Goal: Task Accomplishment & Management: Complete application form

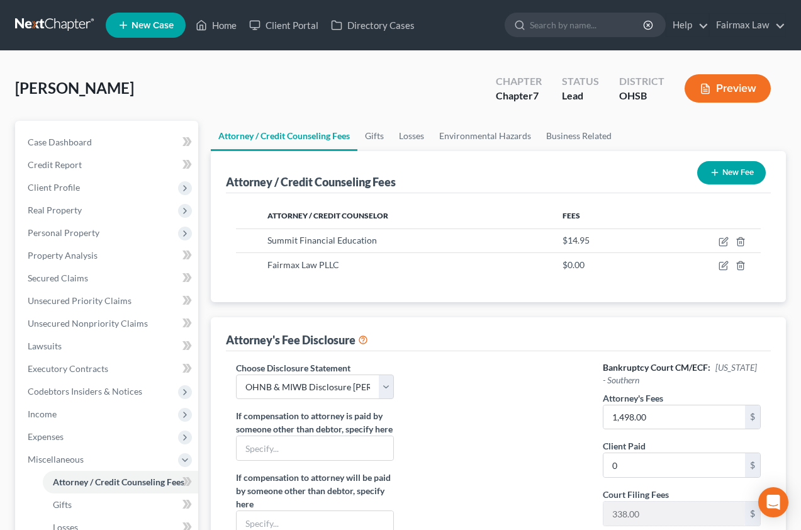
select select "1"
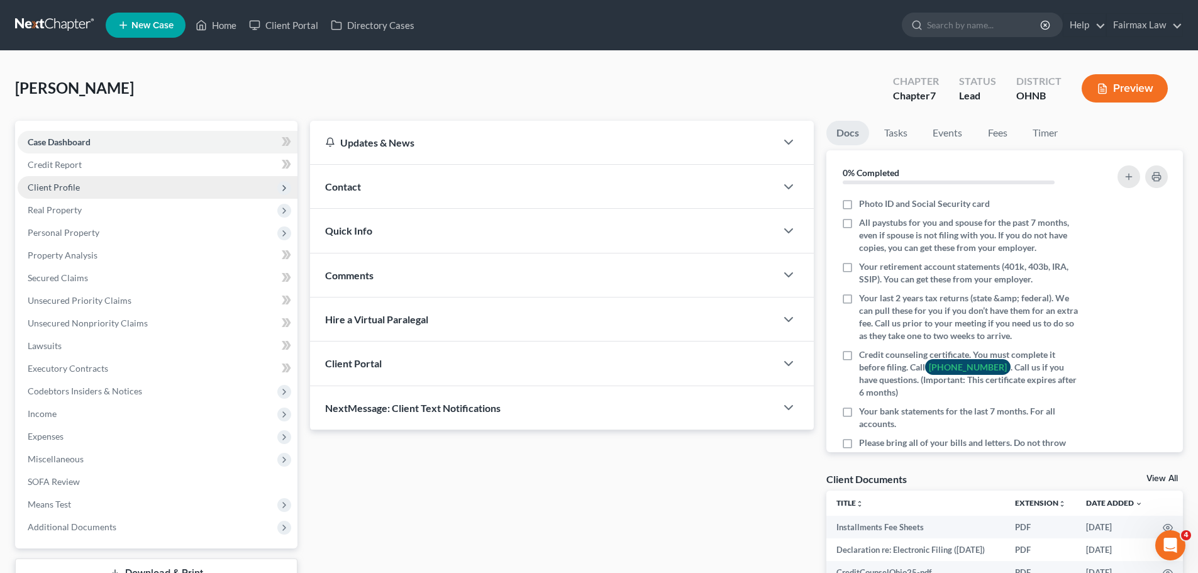
click at [83, 190] on span "Client Profile" at bounding box center [158, 187] width 280 height 23
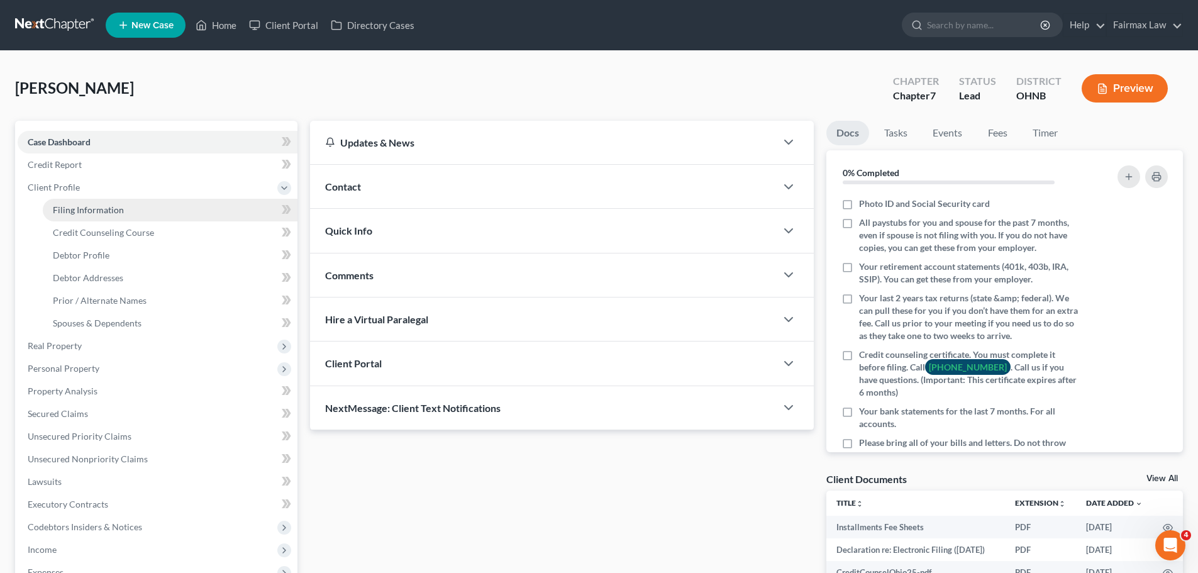
click at [108, 209] on span "Filing Information" at bounding box center [88, 209] width 71 height 11
select select "1"
select select "0"
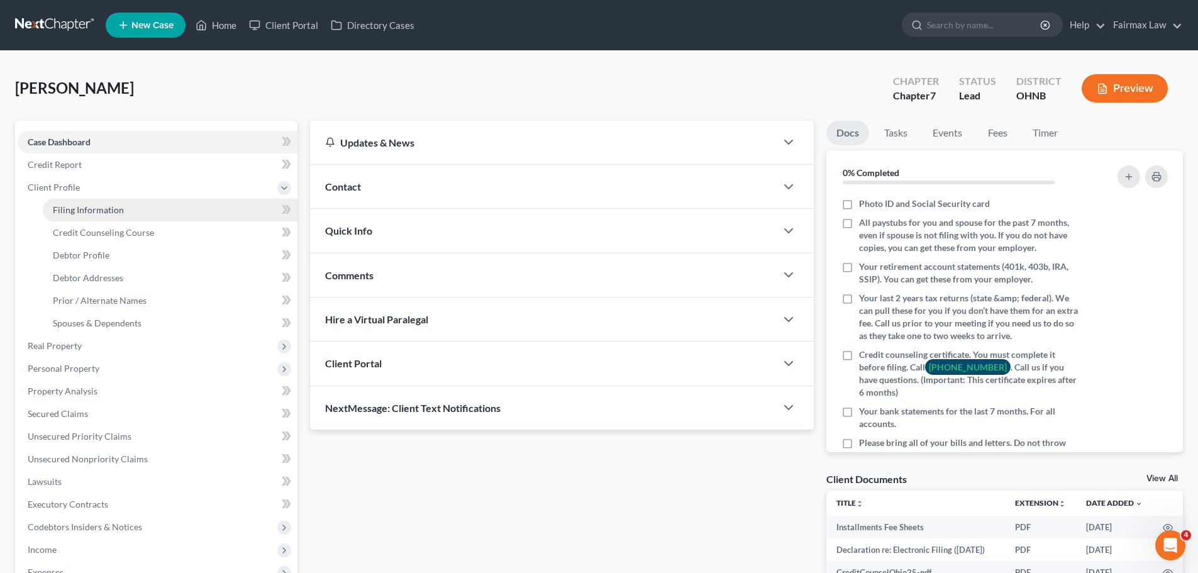
select select "36"
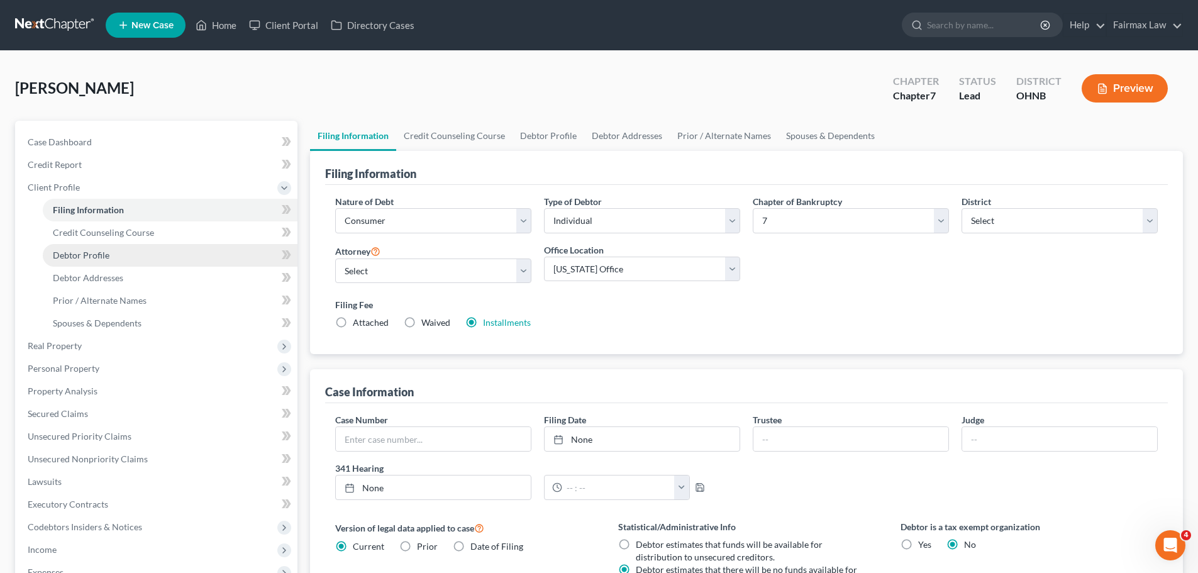
click at [84, 261] on link "Debtor Profile" at bounding box center [170, 255] width 255 height 23
select select "0"
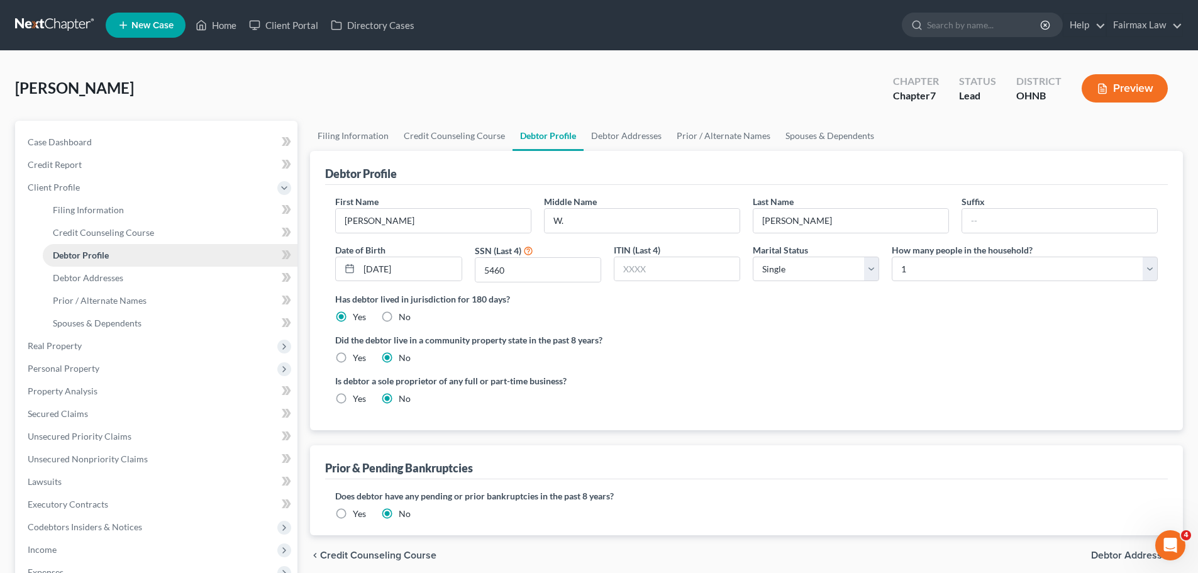
radio input "true"
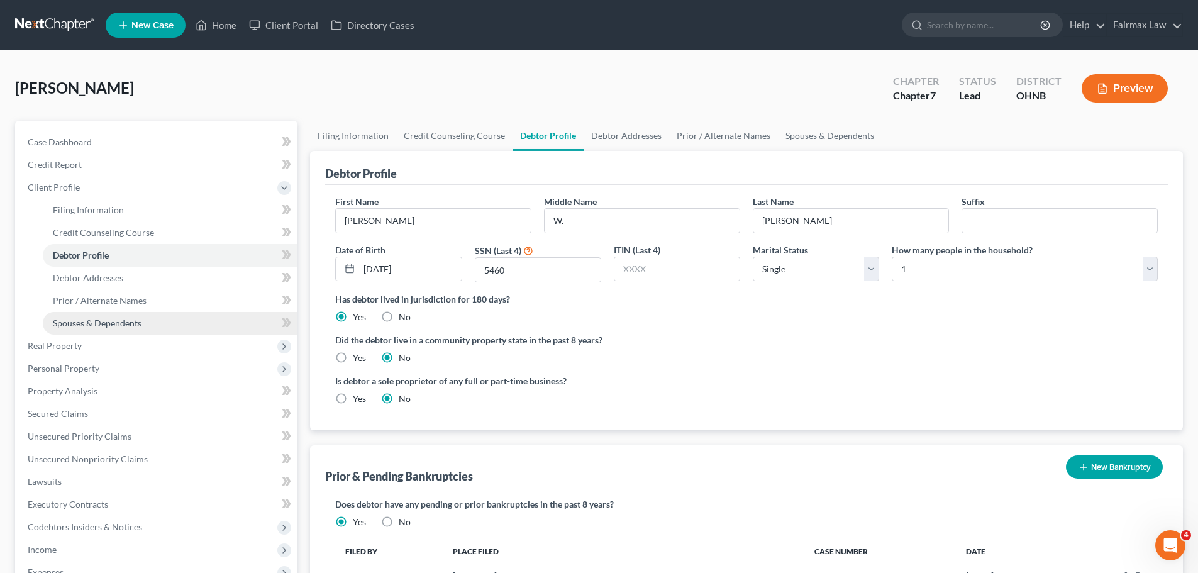
scroll to position [63, 0]
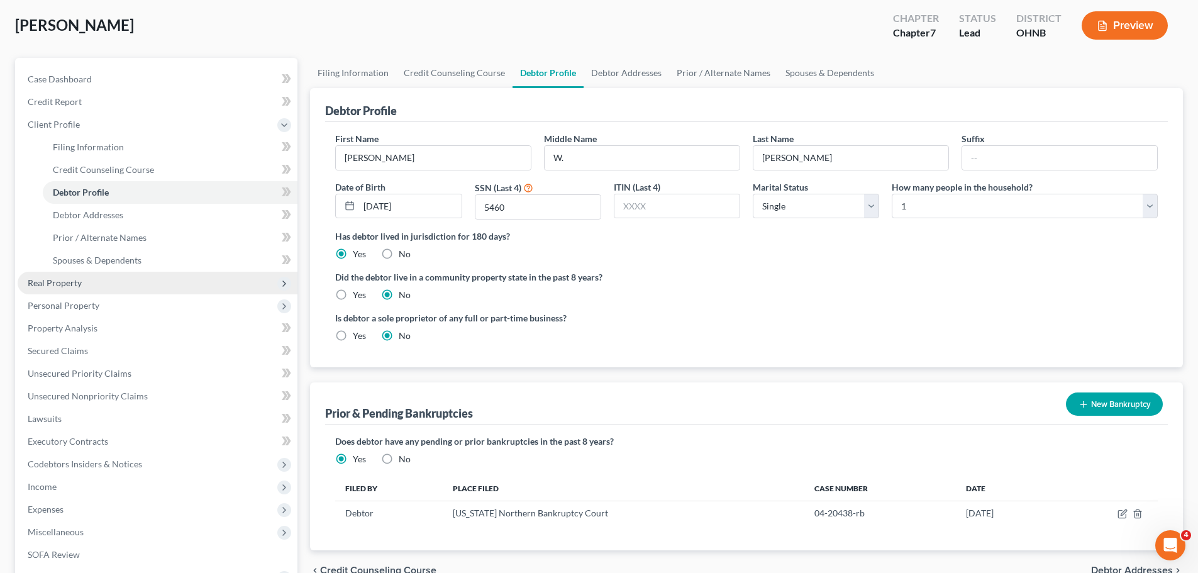
click at [65, 292] on span "Real Property" at bounding box center [158, 283] width 280 height 23
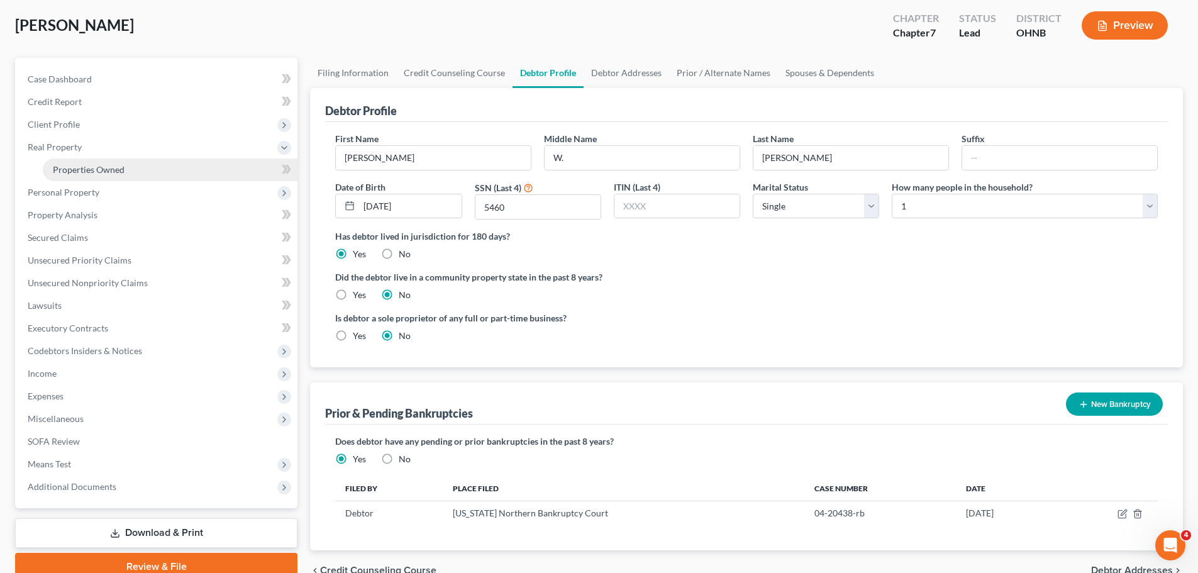
click at [97, 167] on span "Properties Owned" at bounding box center [89, 169] width 72 height 11
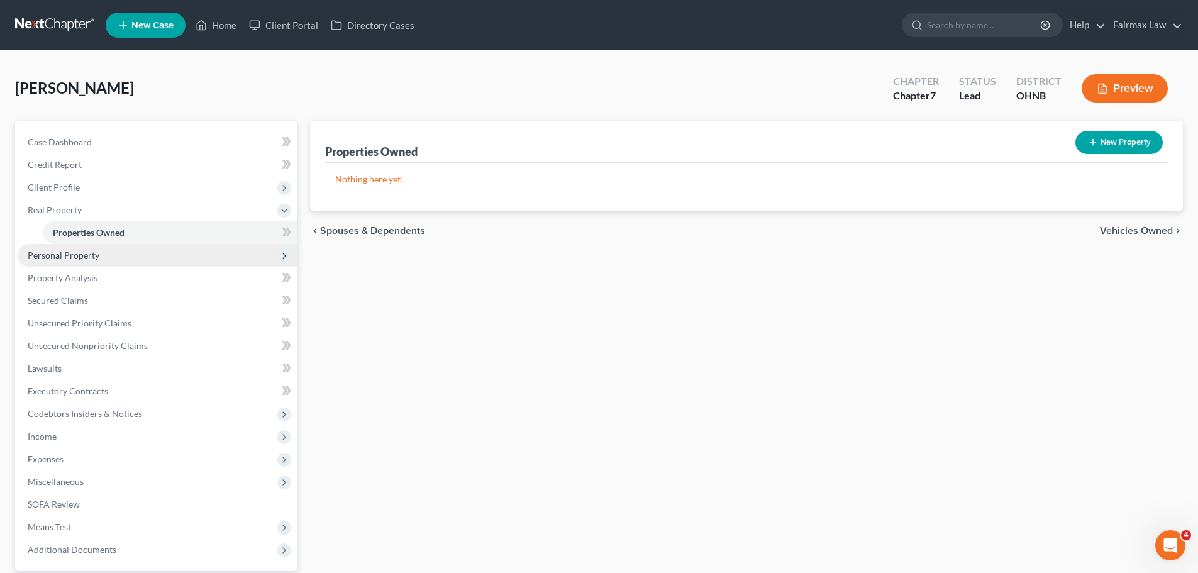
click at [101, 254] on span "Personal Property" at bounding box center [158, 255] width 280 height 23
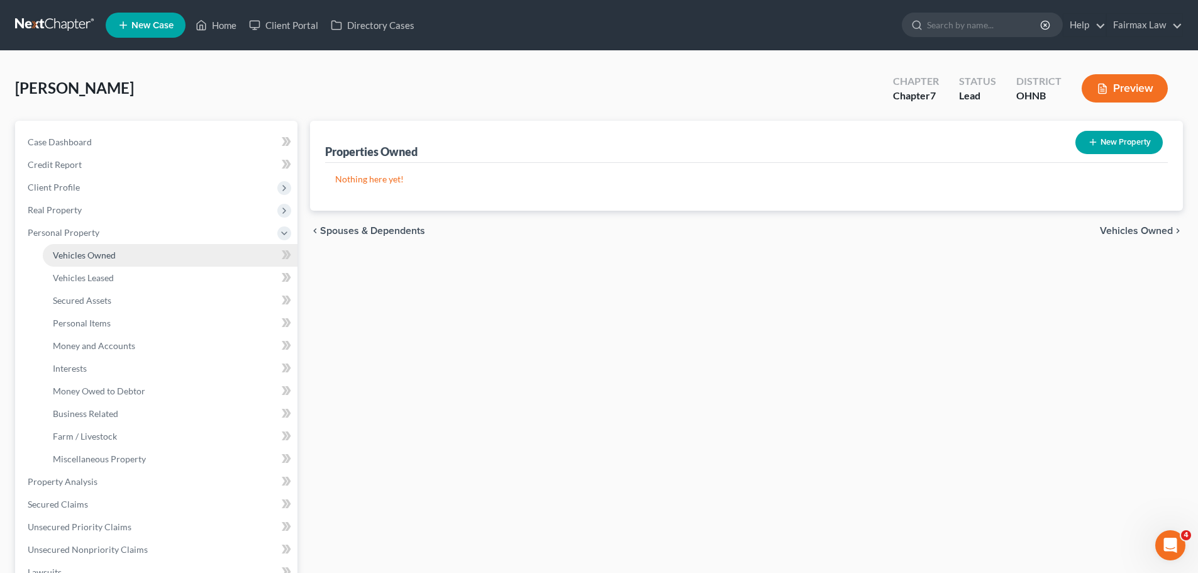
click at [101, 253] on span "Vehicles Owned" at bounding box center [84, 255] width 63 height 11
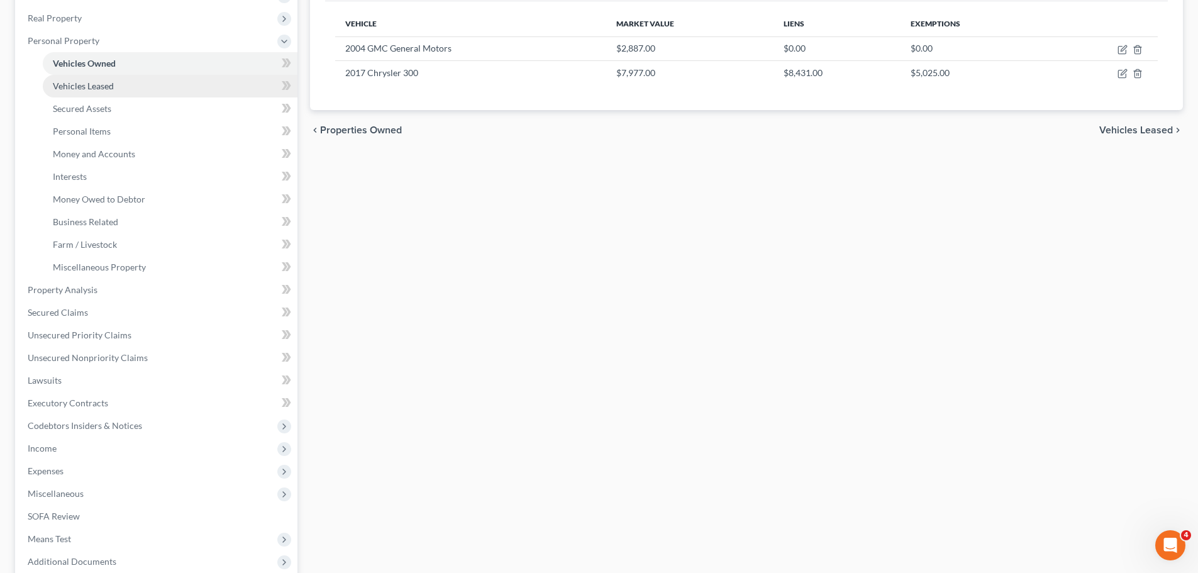
scroll to position [322, 0]
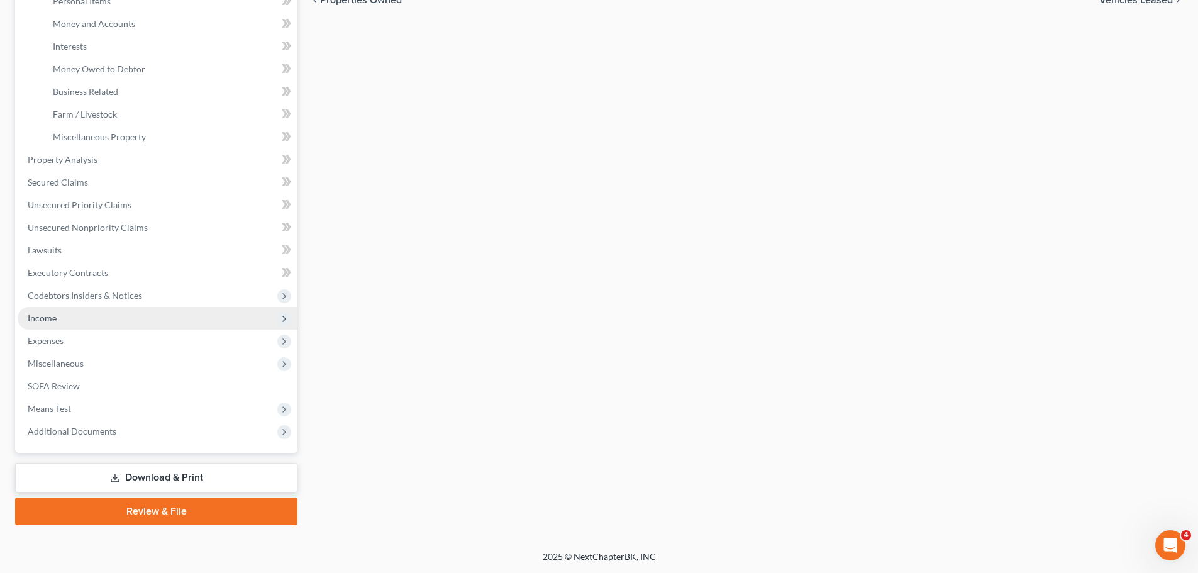
click at [95, 318] on span "Income" at bounding box center [158, 318] width 280 height 23
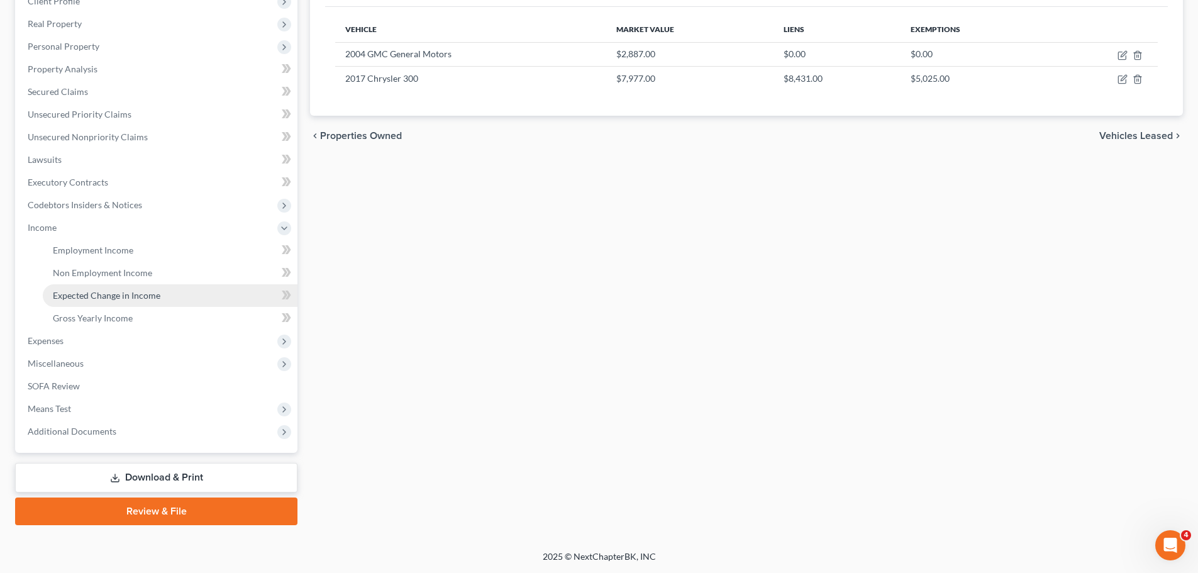
scroll to position [186, 0]
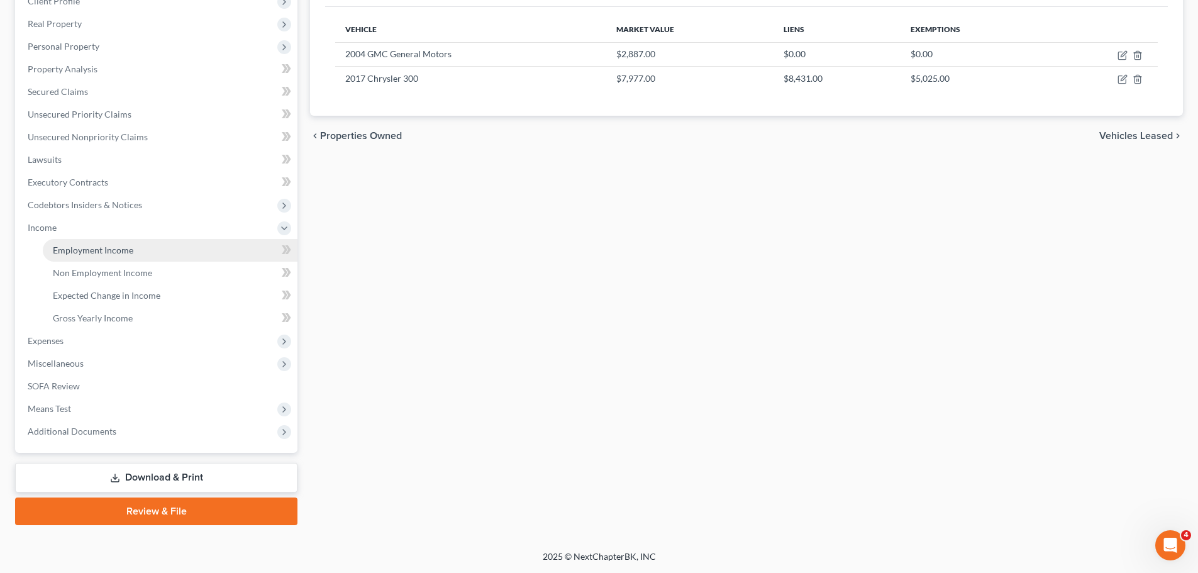
click at [97, 242] on link "Employment Income" at bounding box center [170, 250] width 255 height 23
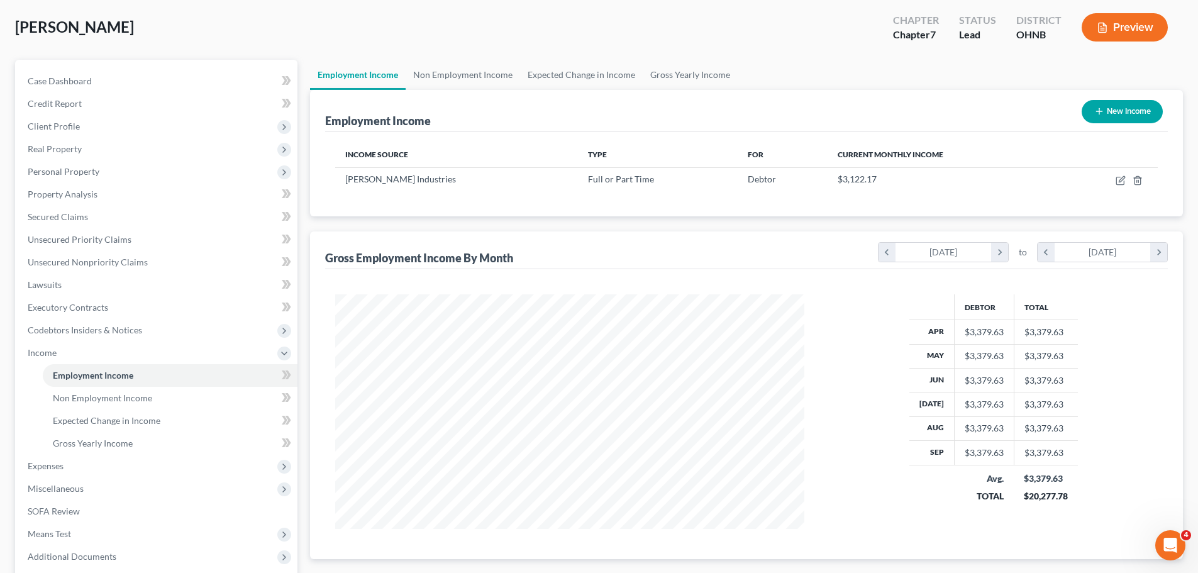
scroll to position [186, 0]
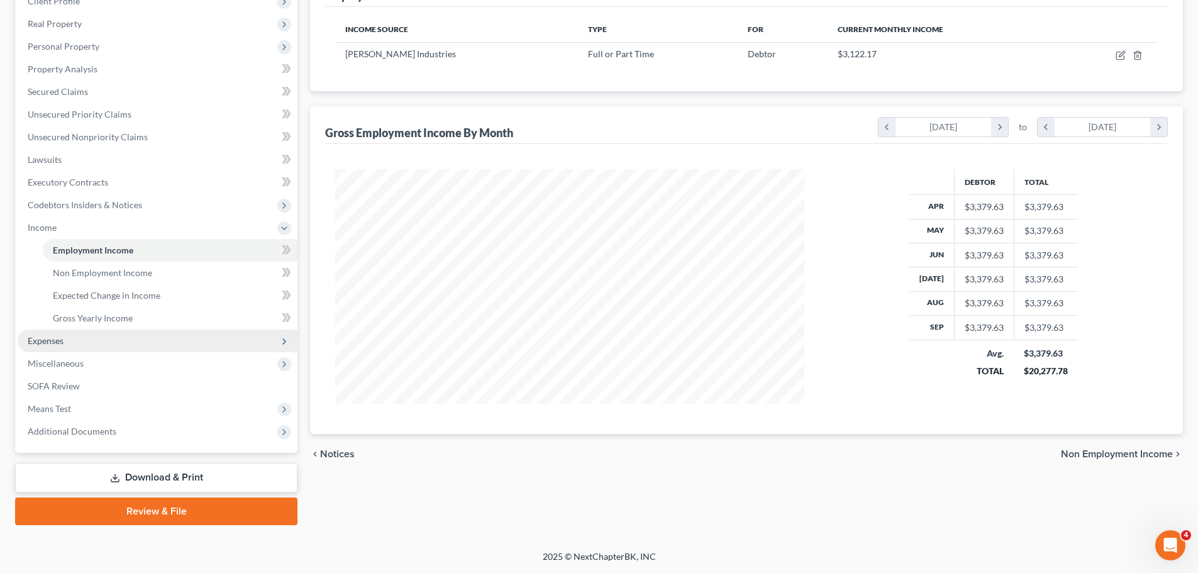
click at [74, 343] on span "Expenses" at bounding box center [158, 341] width 280 height 23
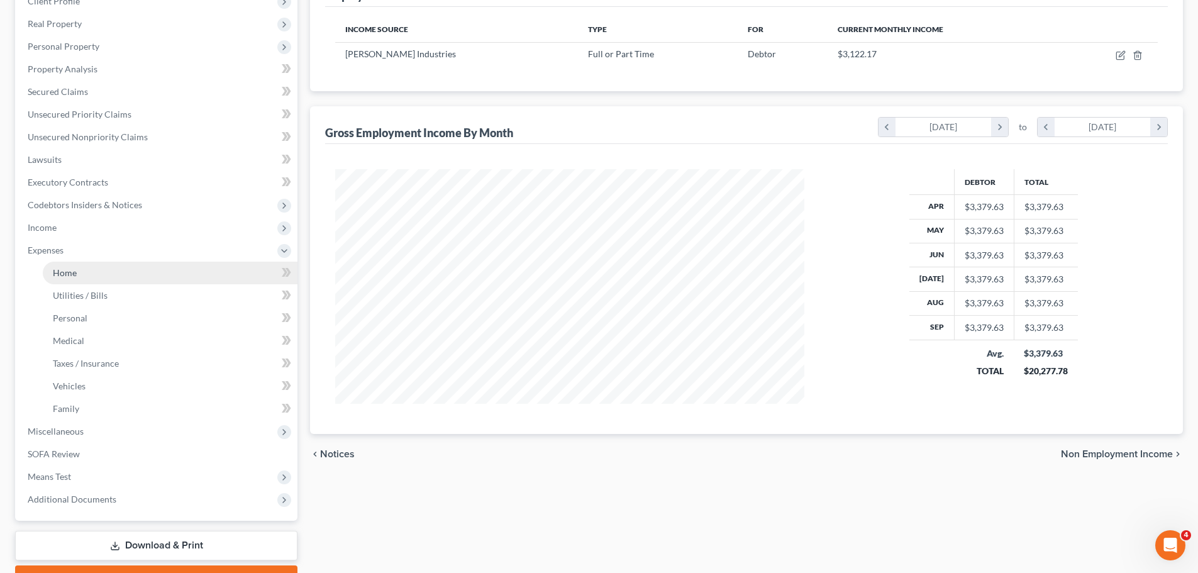
click at [84, 274] on link "Home" at bounding box center [170, 273] width 255 height 23
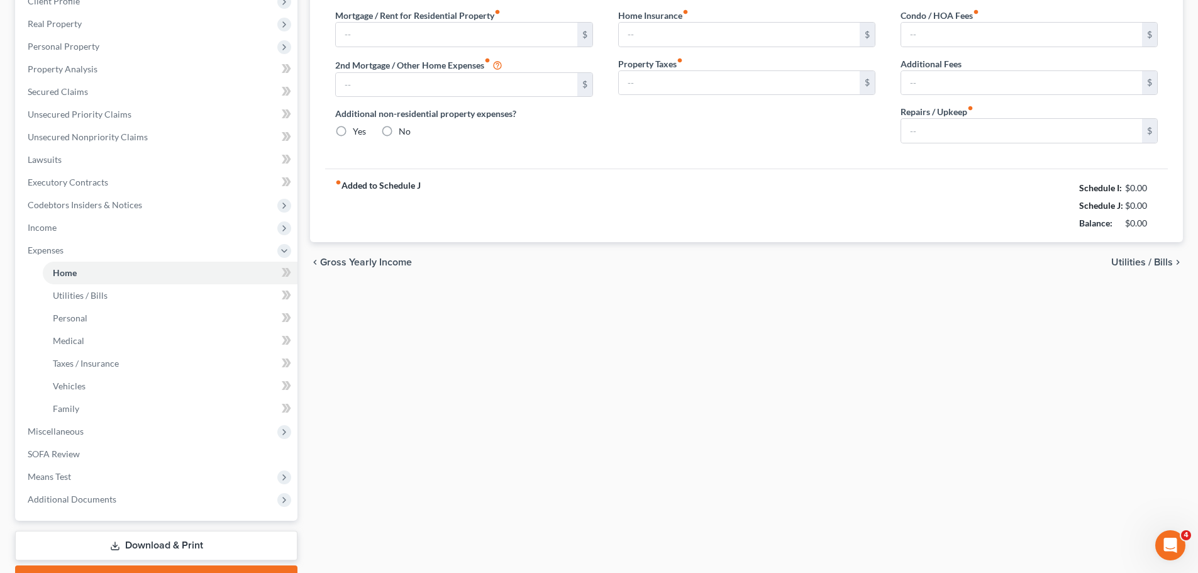
scroll to position [43, 0]
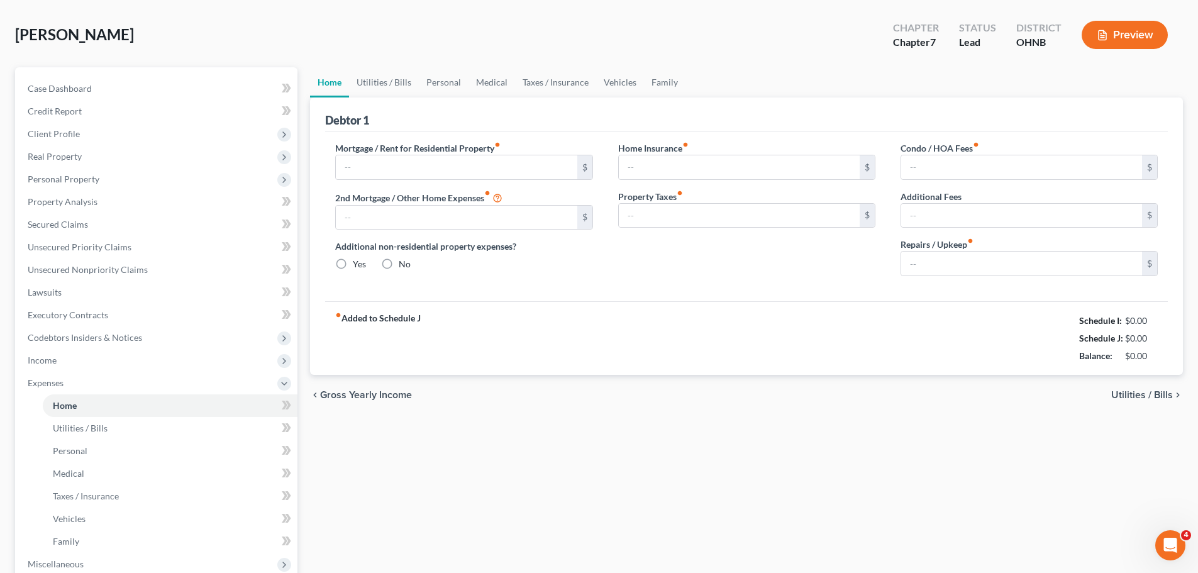
type input "725.00"
type input "159.00"
radio input "true"
type input "0.00"
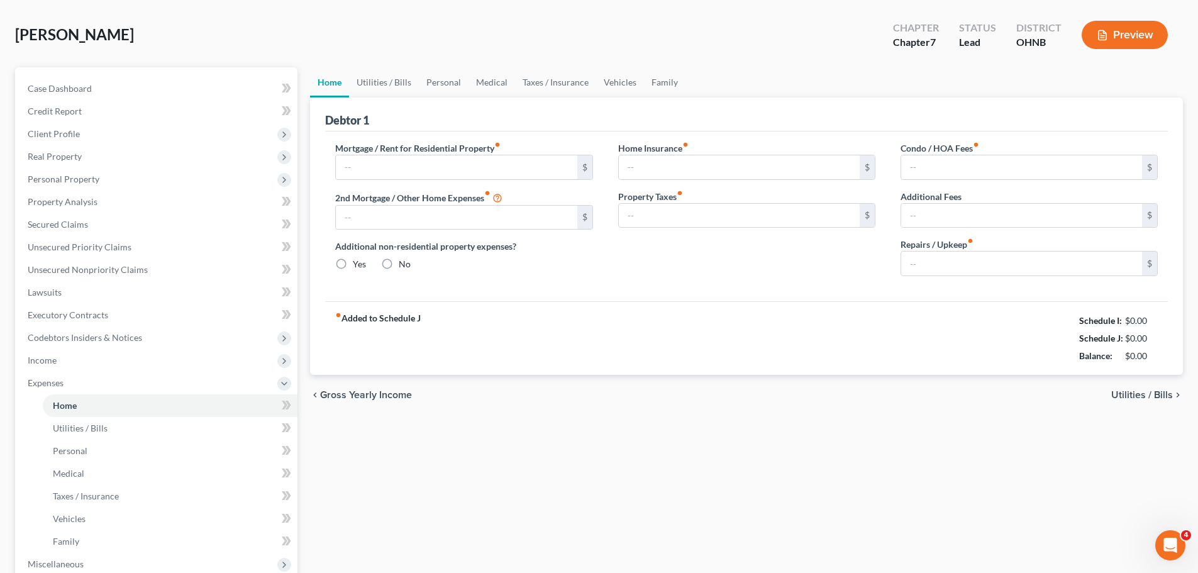
type input "0.00"
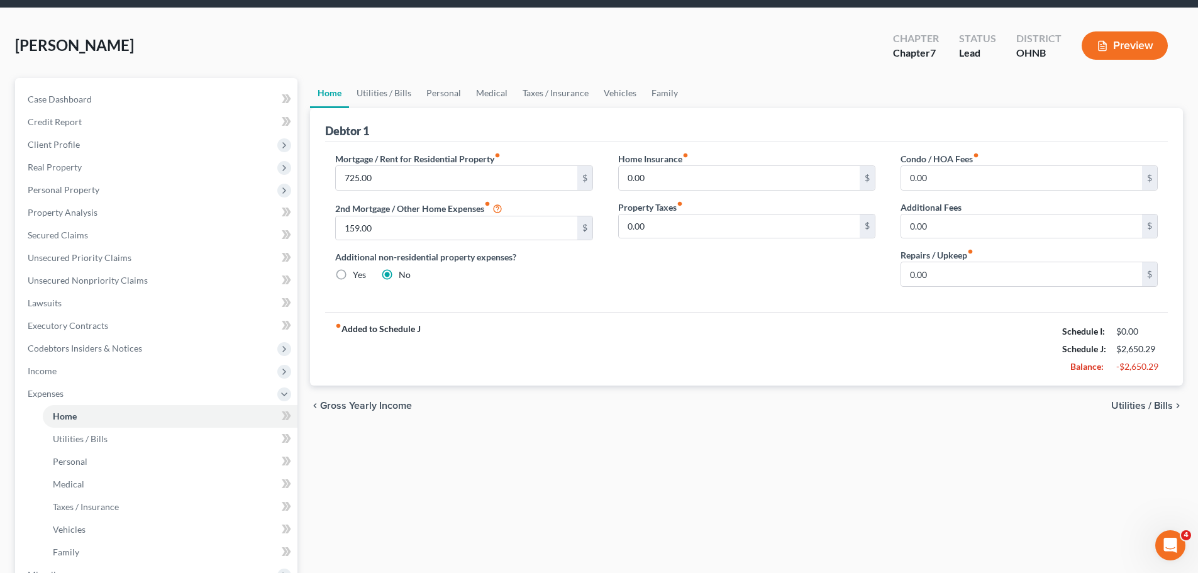
scroll to position [0, 0]
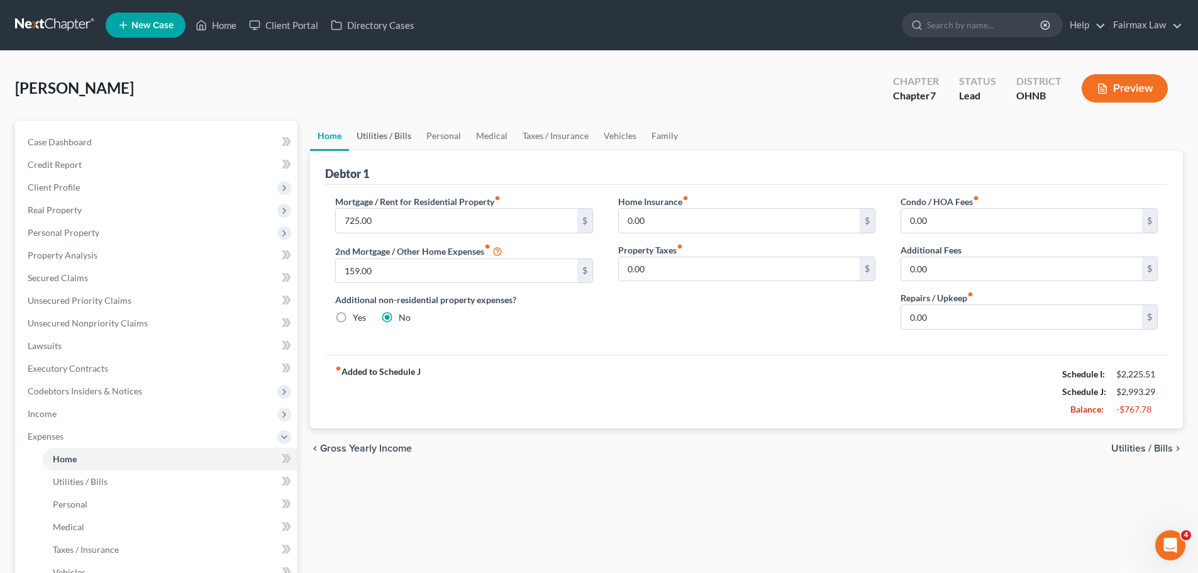
click at [392, 131] on link "Utilities / Bills" at bounding box center [384, 136] width 70 height 30
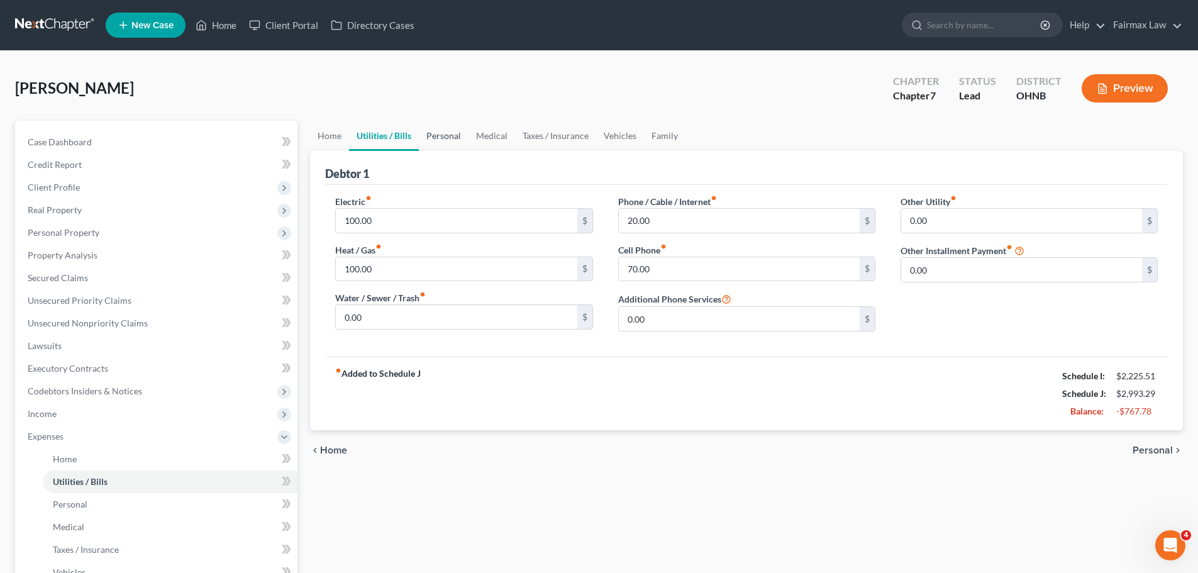
click at [446, 138] on link "Personal" at bounding box center [444, 136] width 50 height 30
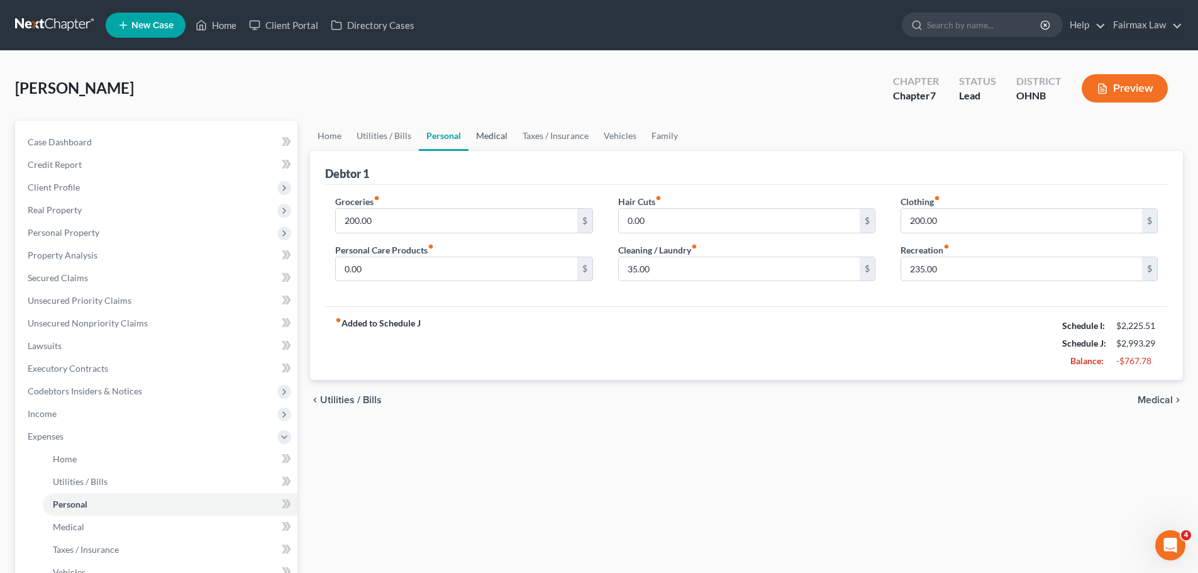
click at [493, 136] on link "Medical" at bounding box center [492, 136] width 47 height 30
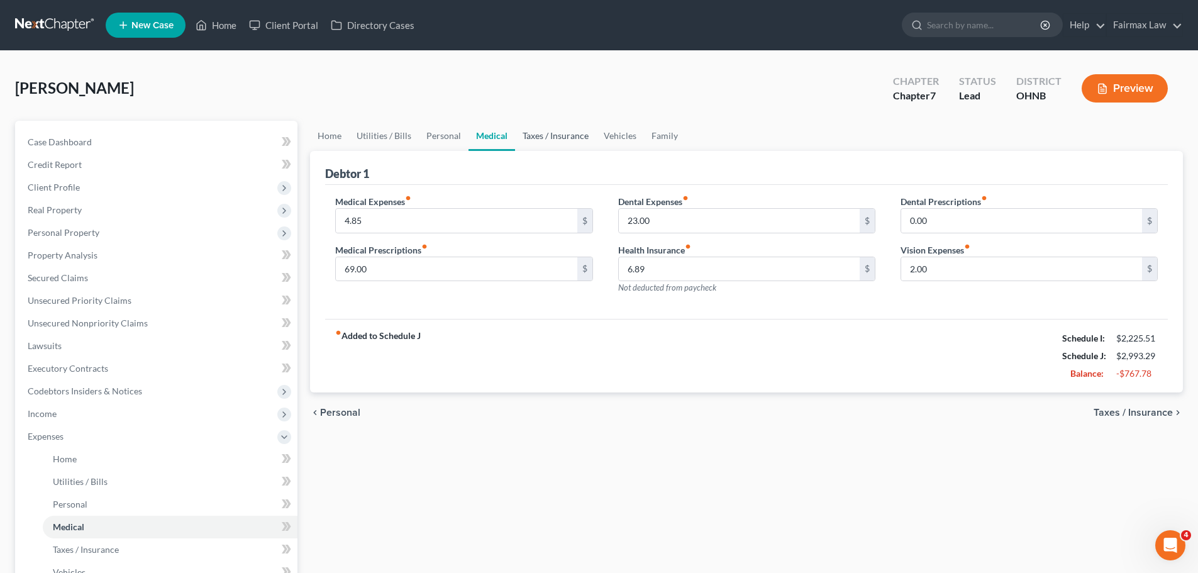
click at [560, 131] on link "Taxes / Insurance" at bounding box center [555, 136] width 81 height 30
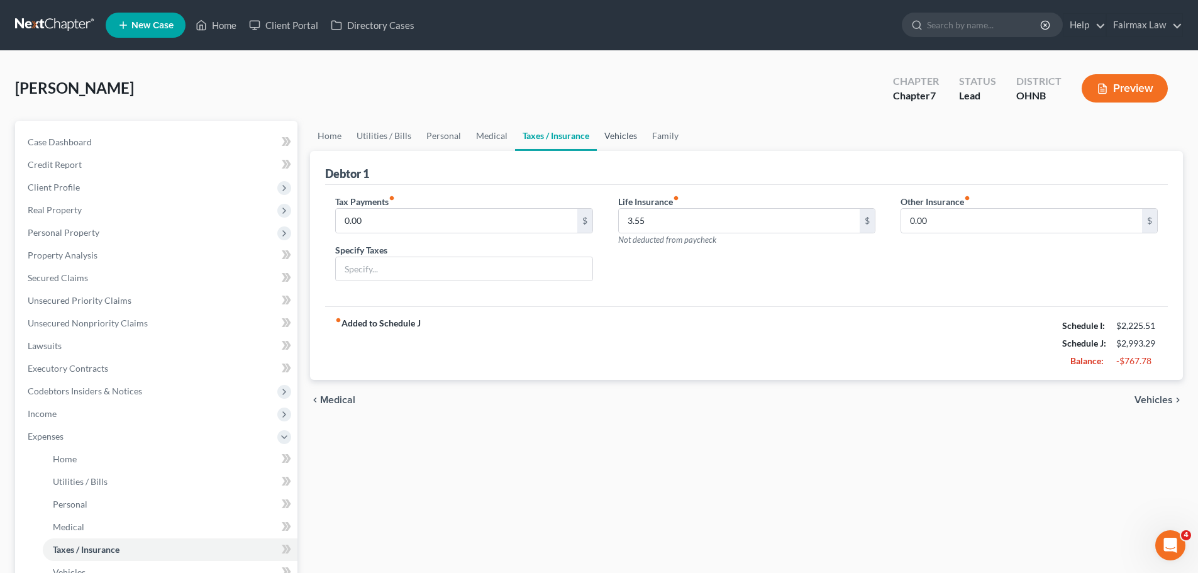
click at [621, 134] on link "Vehicles" at bounding box center [621, 136] width 48 height 30
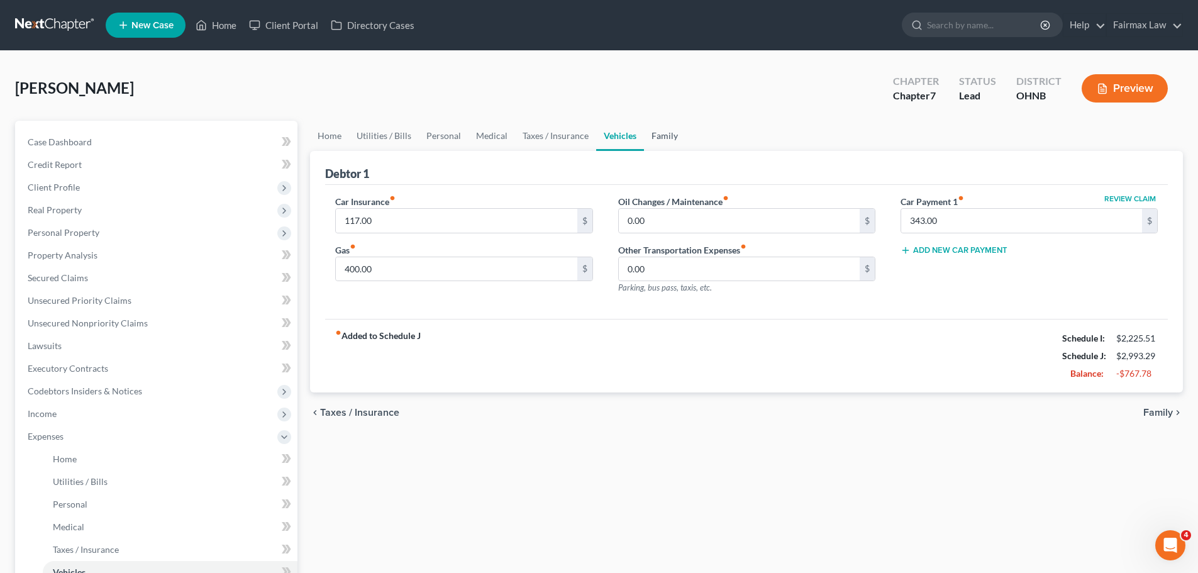
click at [666, 138] on link "Family" at bounding box center [665, 136] width 42 height 30
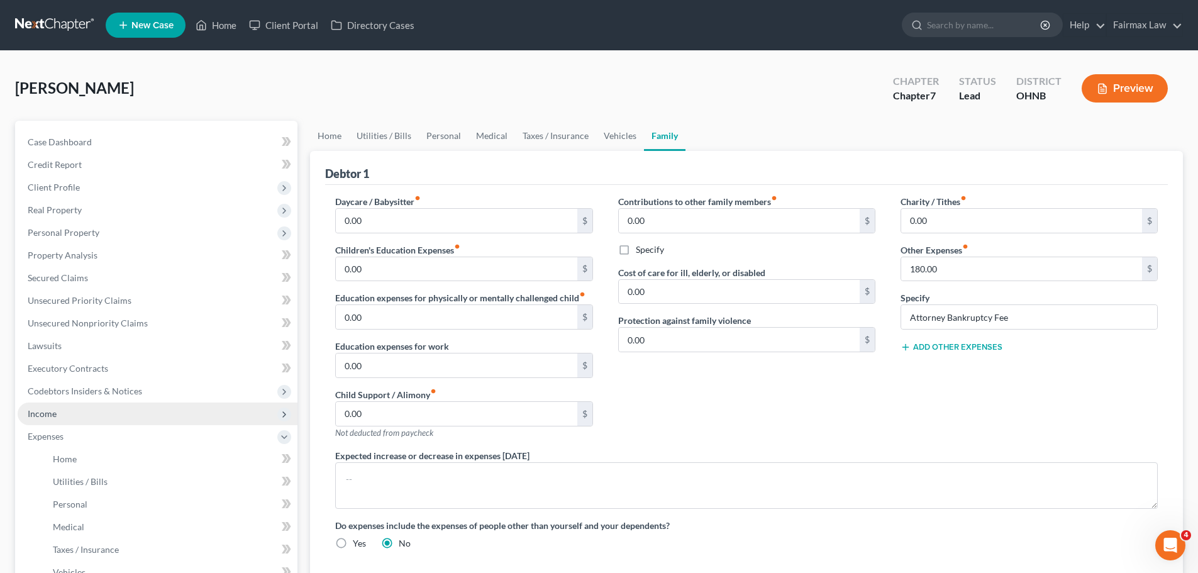
click at [54, 416] on span "Income" at bounding box center [42, 413] width 29 height 11
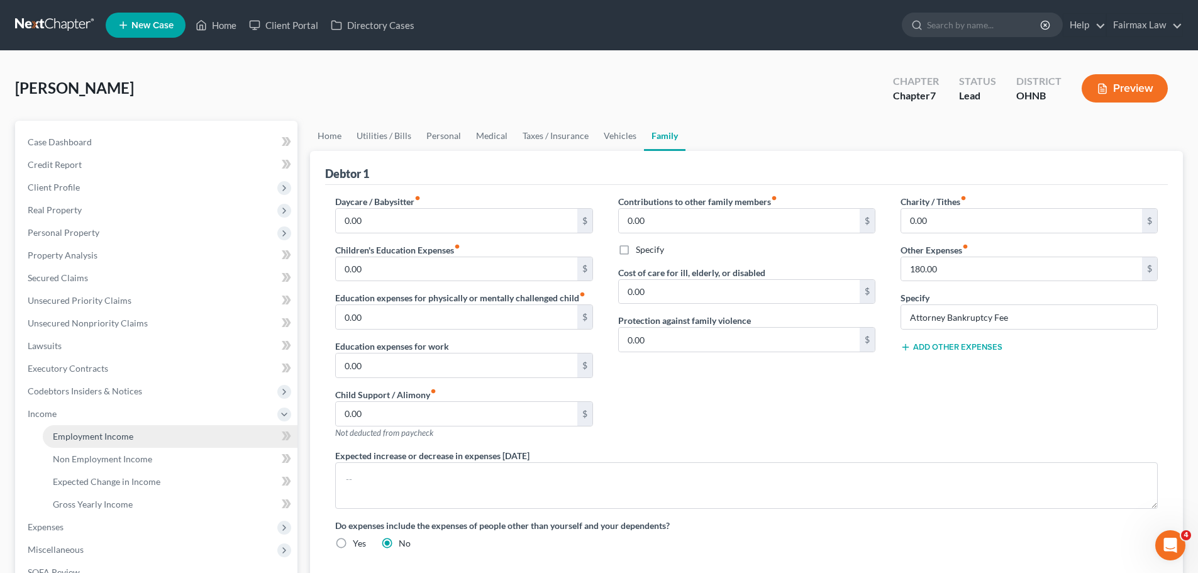
click at [86, 435] on span "Employment Income" at bounding box center [93, 436] width 80 height 11
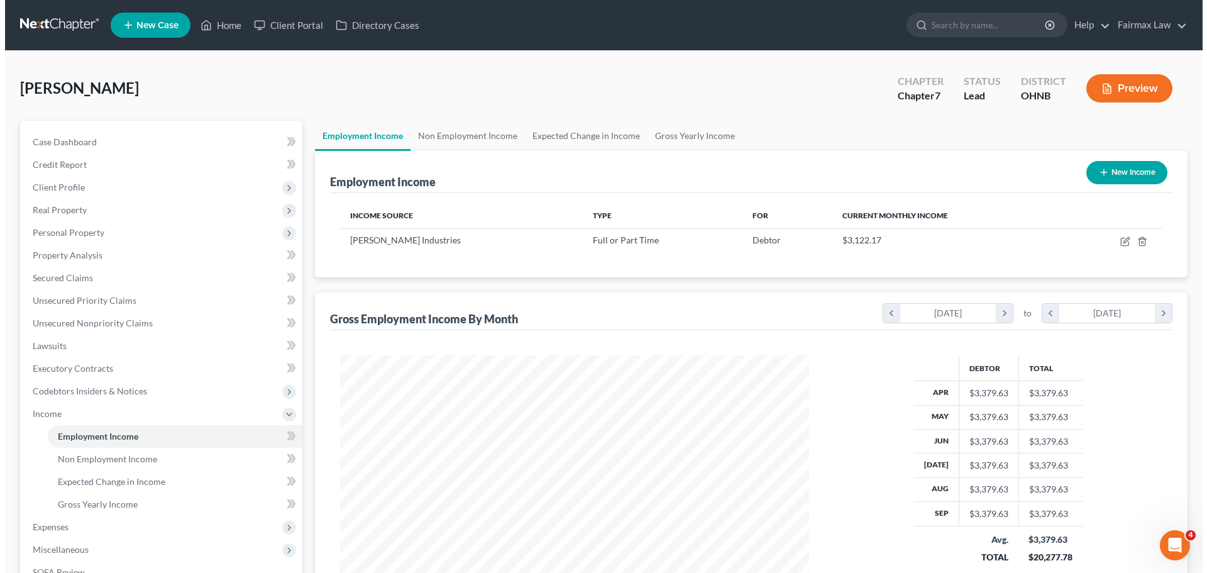
scroll to position [235, 494]
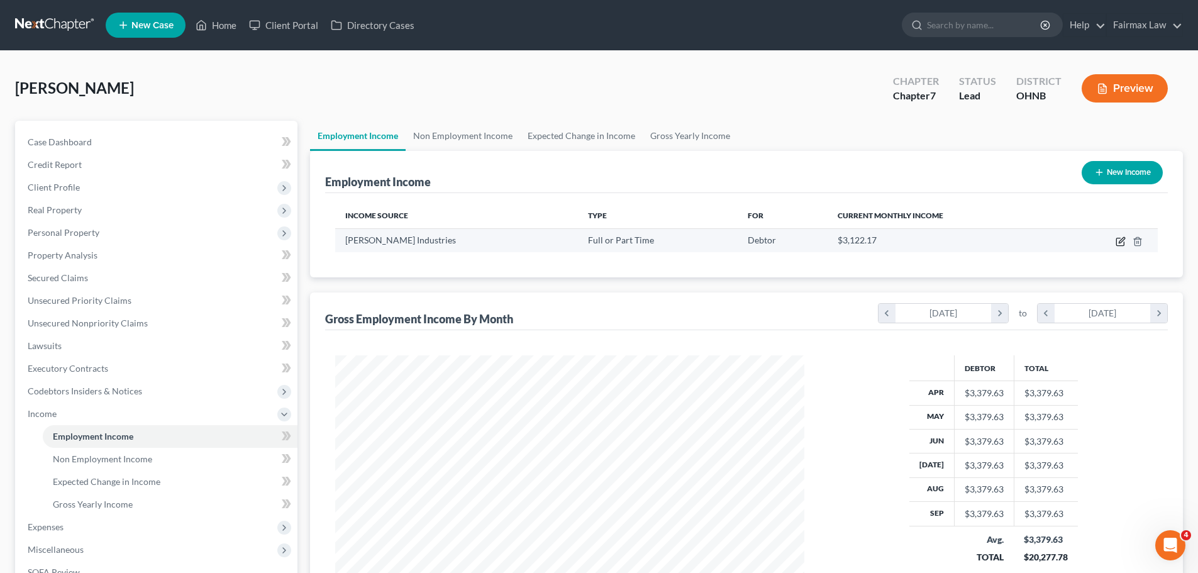
click at [1116, 241] on icon "button" at bounding box center [1120, 242] width 8 height 8
select select "0"
select select "36"
select select "3"
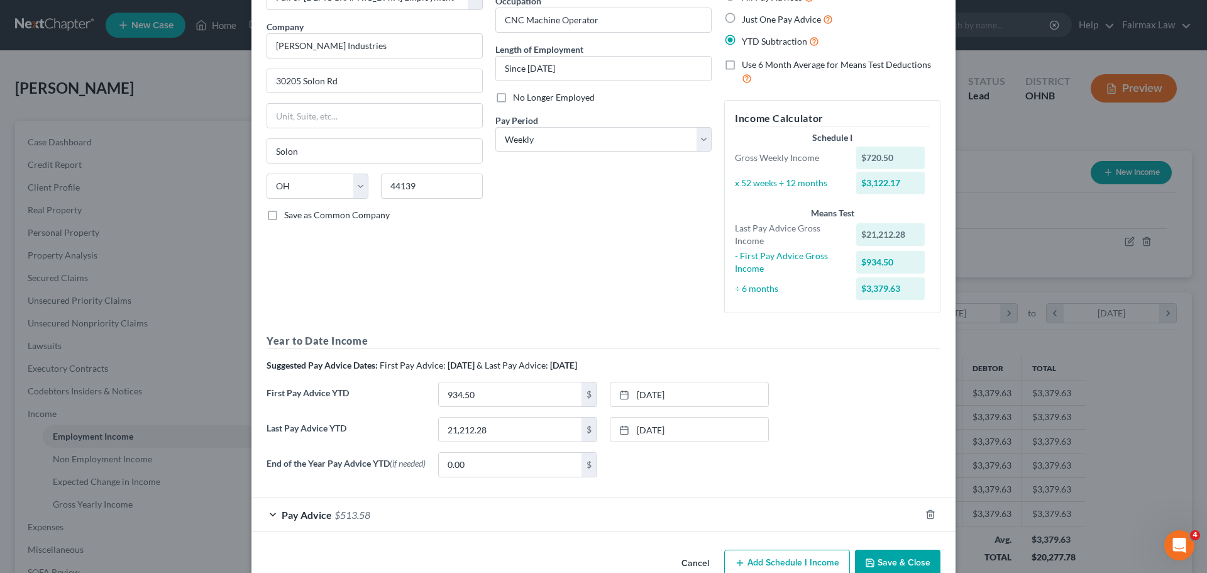
scroll to position [117, 0]
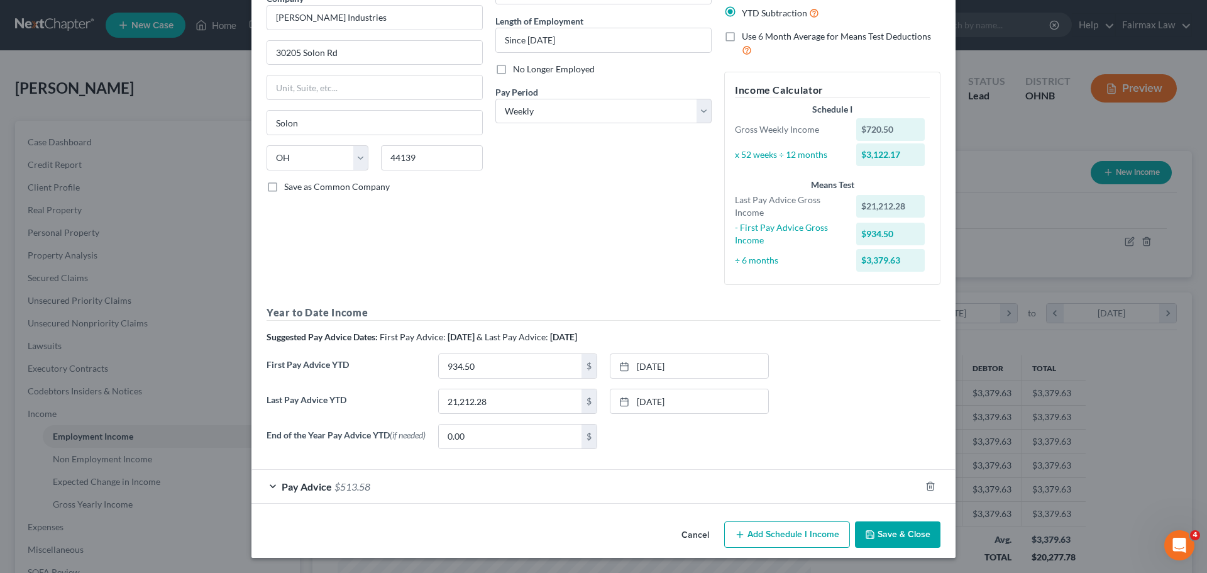
click at [333, 480] on div "Pay Advice $513.58" at bounding box center [586, 486] width 669 height 33
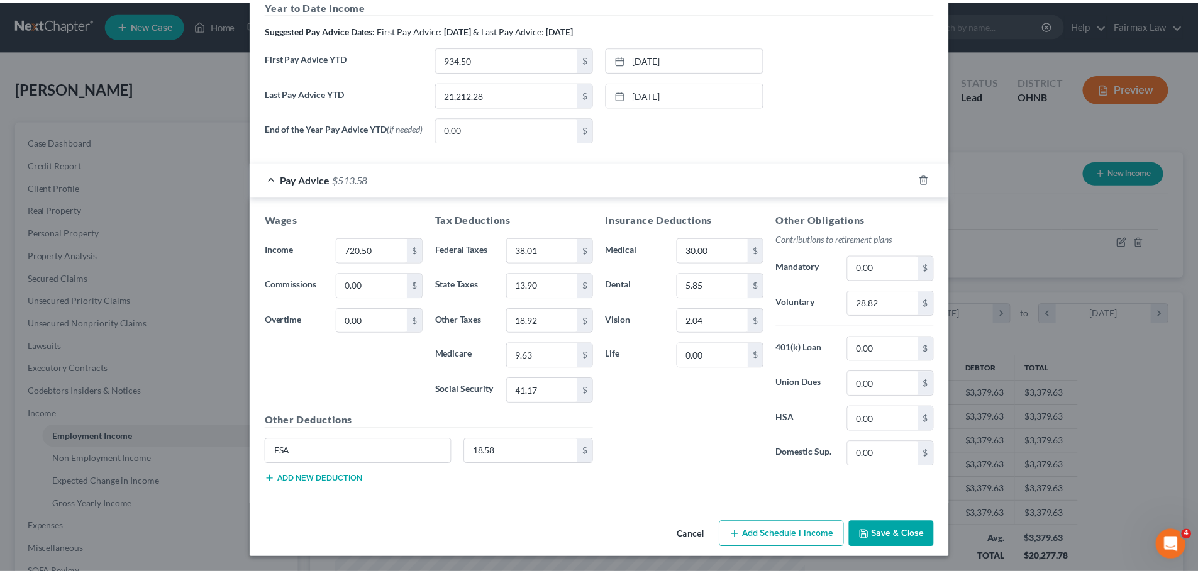
scroll to position [425, 0]
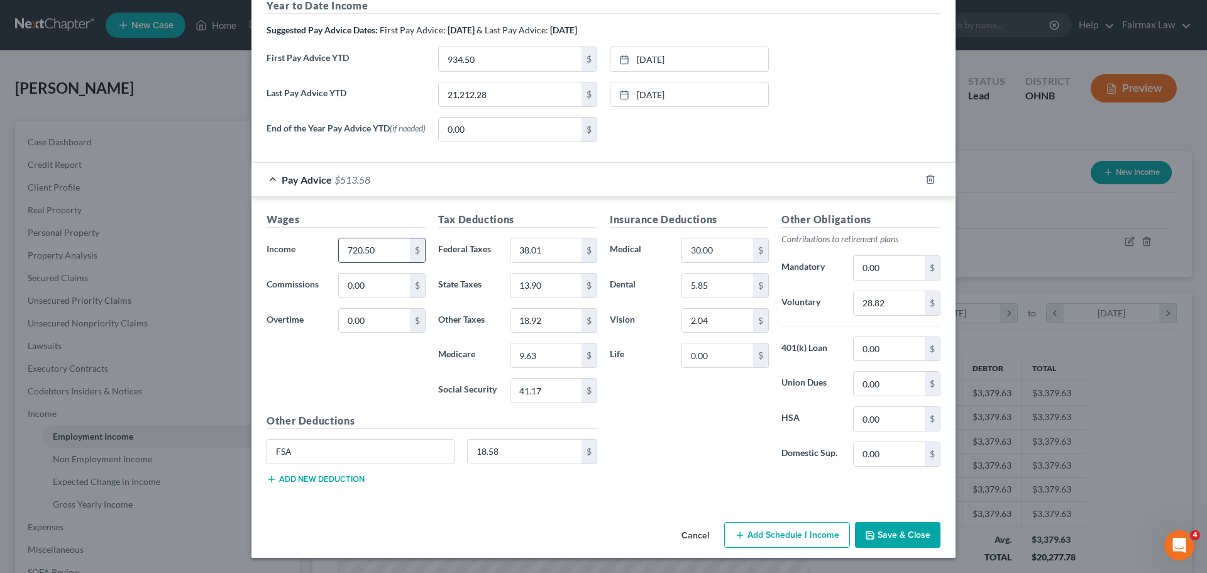
click at [375, 245] on input "720.50" at bounding box center [374, 250] width 71 height 24
type input "880.00"
click at [362, 321] on input "0.00" at bounding box center [374, 321] width 71 height 24
type input "74.25"
click at [549, 248] on input "38.01" at bounding box center [546, 250] width 71 height 24
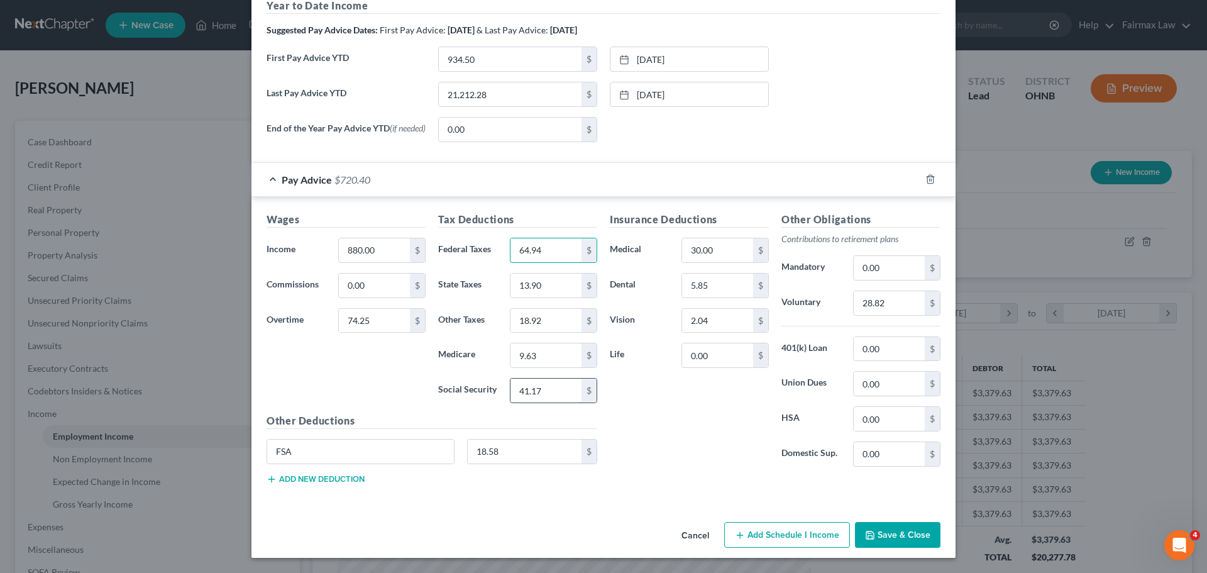
type input "64.94"
click at [530, 389] on input "41.17" at bounding box center [546, 391] width 71 height 24
type input "55.66"
click at [532, 288] on input "13.90" at bounding box center [546, 286] width 71 height 24
type input "20.61"
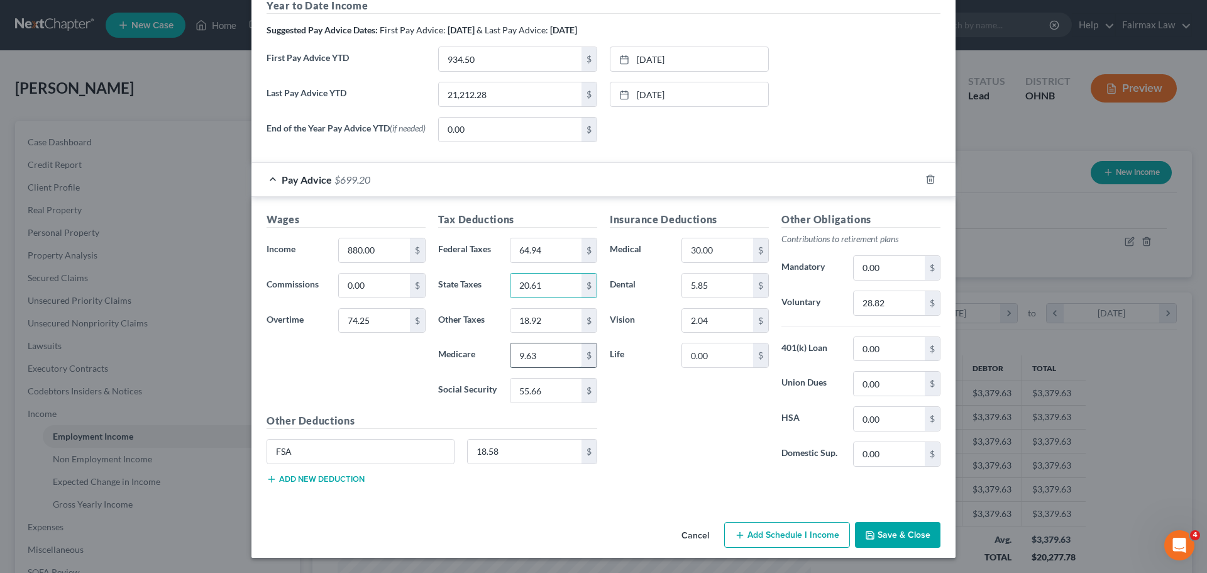
click at [536, 361] on input "9.63" at bounding box center [546, 355] width 71 height 24
type input "13.01"
click at [538, 326] on input "18.92" at bounding box center [546, 321] width 71 height 24
type input "25.59"
click at [706, 254] on input "30.00" at bounding box center [717, 250] width 71 height 24
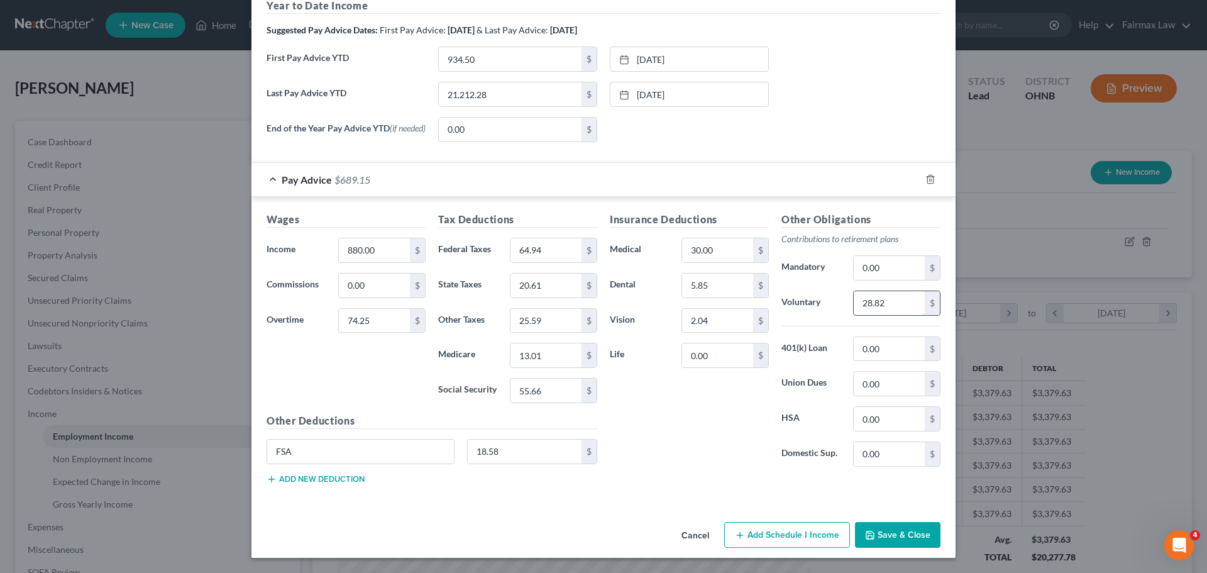
click at [884, 308] on input "28.82" at bounding box center [889, 303] width 71 height 24
type input "38.17"
click at [905, 527] on button "Save & Close" at bounding box center [898, 535] width 86 height 26
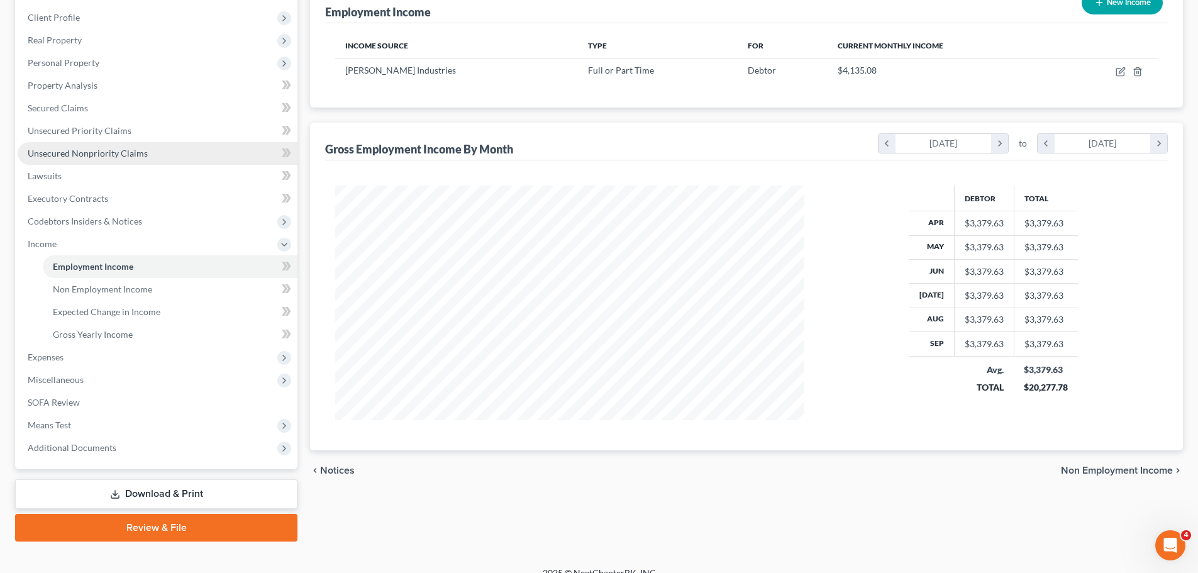
scroll to position [186, 0]
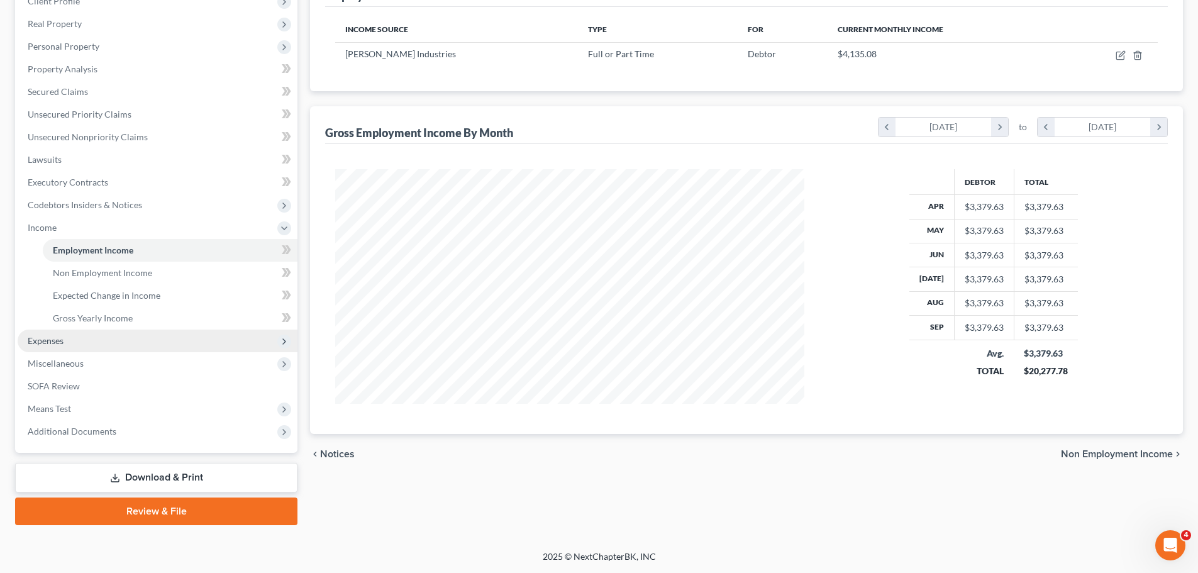
click at [71, 338] on span "Expenses" at bounding box center [158, 341] width 280 height 23
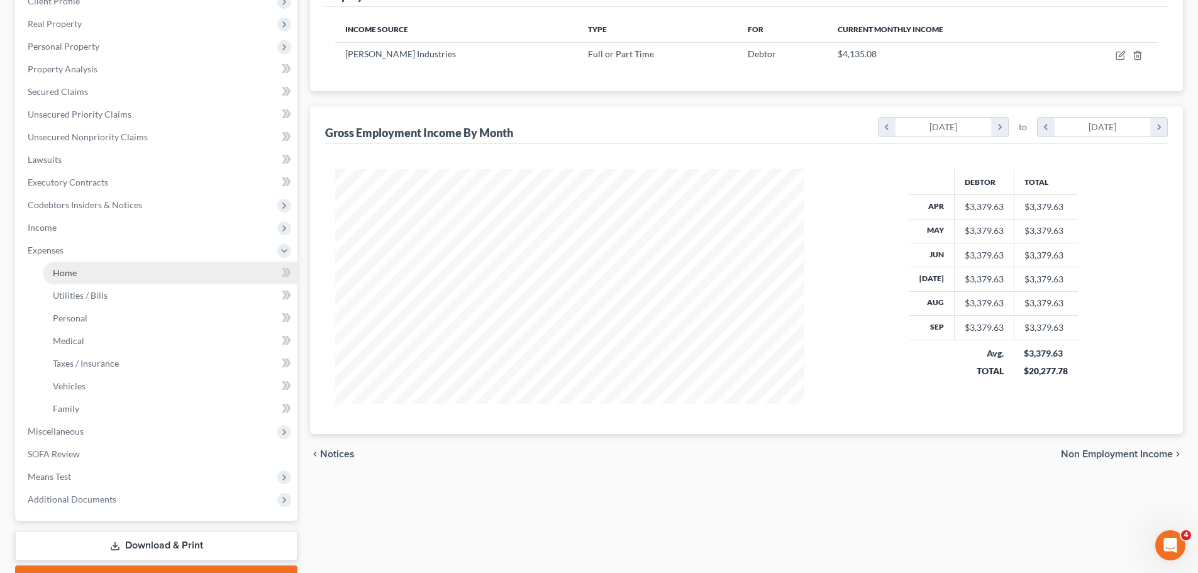
click at [79, 273] on link "Home" at bounding box center [170, 273] width 255 height 23
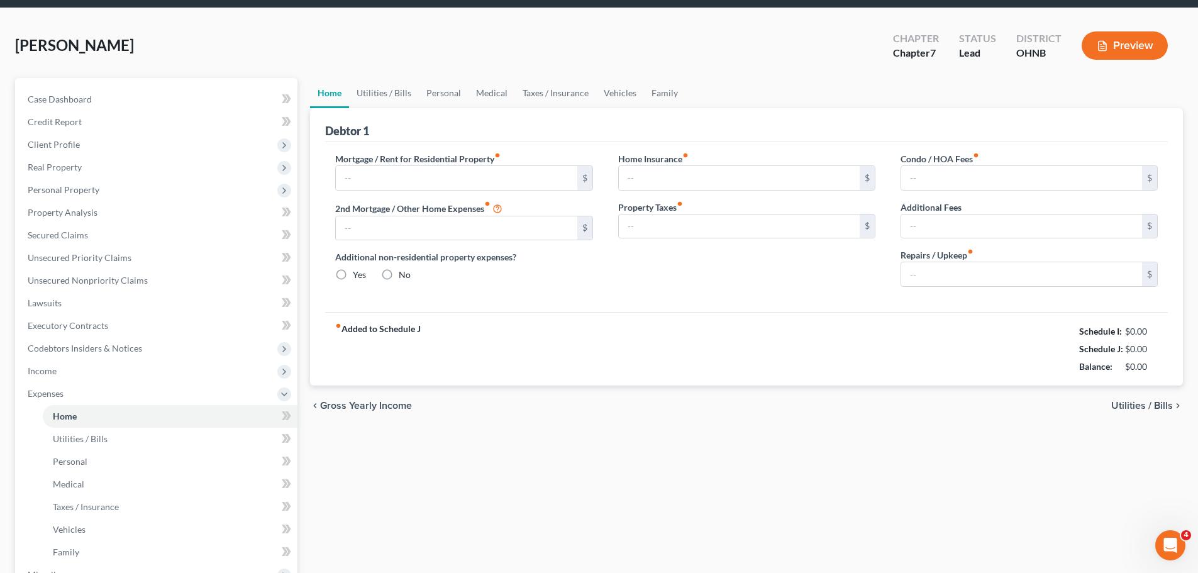
scroll to position [3, 0]
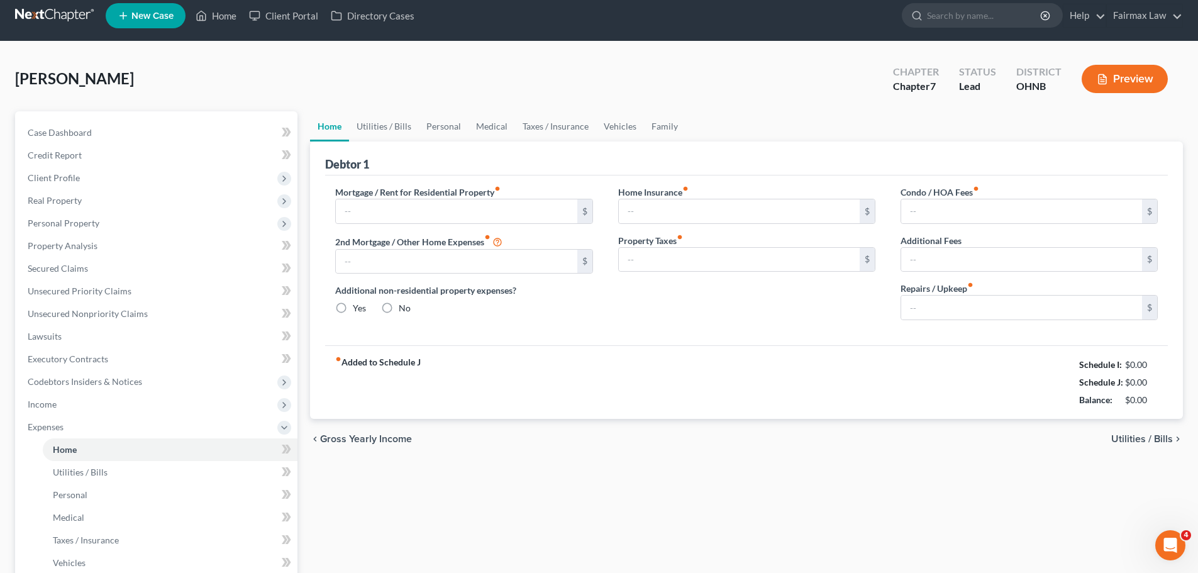
type input "725.00"
type input "159.00"
radio input "true"
type input "0.00"
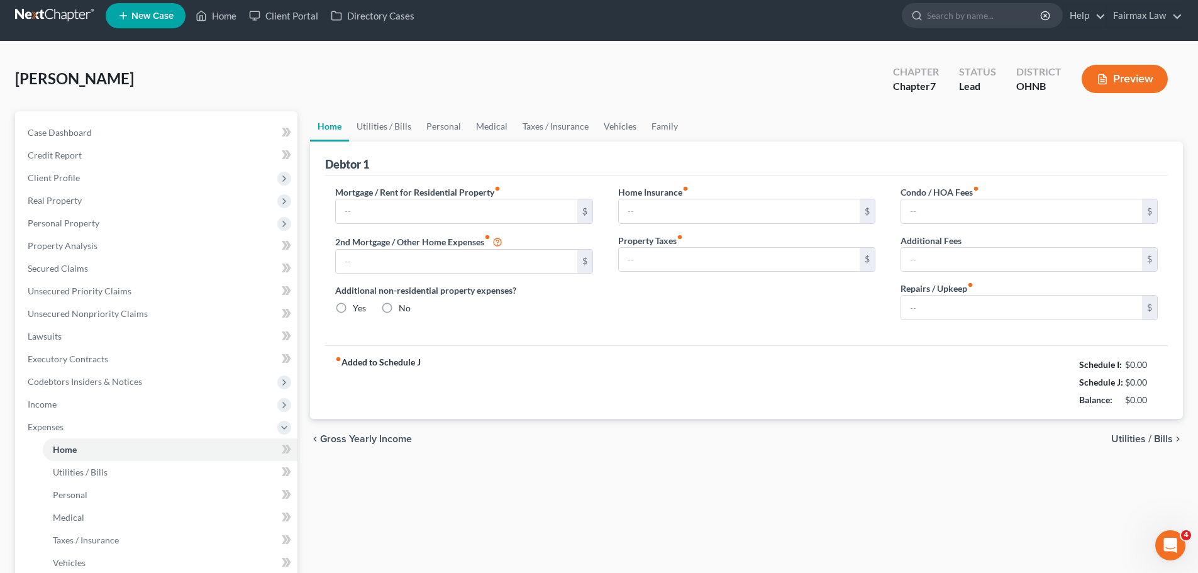
type input "0.00"
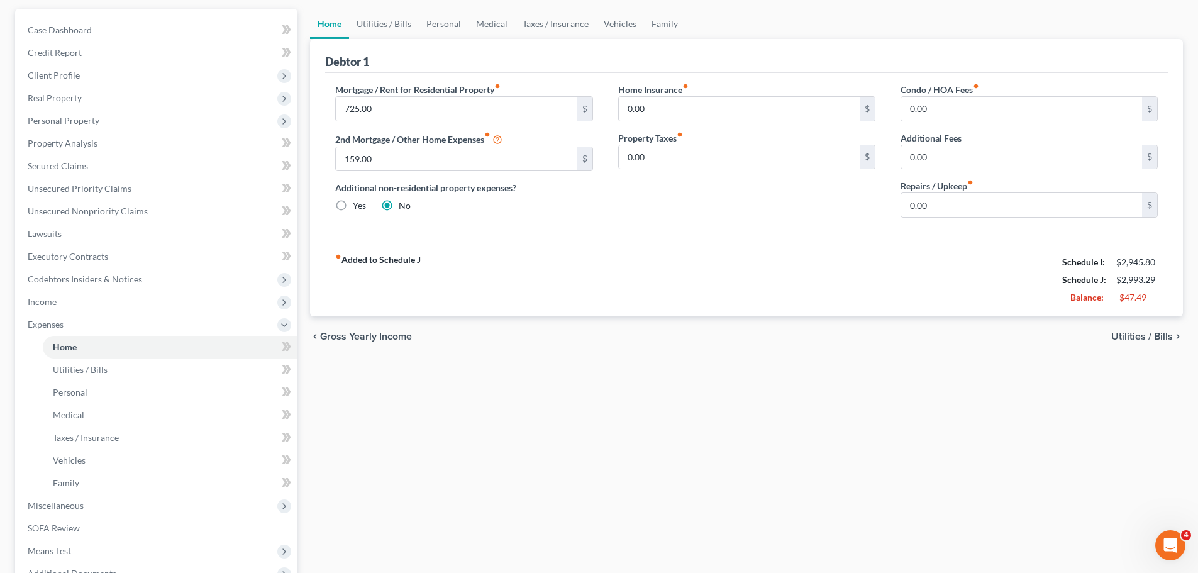
scroll to position [0, 0]
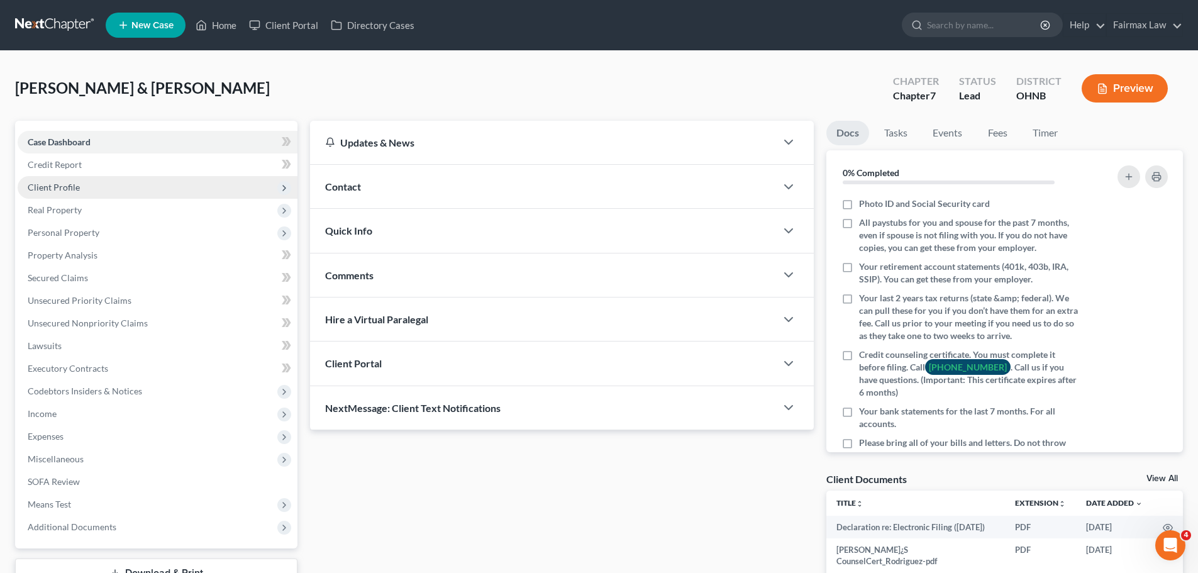
click at [43, 189] on span "Client Profile" at bounding box center [54, 187] width 52 height 11
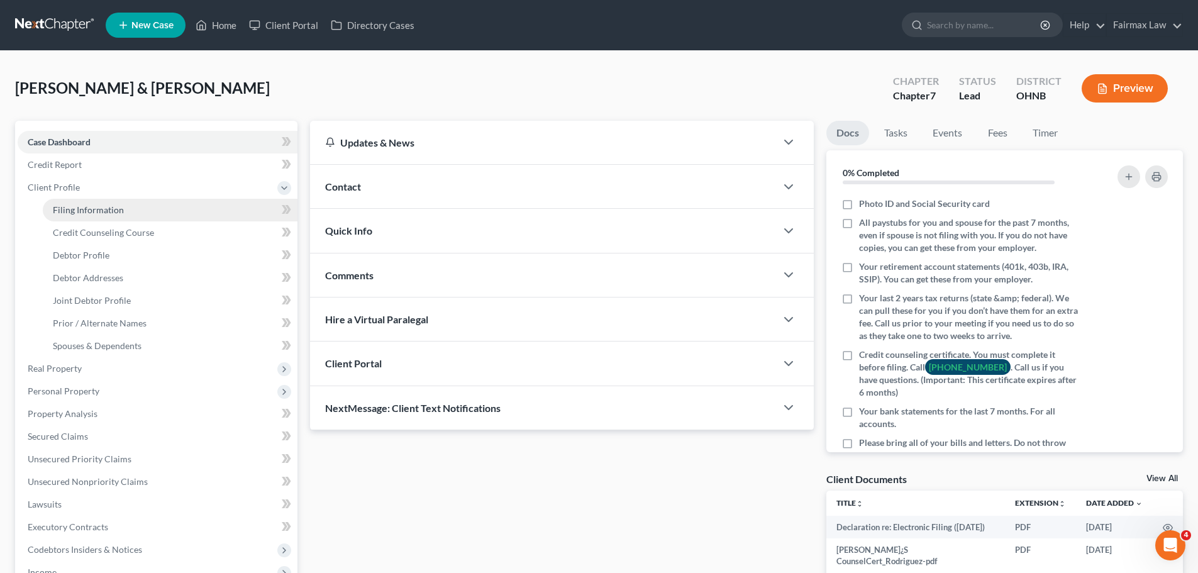
click at [64, 204] on span "Filing Information" at bounding box center [88, 209] width 71 height 11
select select "1"
select select "0"
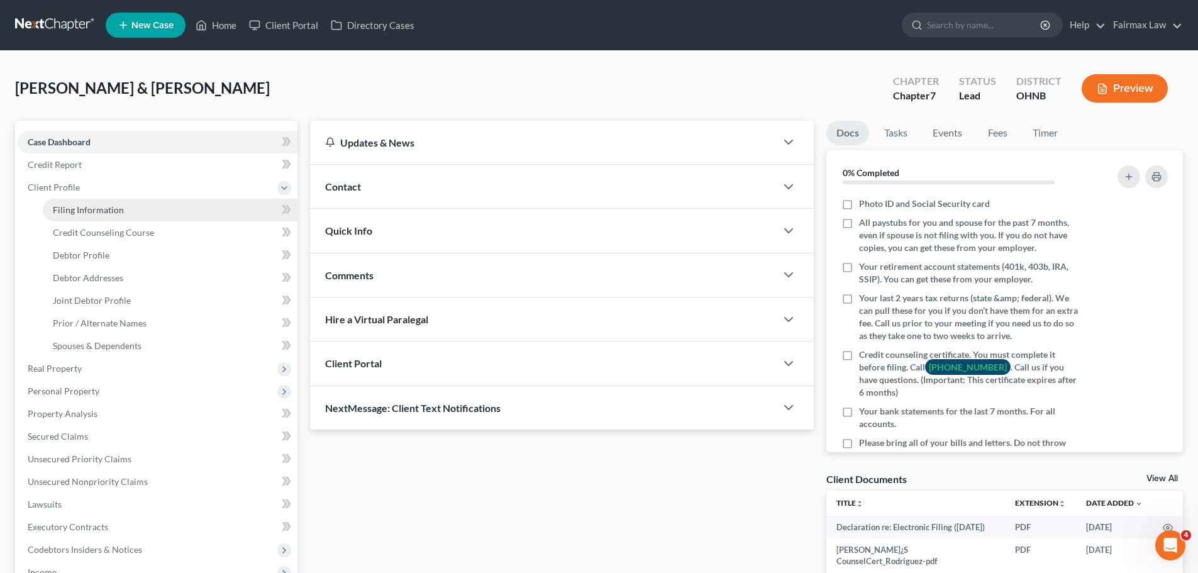
select select "36"
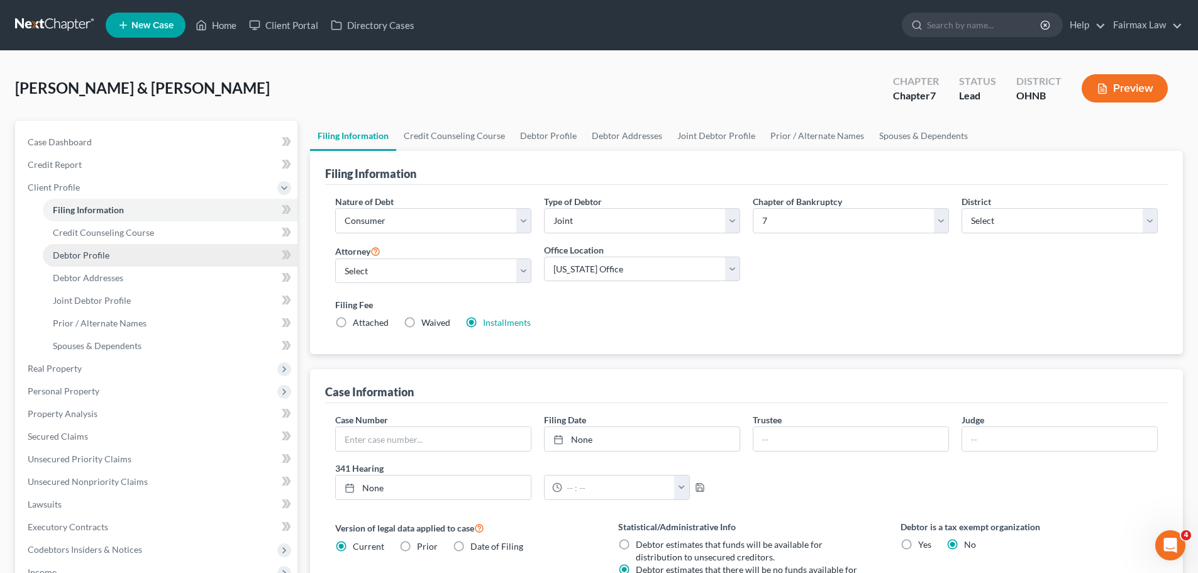
click at [93, 250] on span "Debtor Profile" at bounding box center [81, 255] width 57 height 11
select select "1"
select select "3"
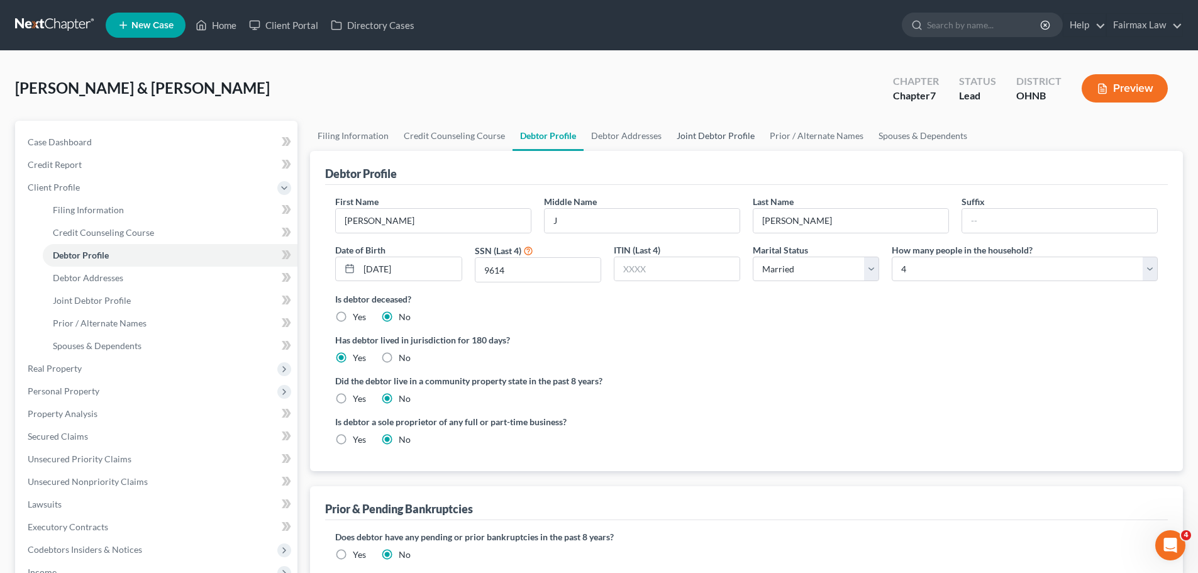
click at [719, 144] on link "Joint Debtor Profile" at bounding box center [715, 136] width 93 height 30
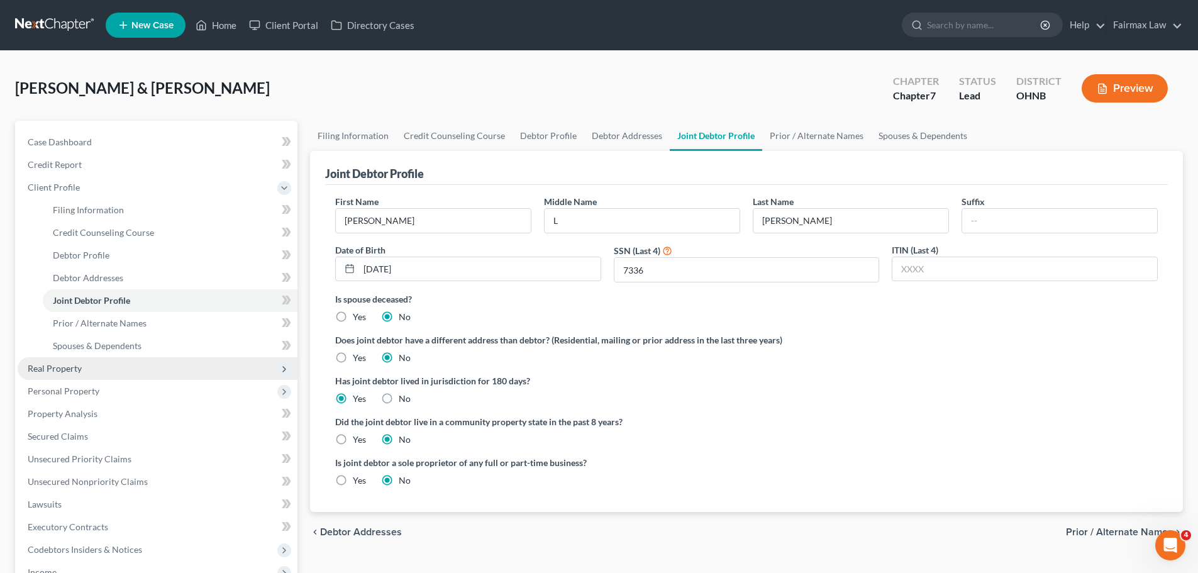
click at [96, 360] on span "Real Property" at bounding box center [158, 368] width 280 height 23
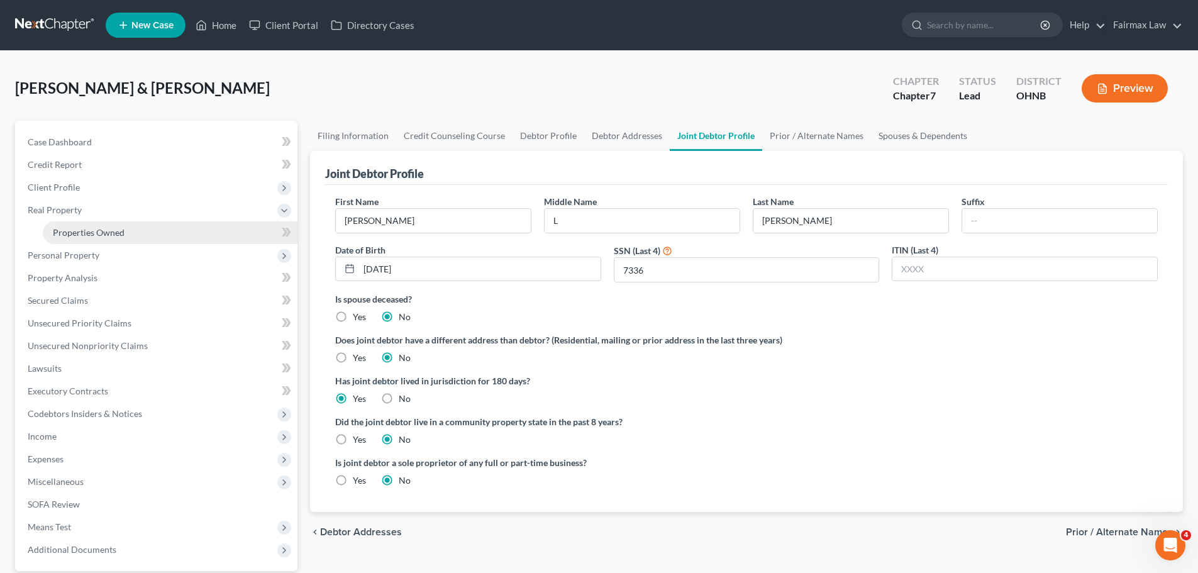
click at [89, 223] on link "Properties Owned" at bounding box center [170, 232] width 255 height 23
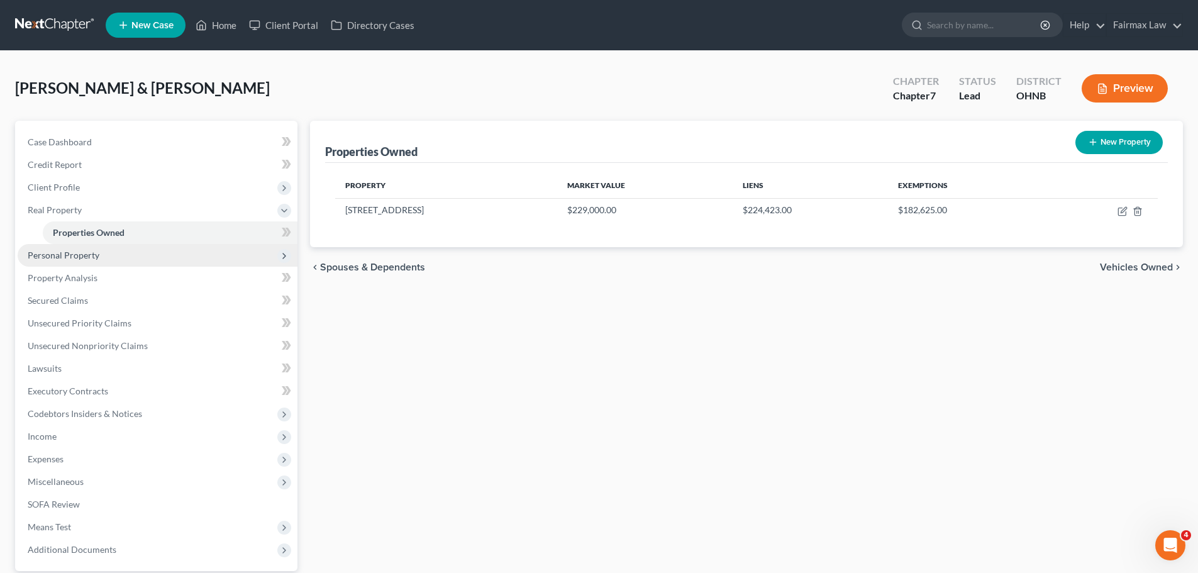
click at [90, 248] on span "Personal Property" at bounding box center [158, 255] width 280 height 23
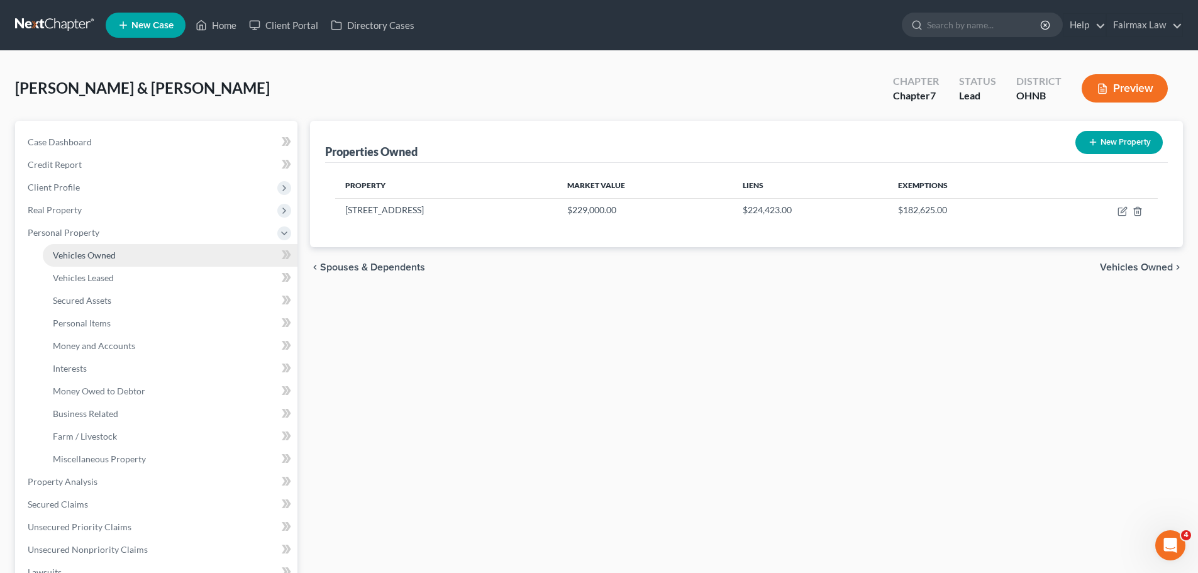
click at [91, 253] on span "Vehicles Owned" at bounding box center [84, 255] width 63 height 11
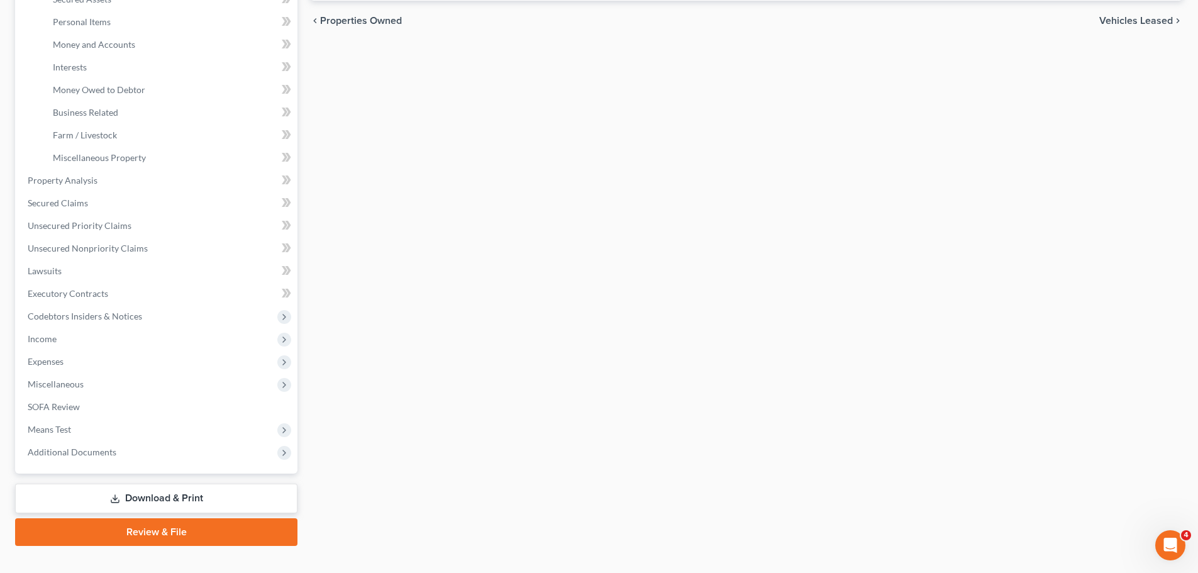
scroll to position [314, 0]
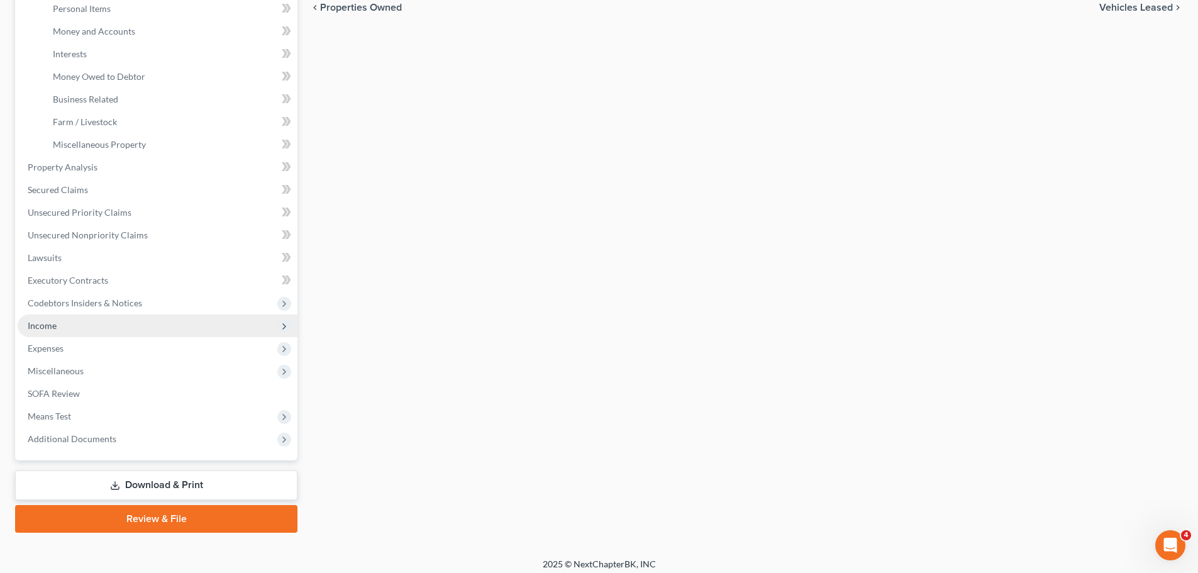
click at [53, 326] on span "Income" at bounding box center [42, 325] width 29 height 11
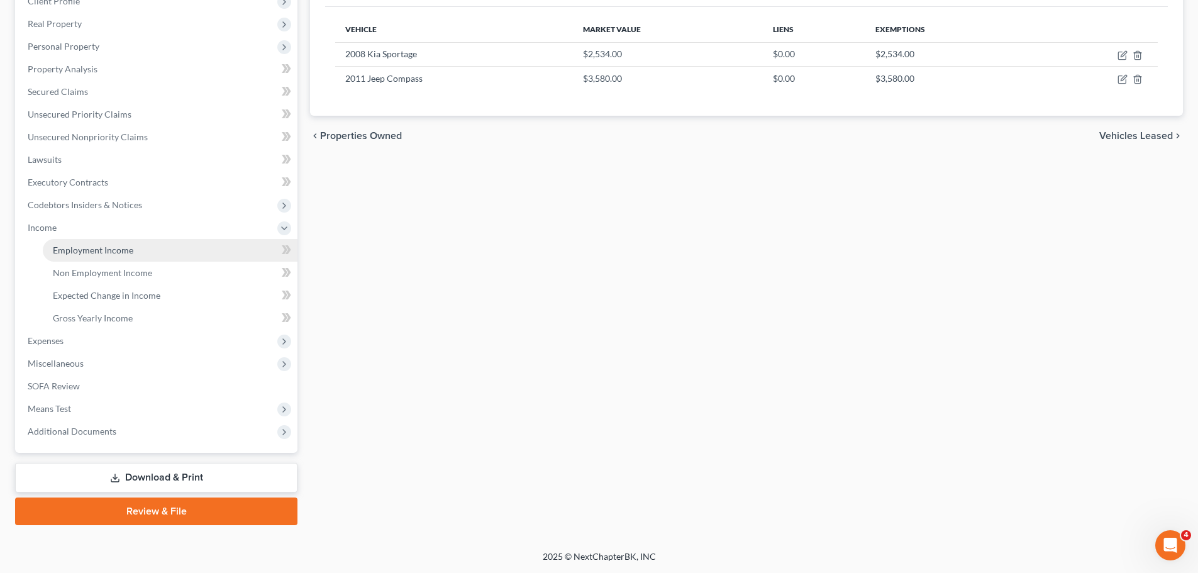
click at [85, 241] on link "Employment Income" at bounding box center [170, 250] width 255 height 23
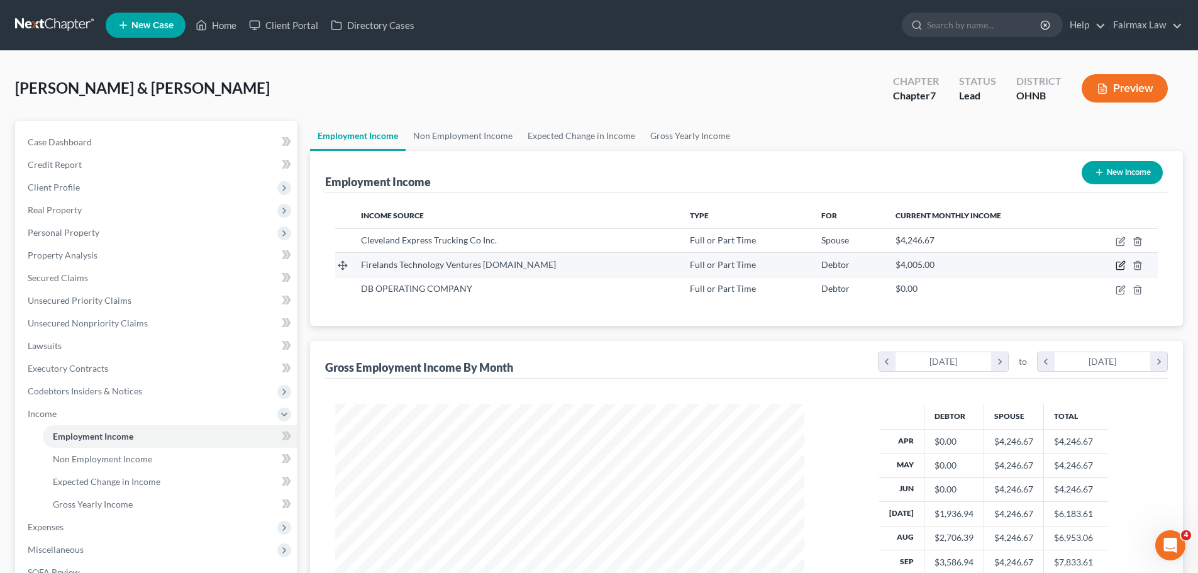
click at [1119, 262] on icon "button" at bounding box center [1120, 266] width 8 height 8
select select "0"
select select "36"
select select "2"
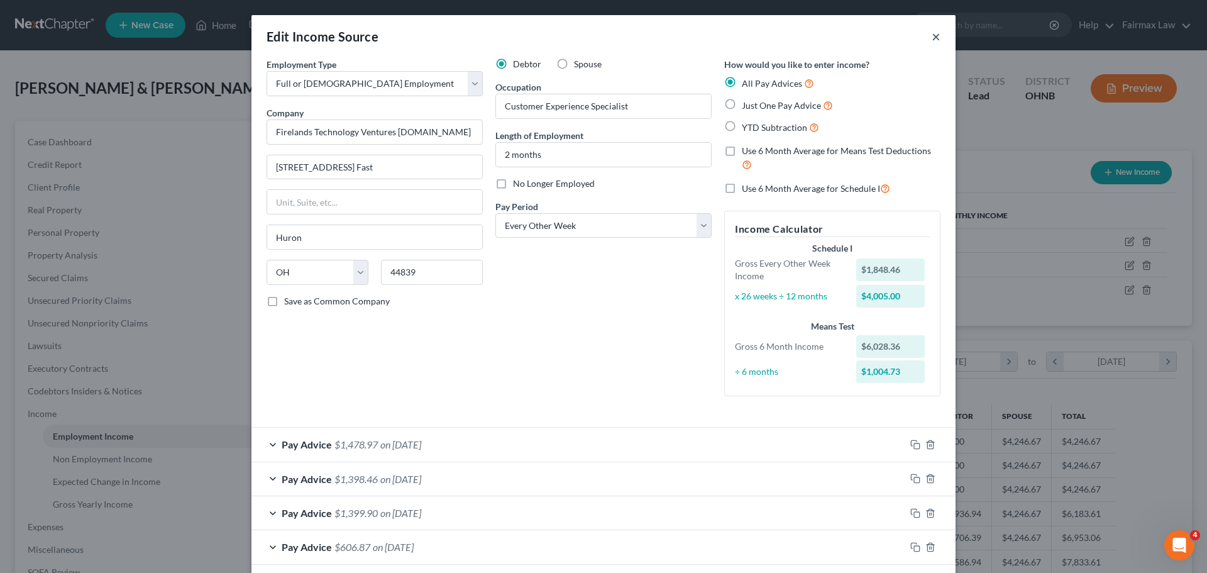
click at [932, 33] on button "×" at bounding box center [936, 36] width 9 height 15
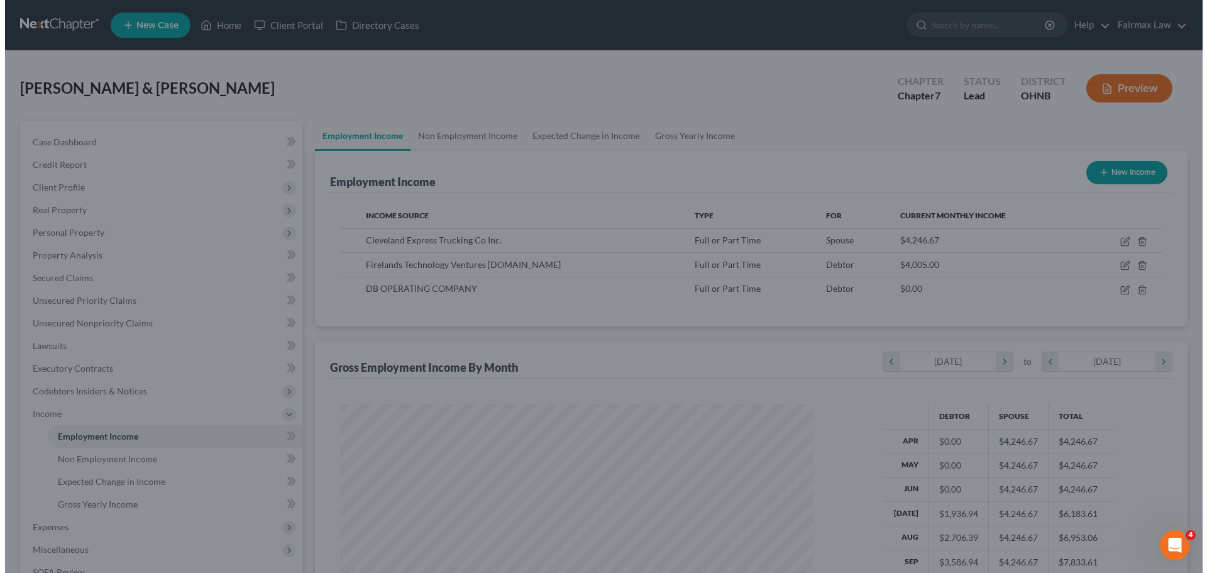
scroll to position [628661, 628402]
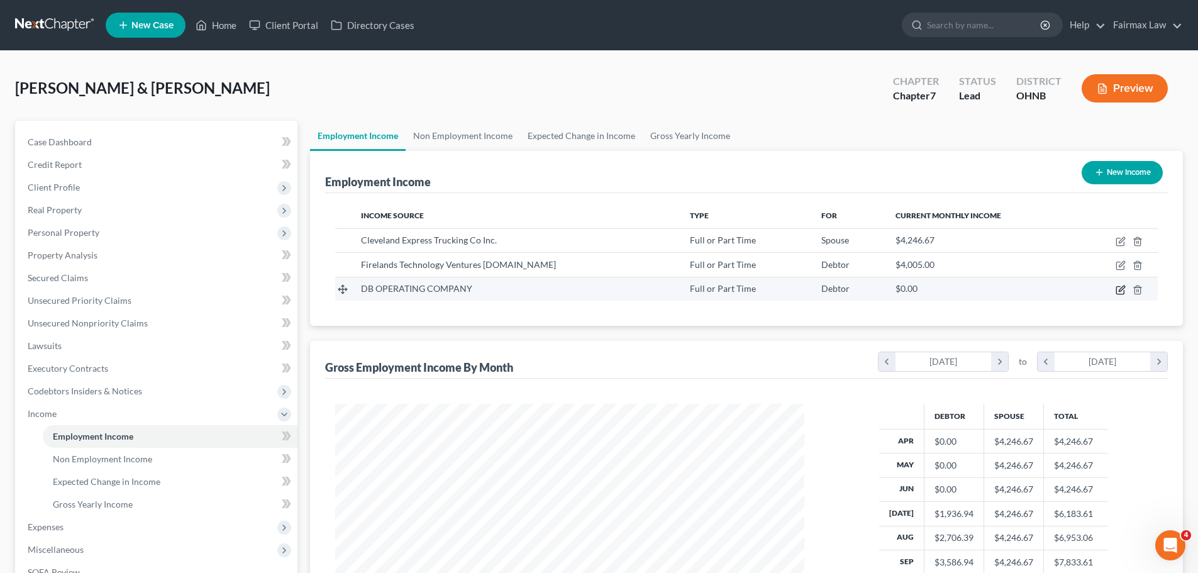
click at [1116, 290] on icon "button" at bounding box center [1120, 290] width 8 height 8
select select "0"
select select "22"
select select "3"
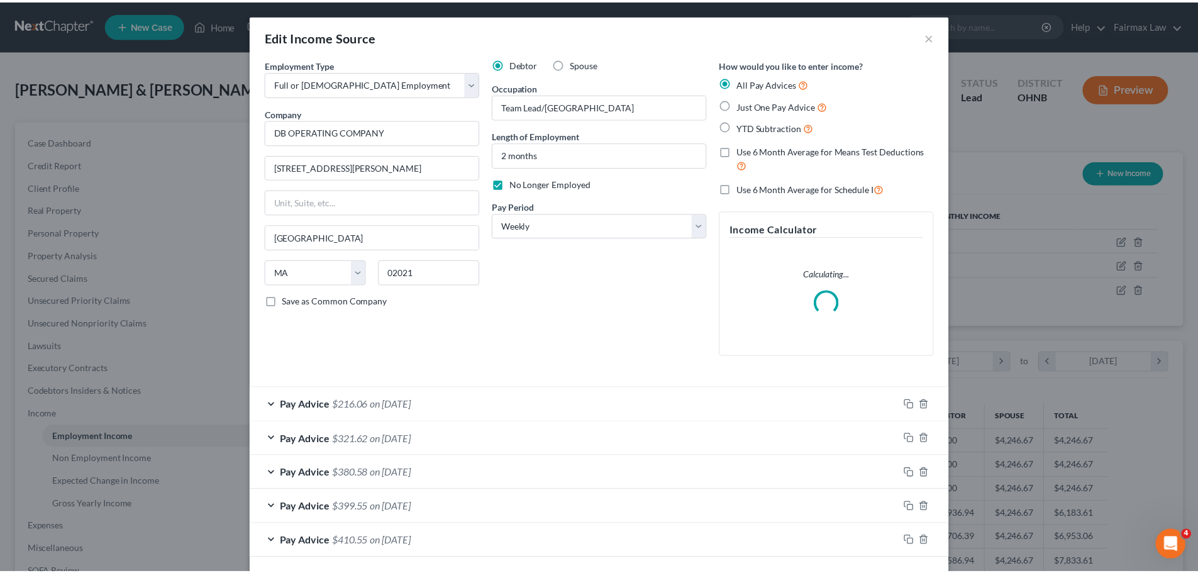
scroll to position [236, 499]
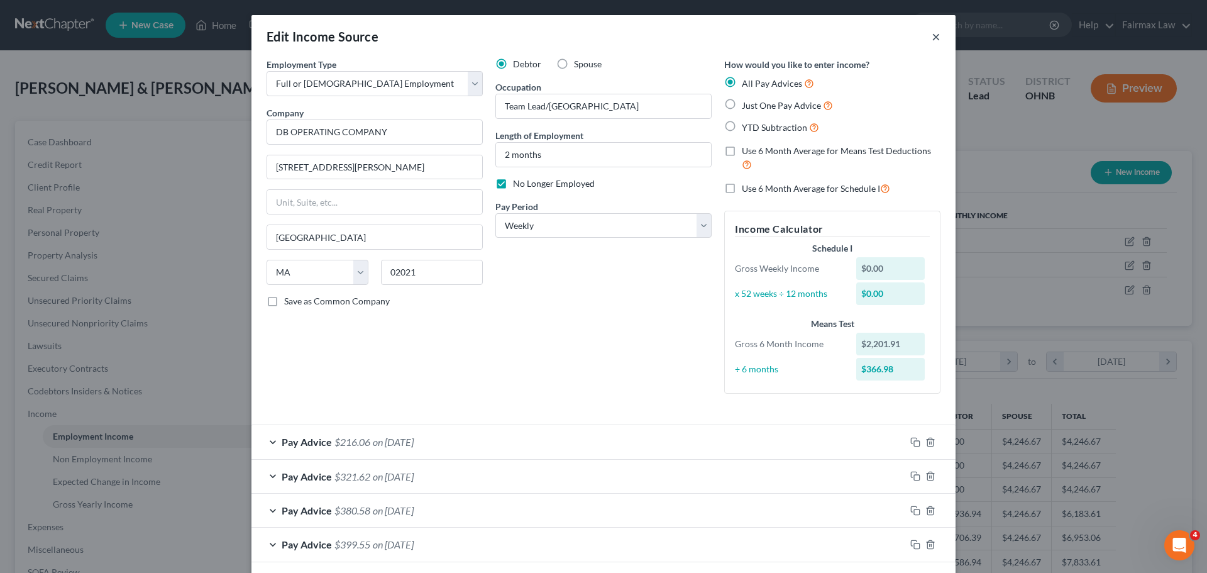
click at [932, 29] on button "×" at bounding box center [936, 36] width 9 height 15
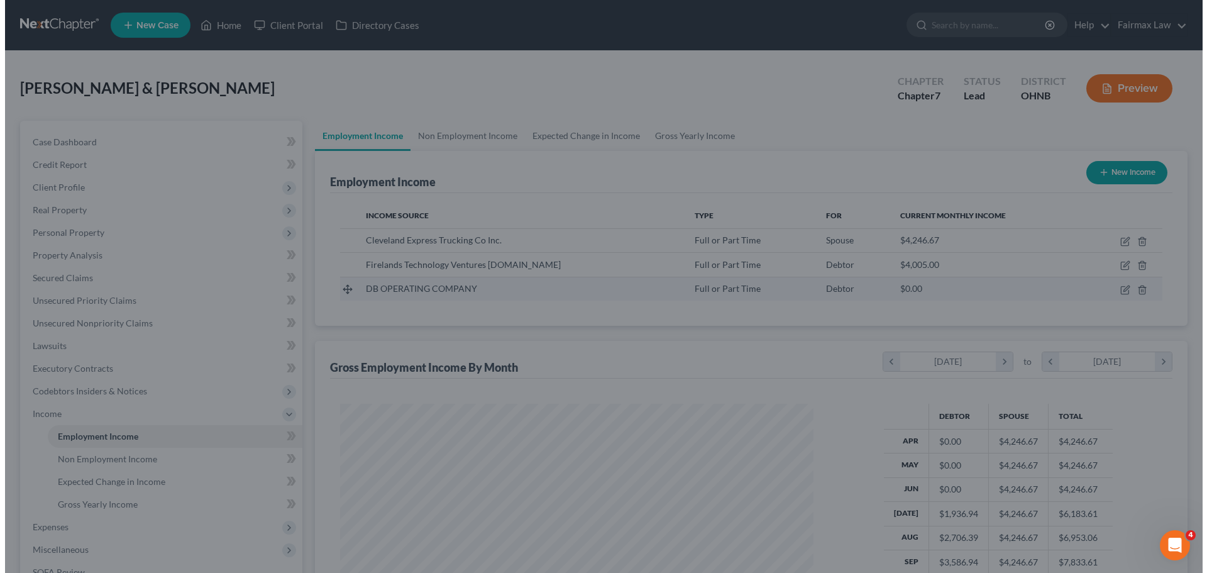
scroll to position [628661, 628402]
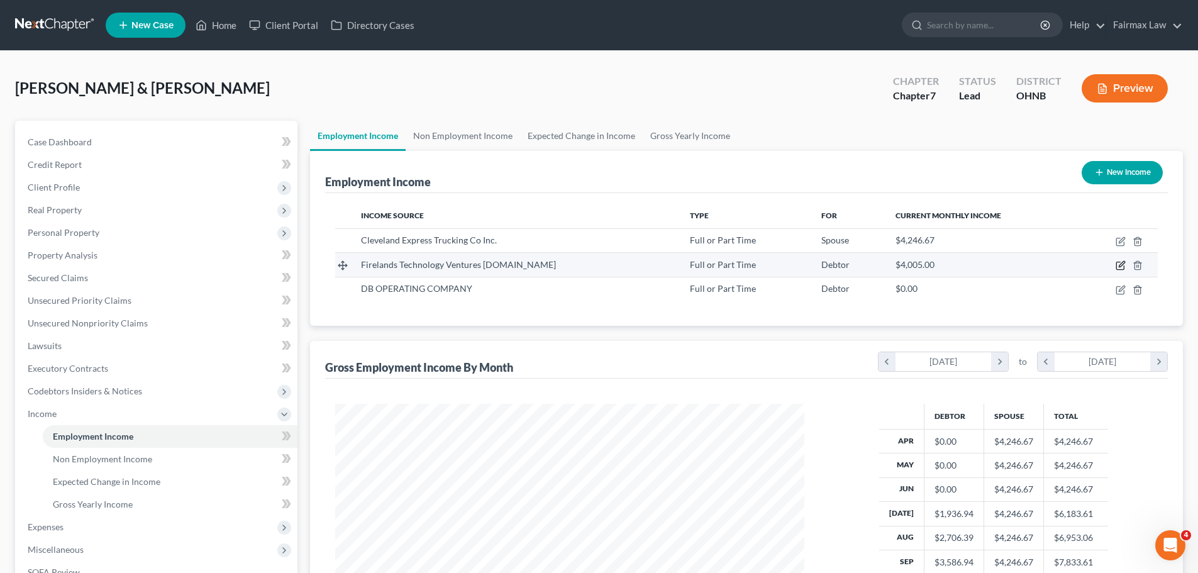
click at [1123, 261] on icon "button" at bounding box center [1121, 265] width 10 height 10
select select "0"
select select "36"
select select "2"
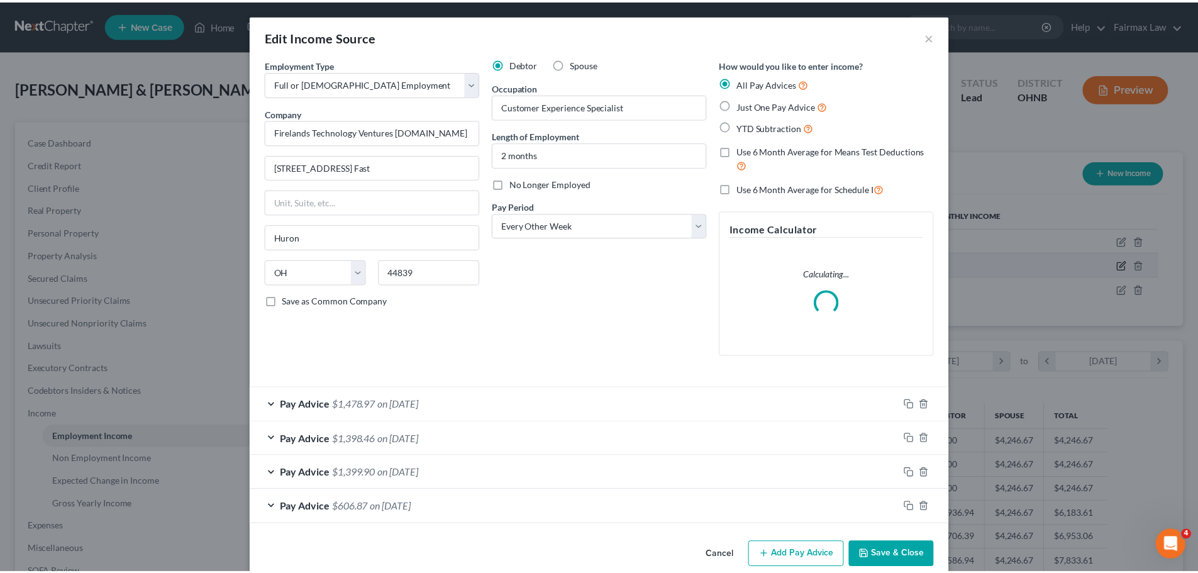
scroll to position [236, 499]
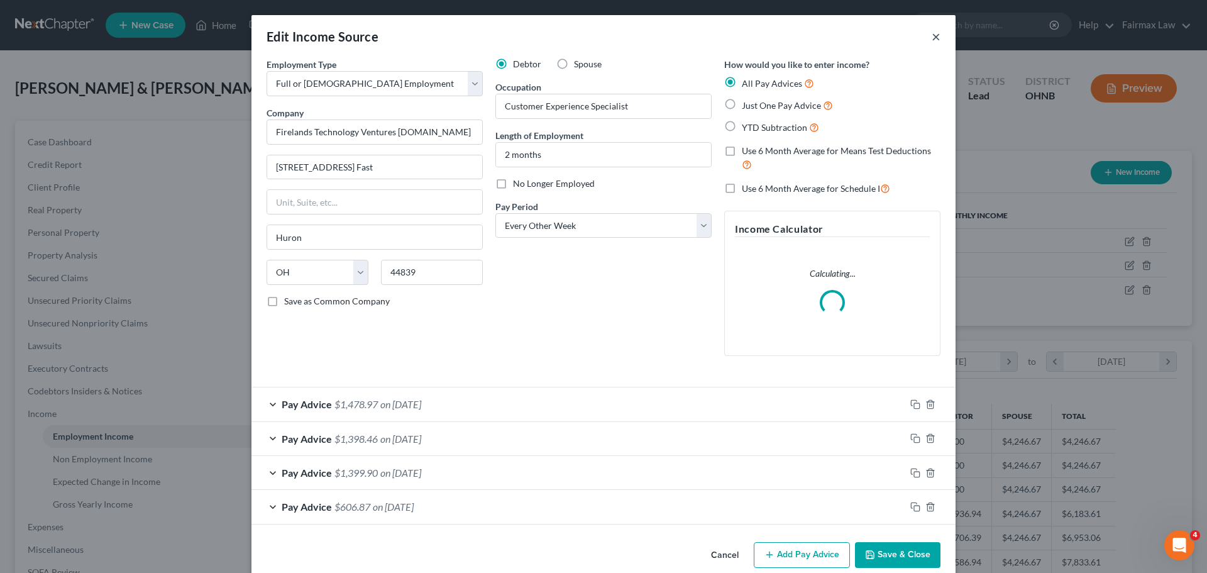
click at [932, 33] on button "×" at bounding box center [936, 36] width 9 height 15
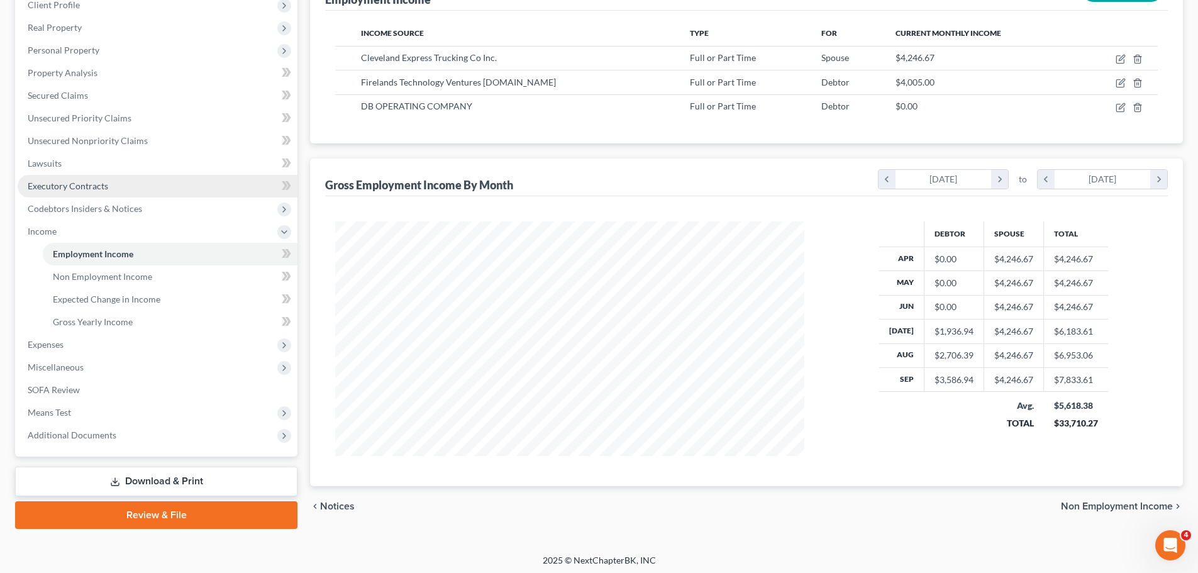
scroll to position [186, 0]
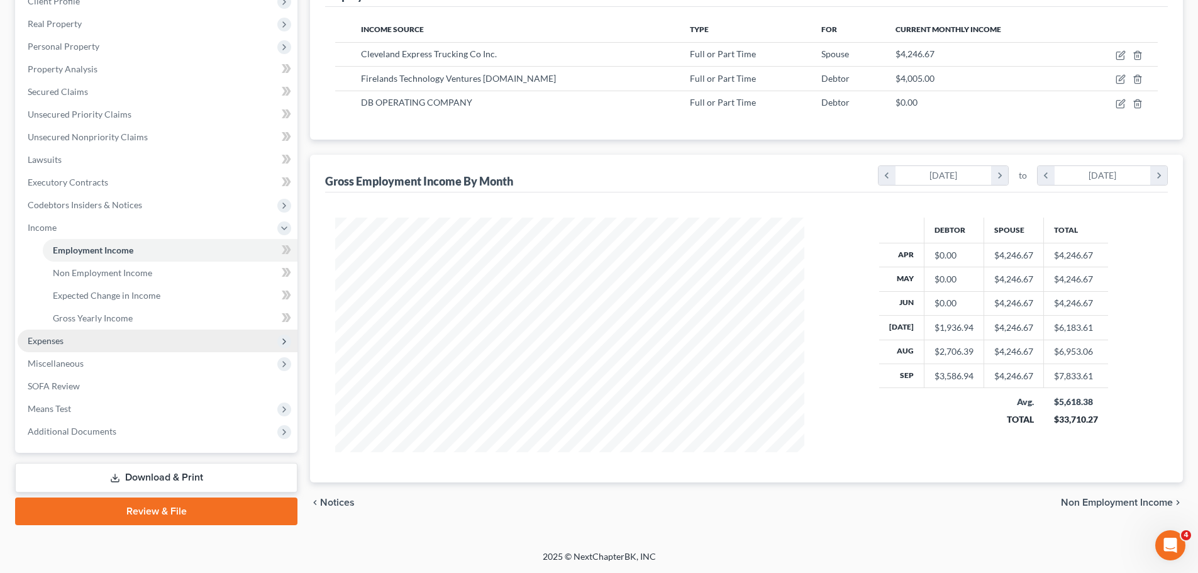
click at [103, 348] on span "Expenses" at bounding box center [158, 341] width 280 height 23
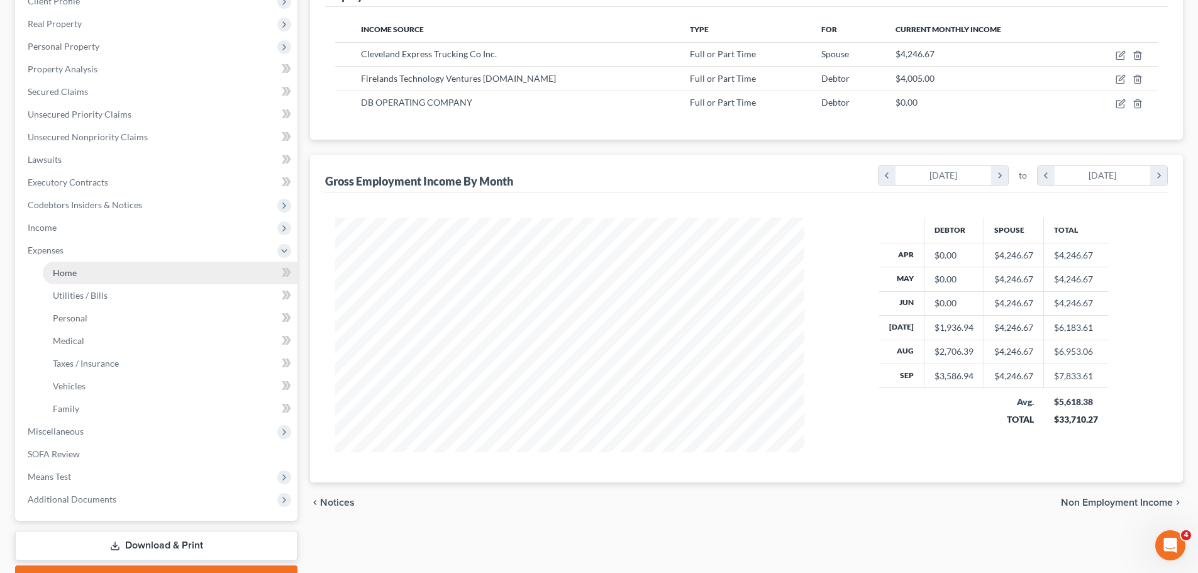
click at [87, 269] on link "Home" at bounding box center [170, 273] width 255 height 23
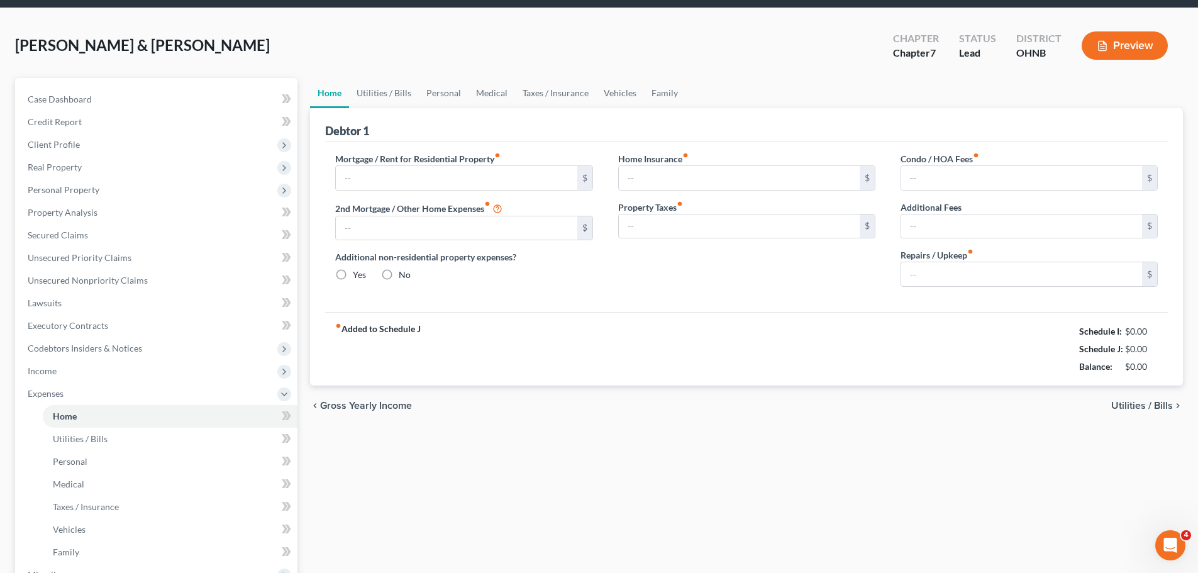
type input "1,789.00"
type input "0.00"
radio input "true"
type input "0.00"
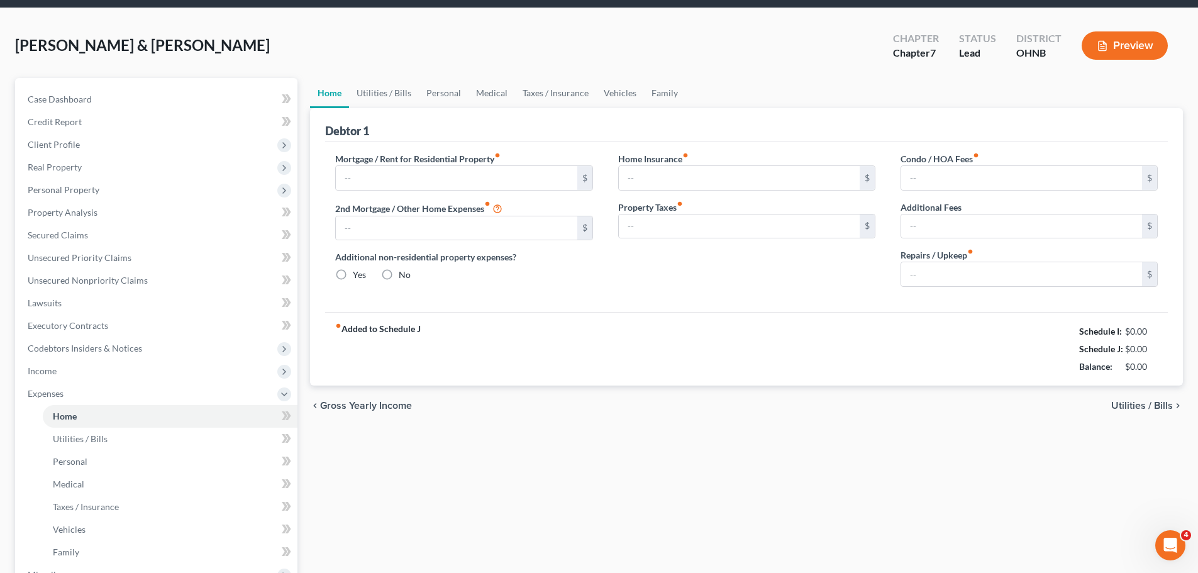
type input "0.00"
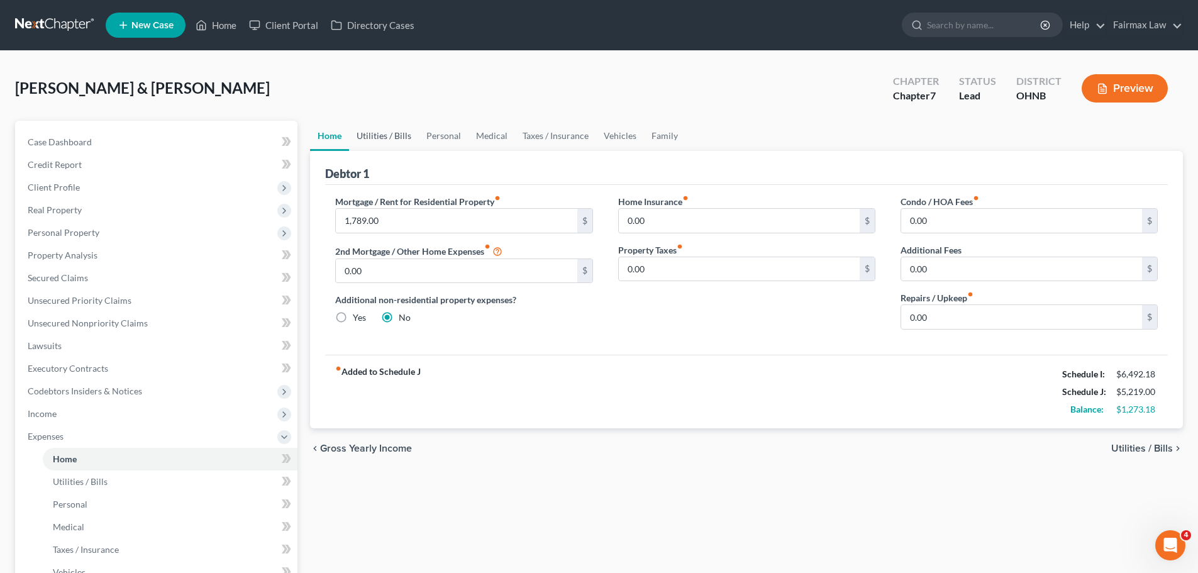
click at [398, 135] on link "Utilities / Bills" at bounding box center [384, 136] width 70 height 30
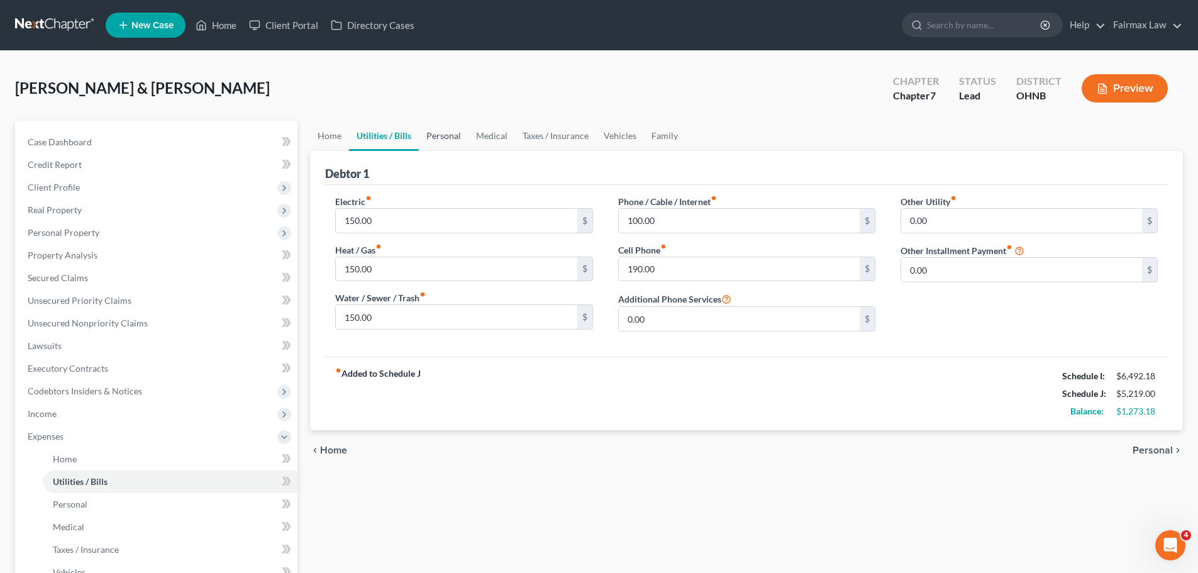
click at [457, 135] on link "Personal" at bounding box center [444, 136] width 50 height 30
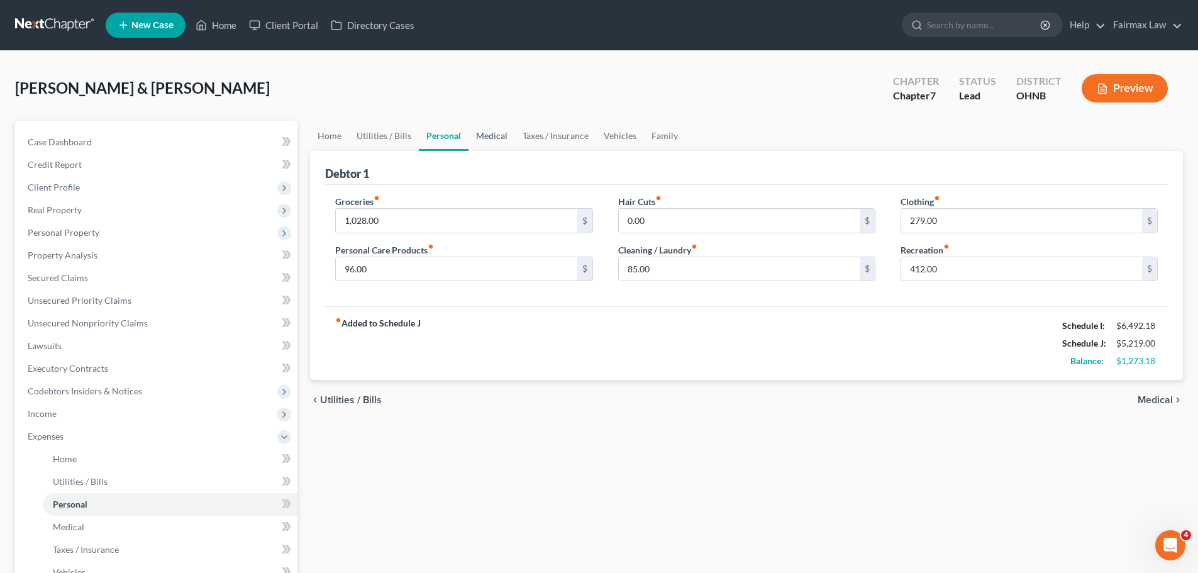
click at [503, 138] on link "Medical" at bounding box center [492, 136] width 47 height 30
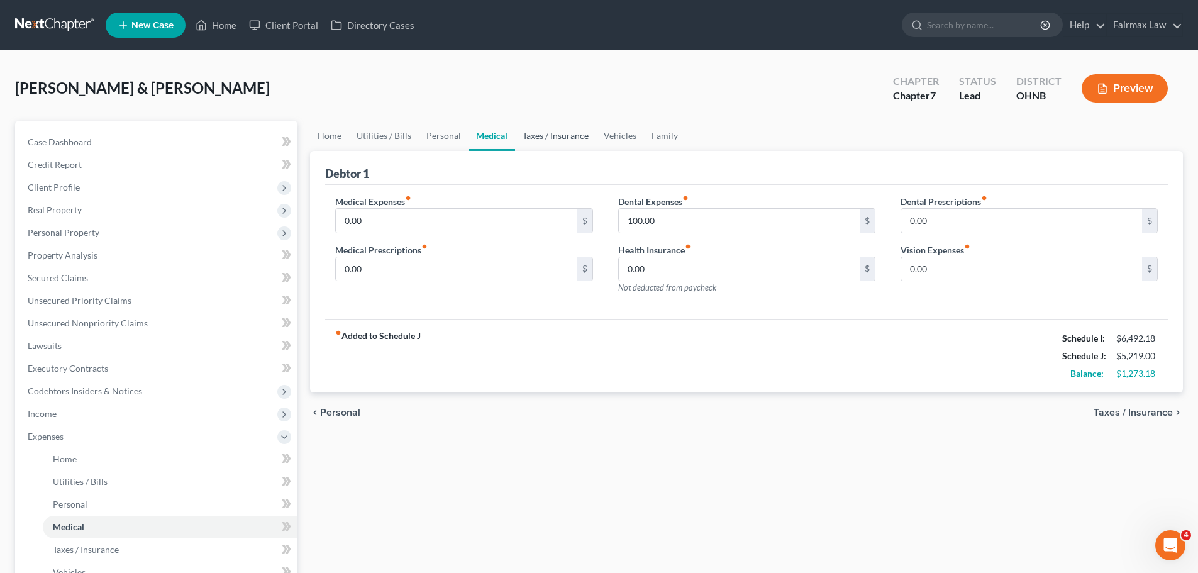
click at [575, 143] on link "Taxes / Insurance" at bounding box center [555, 136] width 81 height 30
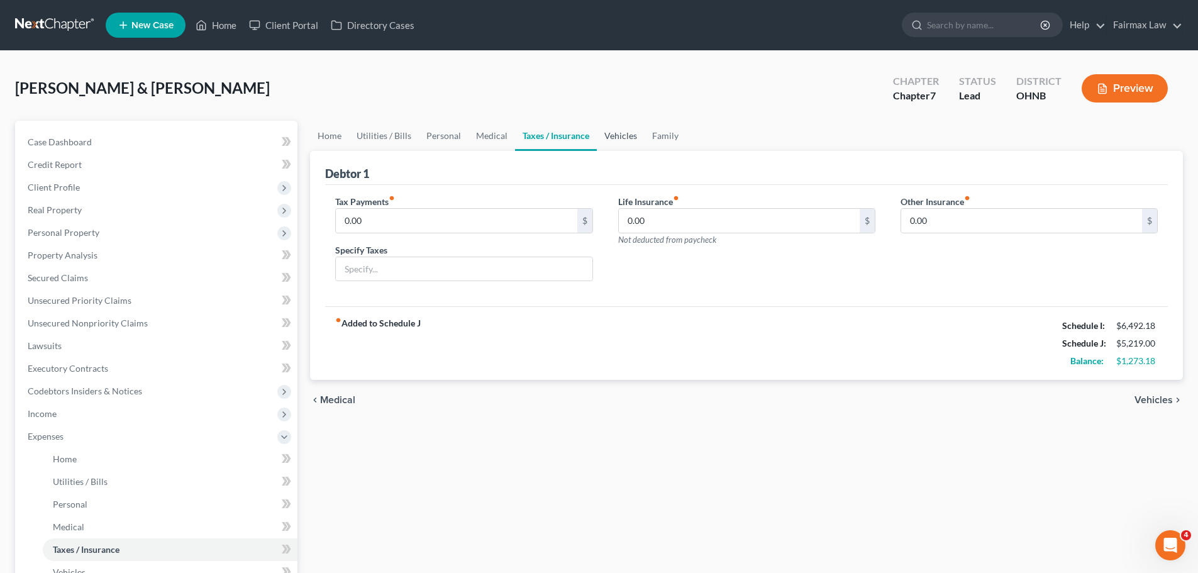
click at [619, 143] on link "Vehicles" at bounding box center [621, 136] width 48 height 30
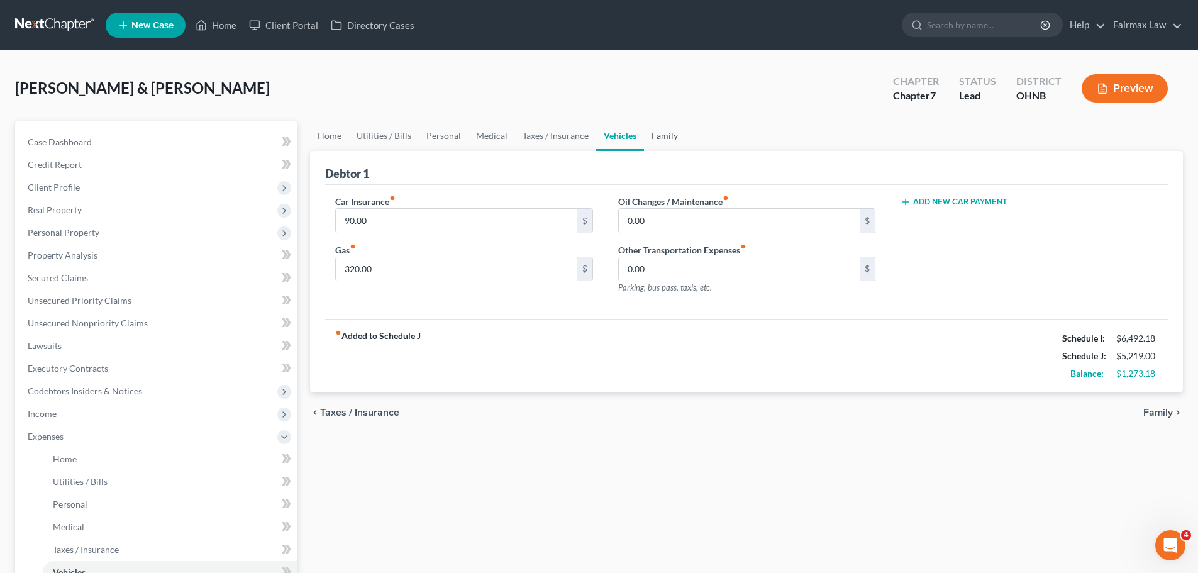
click at [658, 135] on link "Family" at bounding box center [665, 136] width 42 height 30
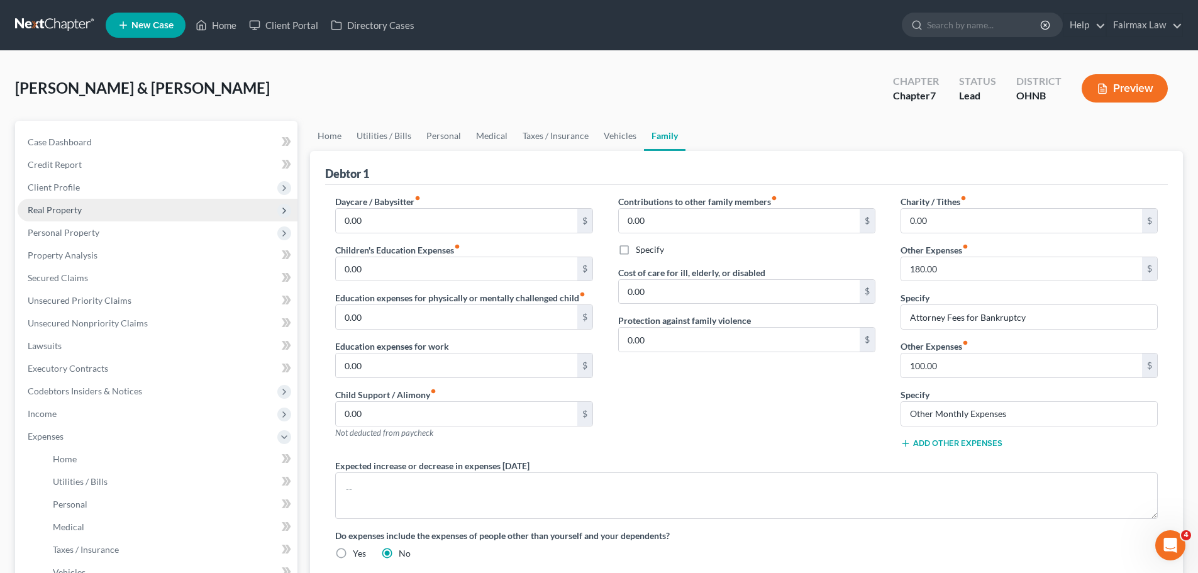
click at [60, 220] on span "Real Property" at bounding box center [158, 210] width 280 height 23
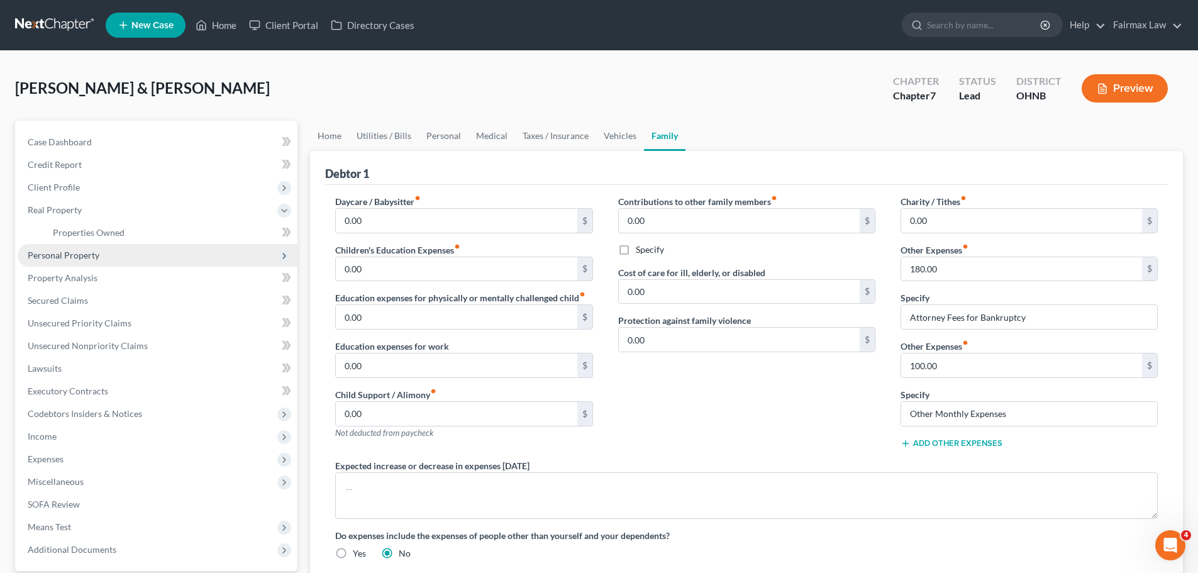
click at [62, 250] on span "Personal Property" at bounding box center [64, 255] width 72 height 11
click at [73, 253] on span "Vehicles Owned" at bounding box center [84, 255] width 63 height 11
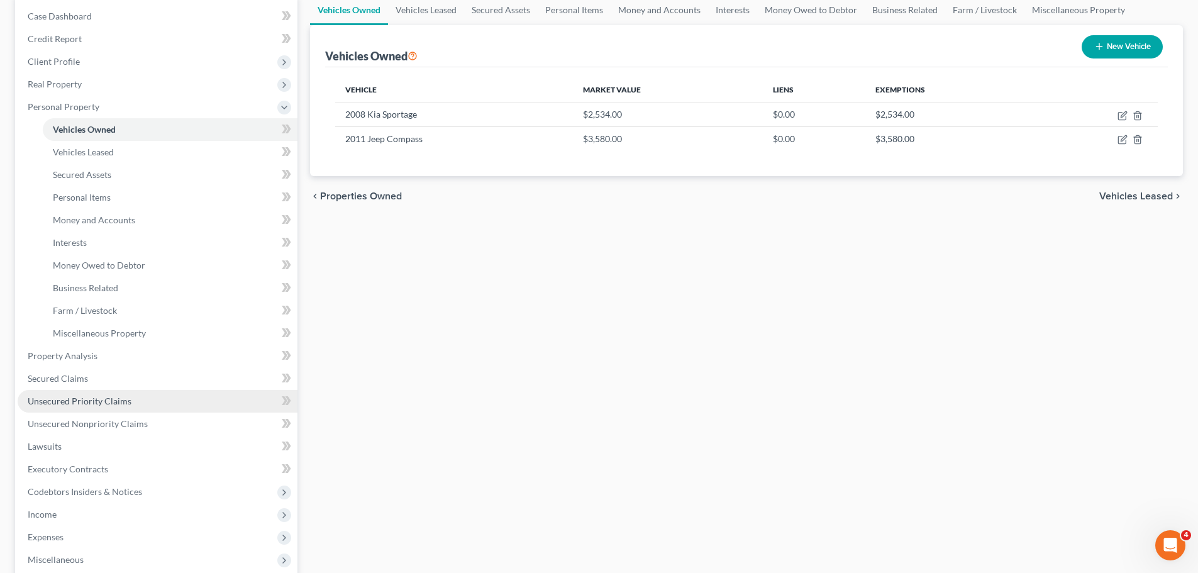
scroll to position [252, 0]
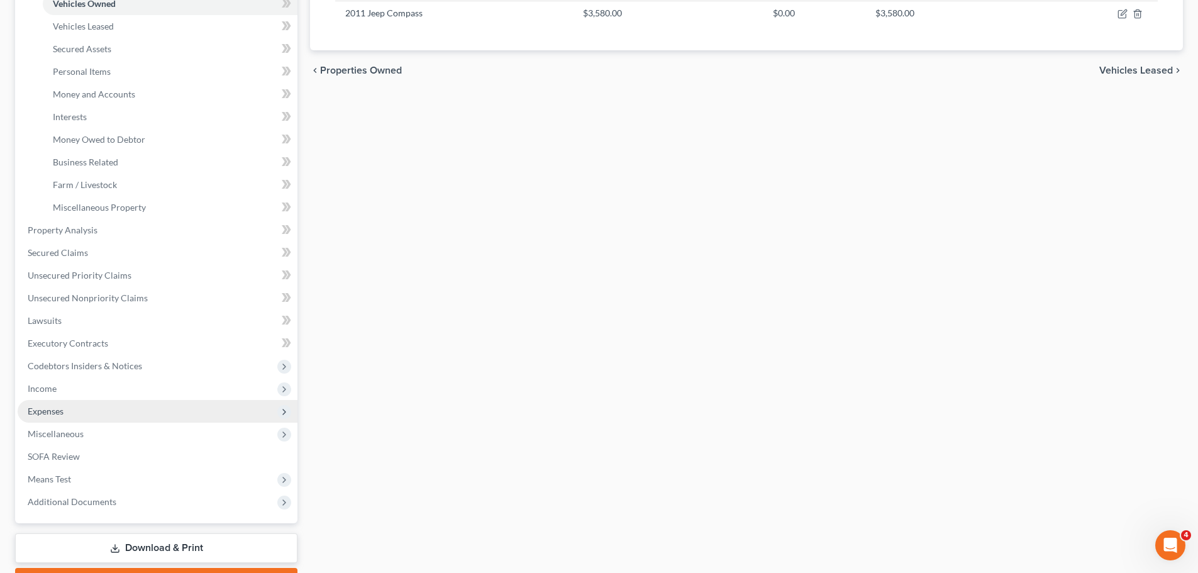
click at [89, 404] on span "Expenses" at bounding box center [158, 411] width 280 height 23
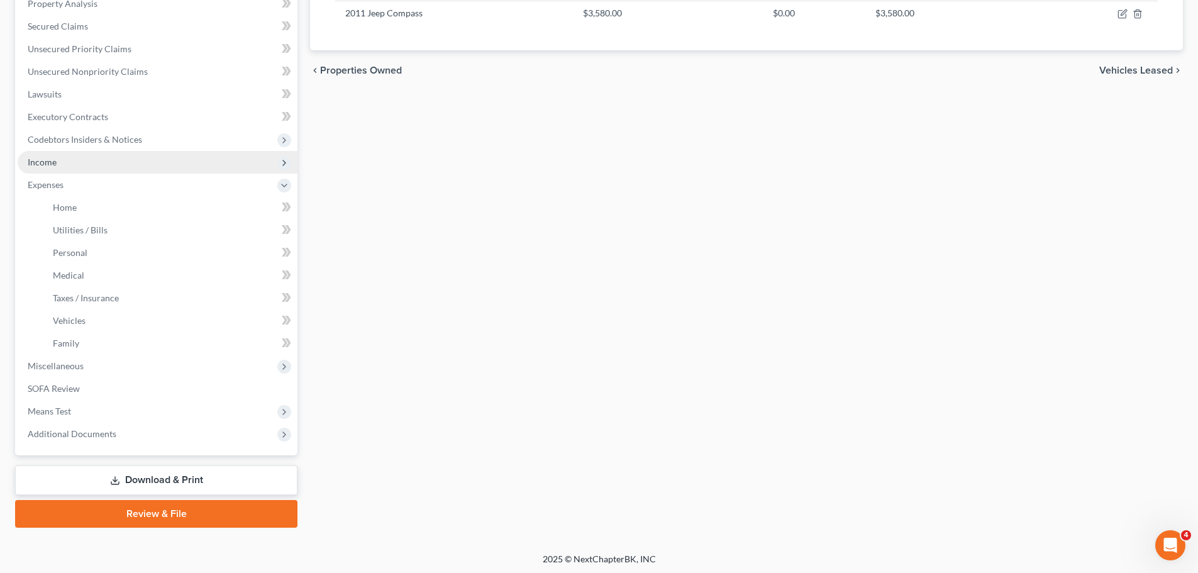
click at [57, 171] on span "Income" at bounding box center [158, 162] width 280 height 23
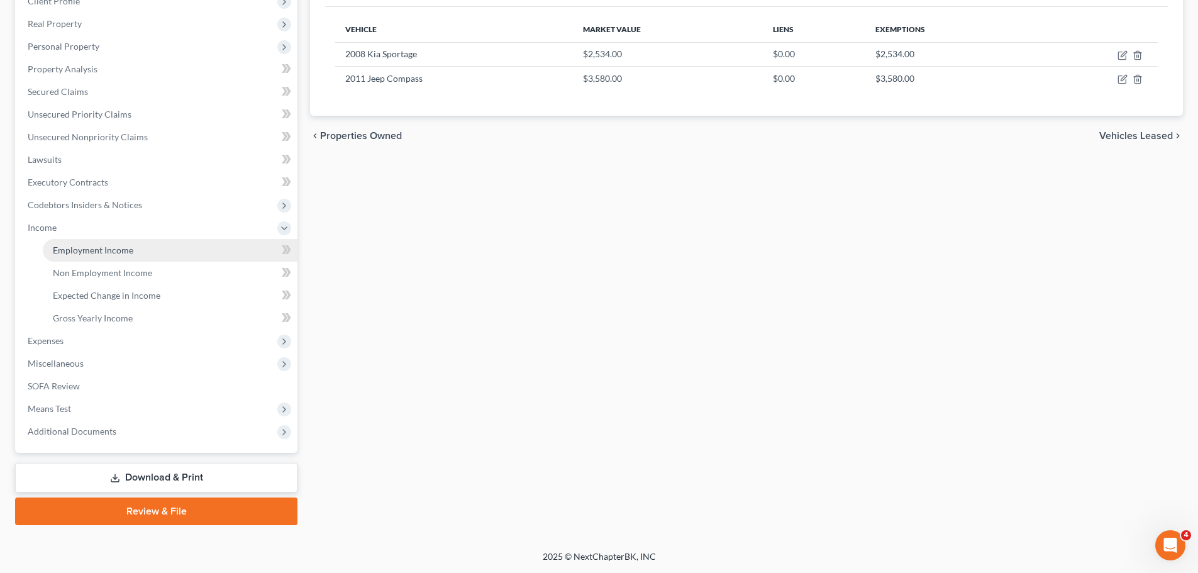
click at [87, 243] on link "Employment Income" at bounding box center [170, 250] width 255 height 23
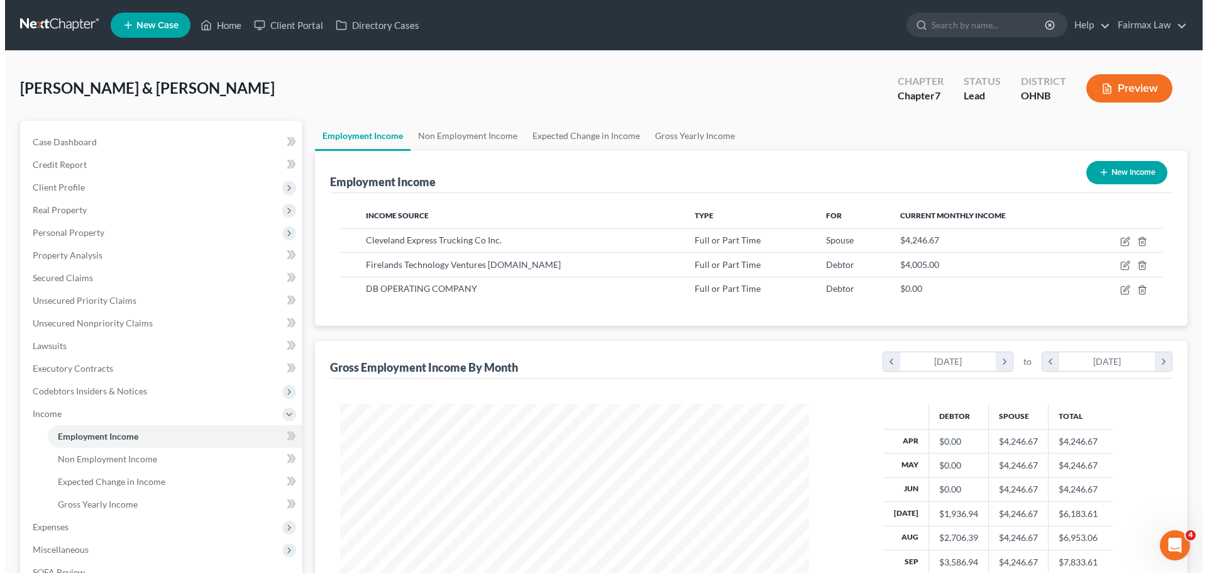
scroll to position [235, 494]
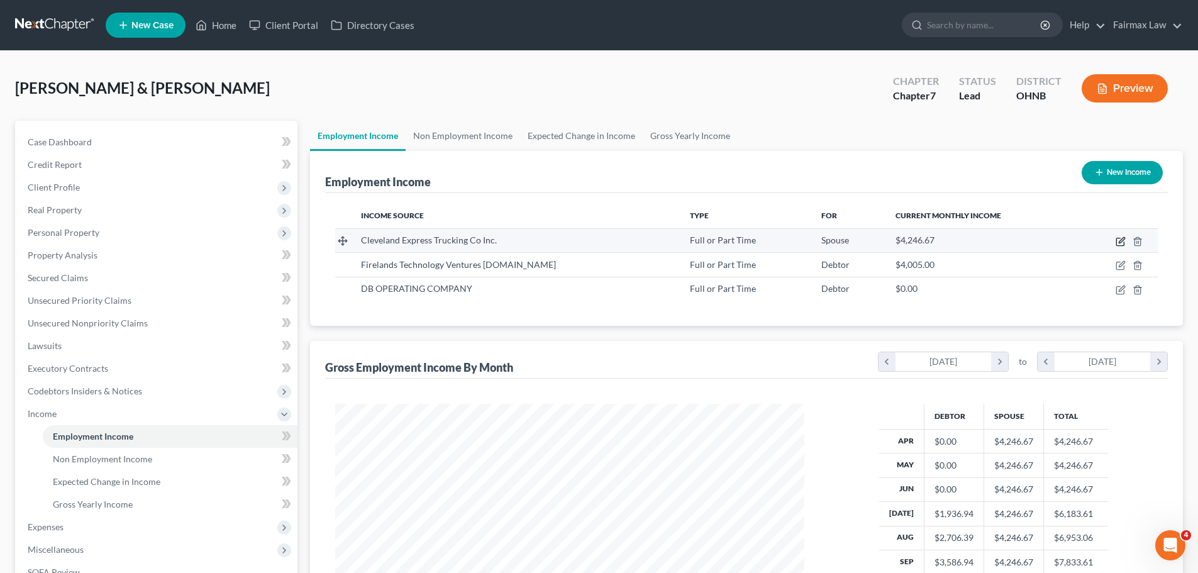
click at [1119, 244] on icon "button" at bounding box center [1121, 241] width 10 height 10
select select "0"
select select "36"
select select "3"
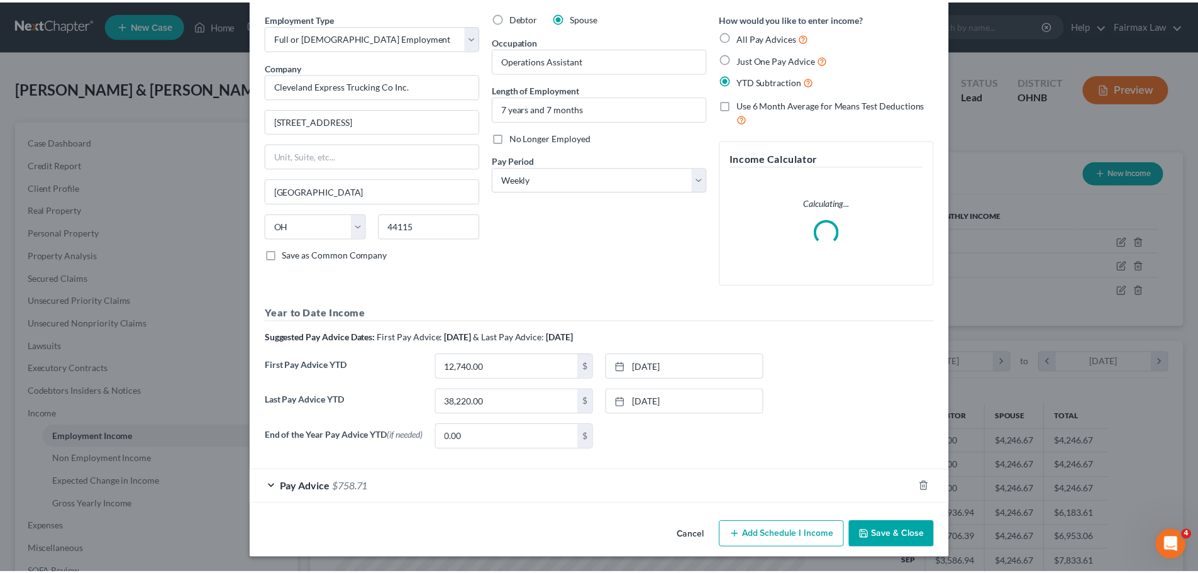
scroll to position [0, 0]
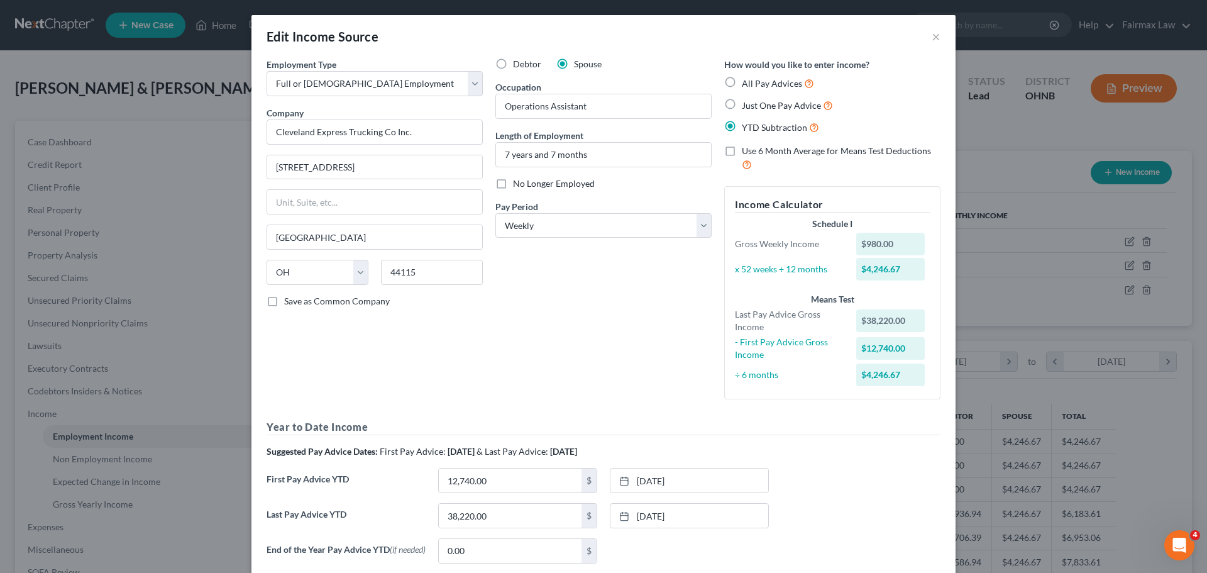
click at [926, 40] on div "Edit Income Source ×" at bounding box center [604, 36] width 704 height 43
click at [936, 40] on button "×" at bounding box center [936, 36] width 9 height 15
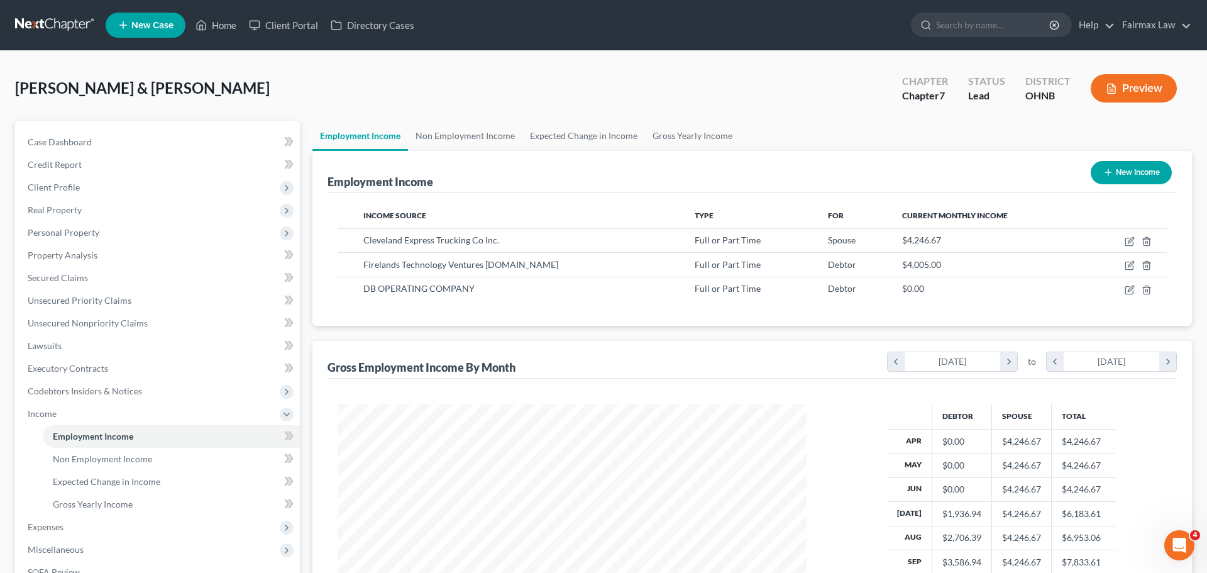
scroll to position [628661, 628402]
click at [1124, 262] on icon "button" at bounding box center [1121, 265] width 10 height 10
select select "0"
select select "36"
select select "2"
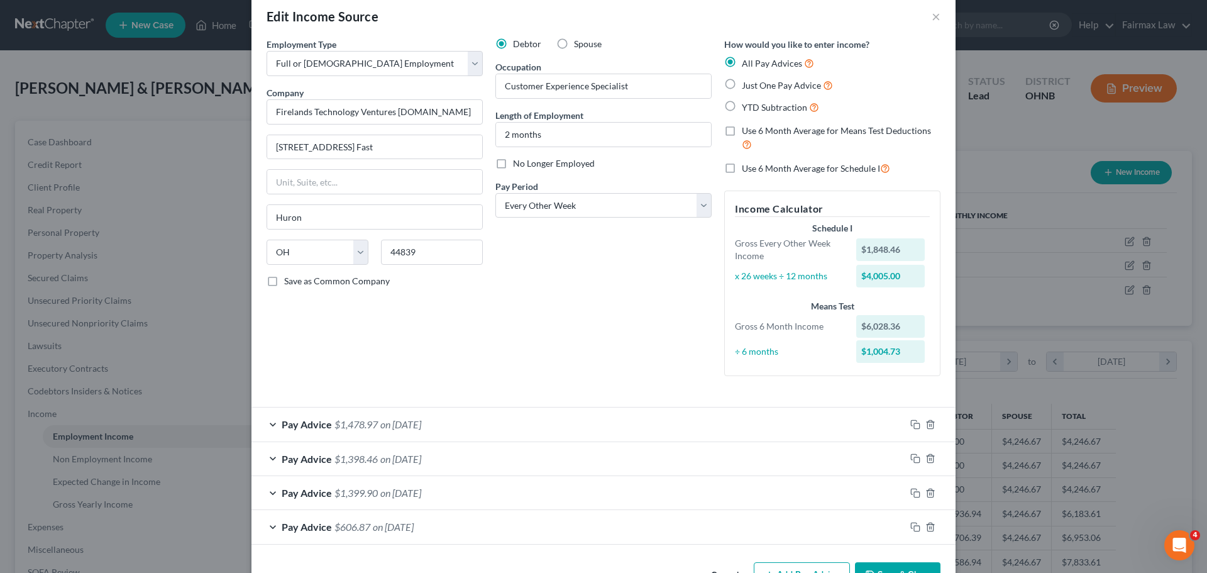
scroll to position [60, 0]
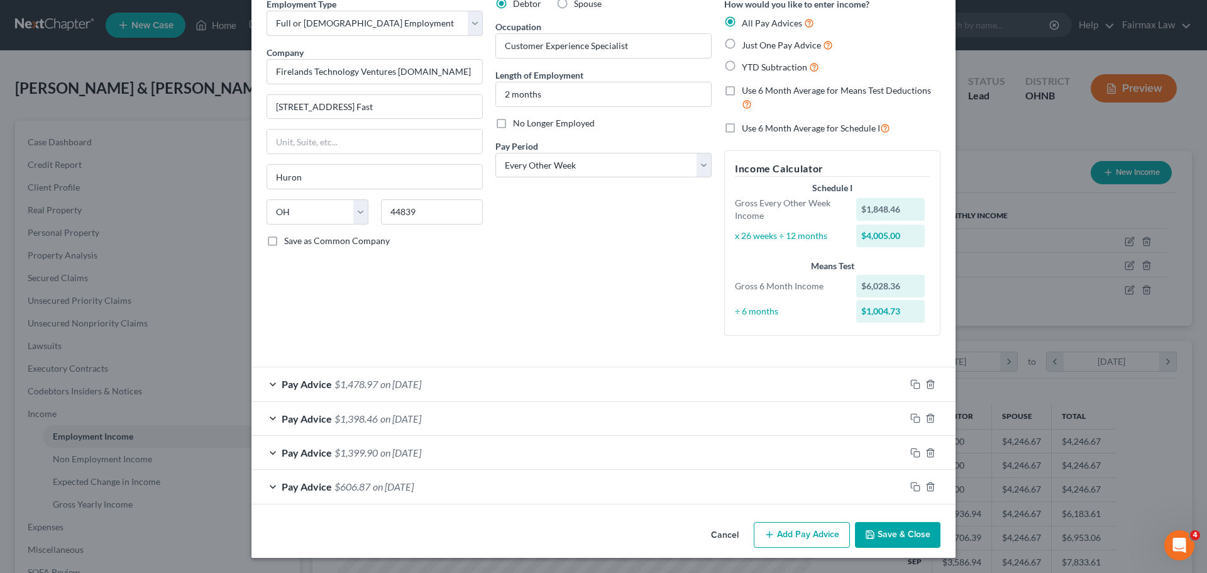
click at [405, 452] on span "on [DATE]" at bounding box center [400, 453] width 41 height 12
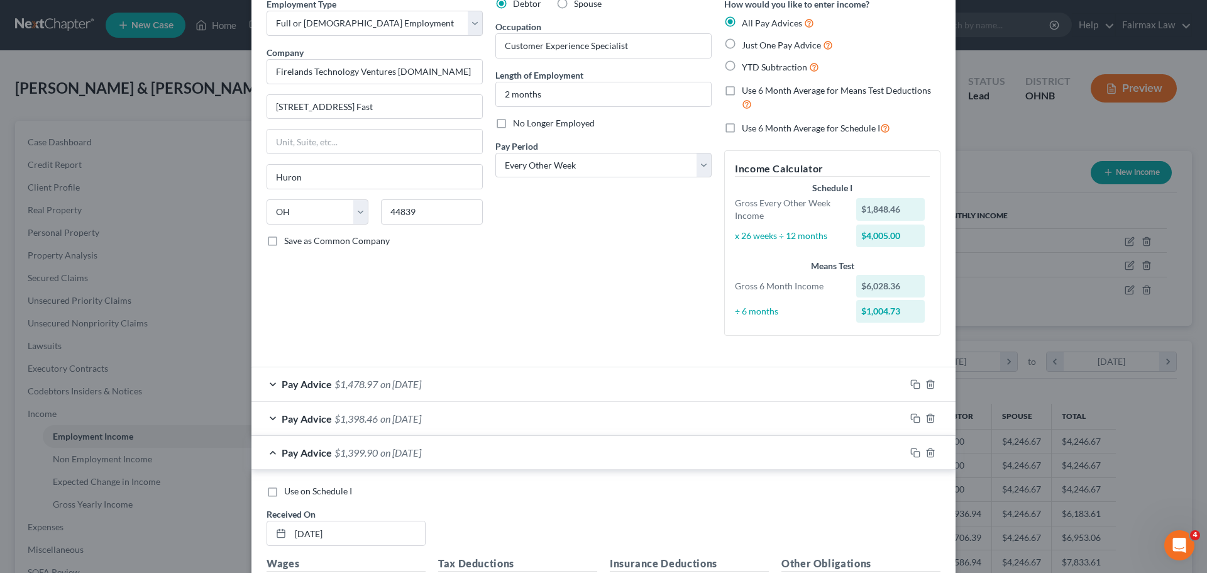
click at [405, 424] on span "on [DATE]" at bounding box center [400, 419] width 41 height 12
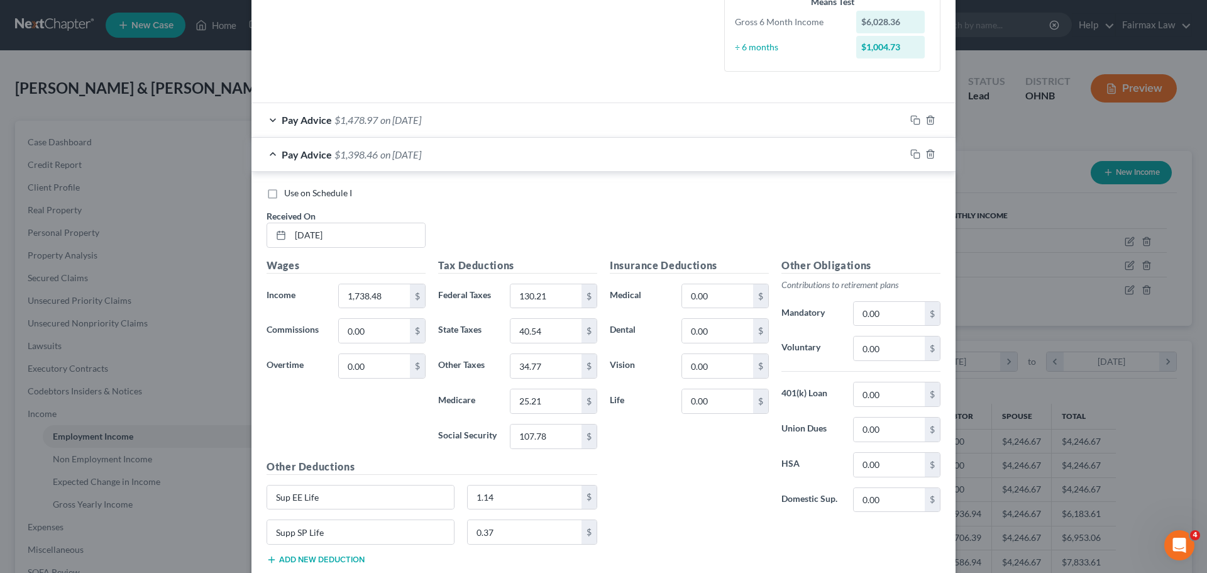
scroll to position [312, 0]
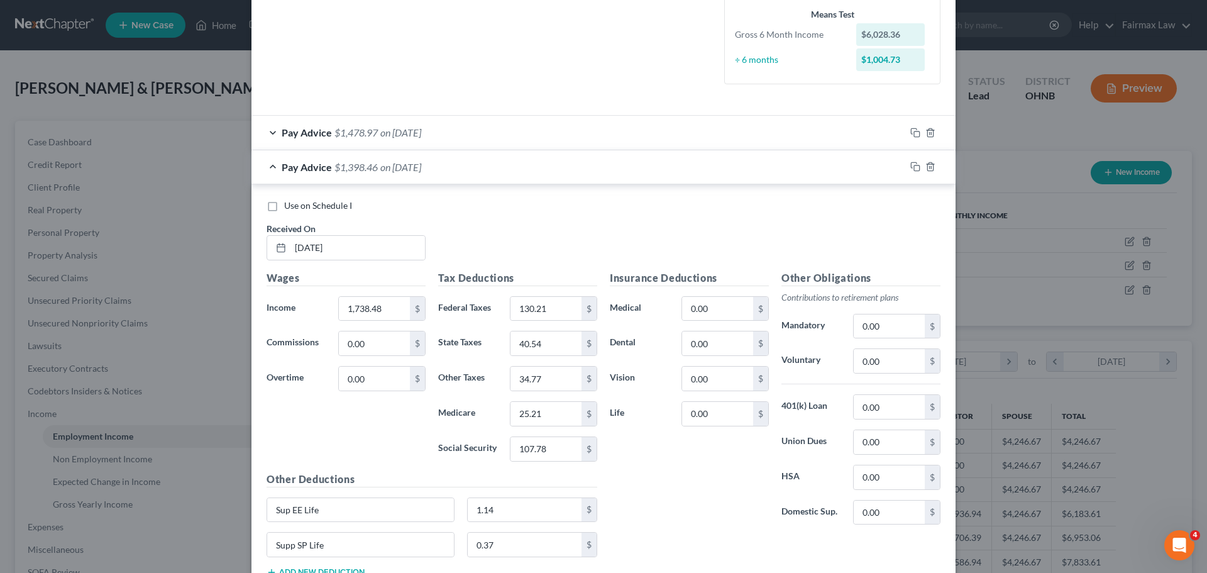
click at [284, 206] on label "Use on Schedule I" at bounding box center [318, 205] width 68 height 13
click at [289, 206] on input "Use on Schedule I" at bounding box center [293, 203] width 8 height 8
checkbox input "true"
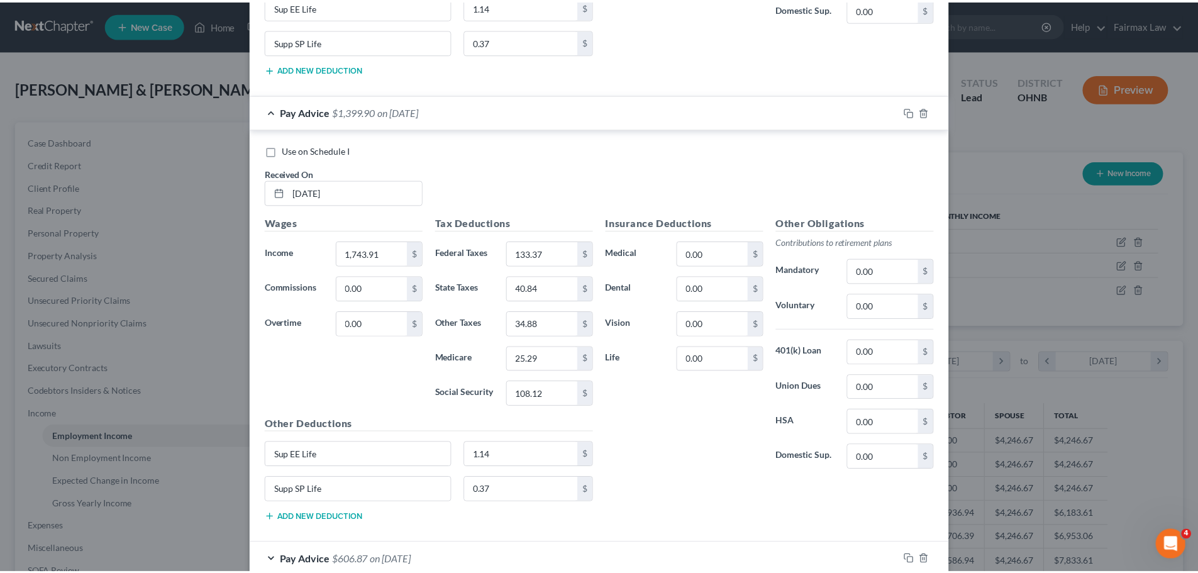
scroll to position [889, 0]
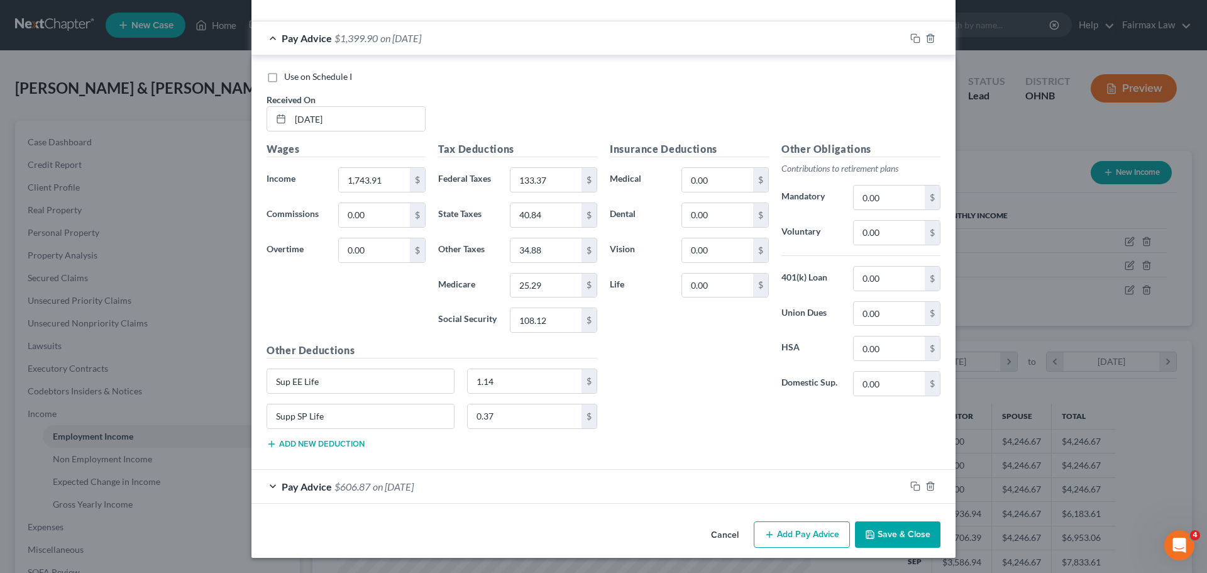
click at [891, 533] on button "Save & Close" at bounding box center [898, 534] width 86 height 26
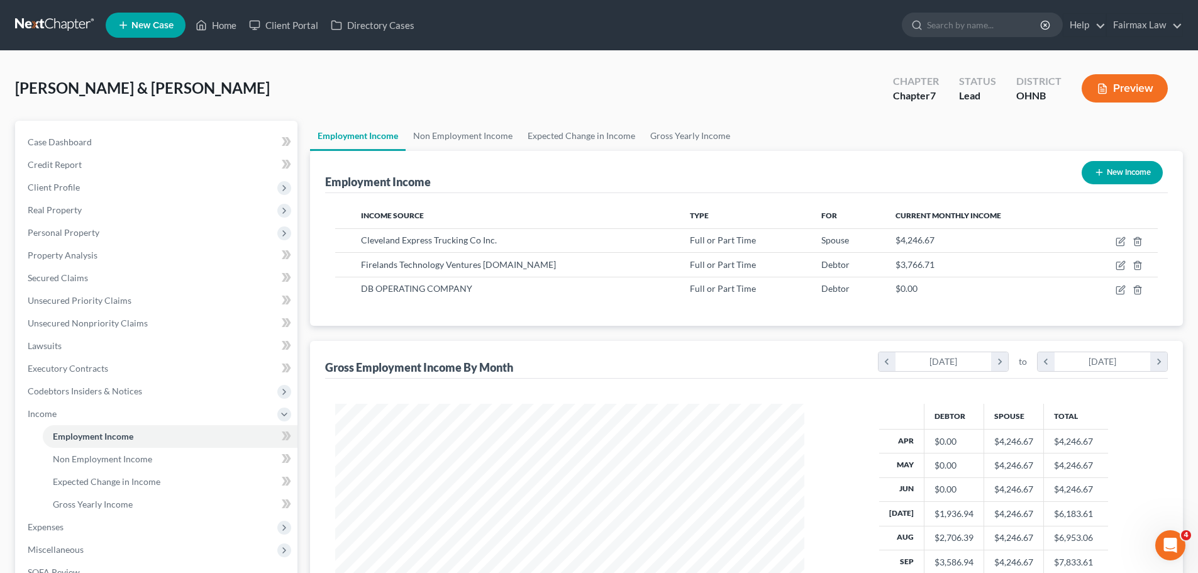
scroll to position [186, 0]
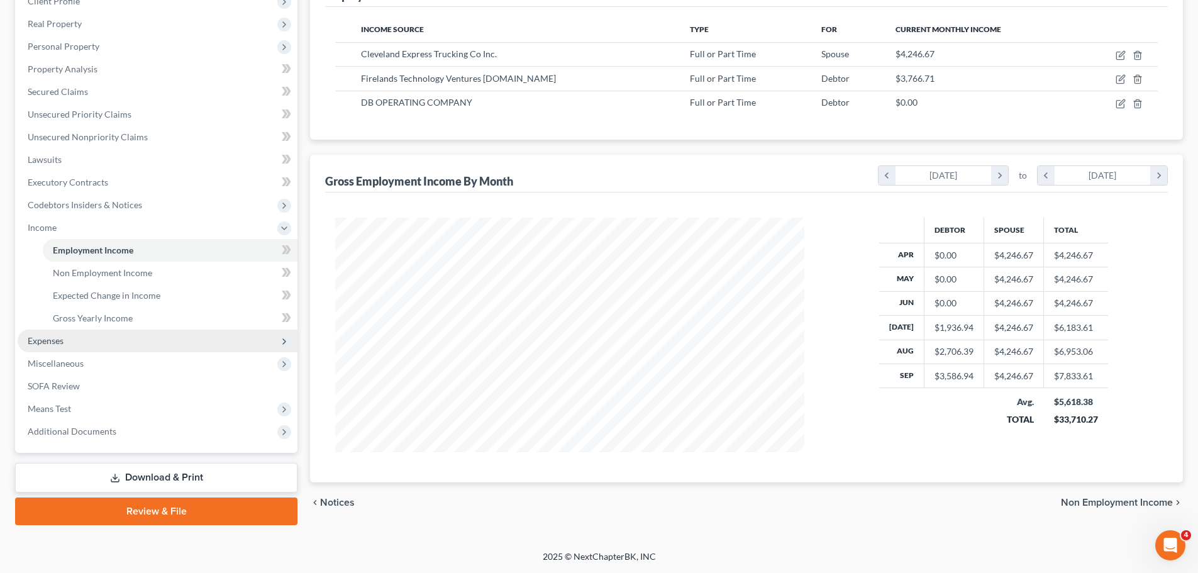
click at [77, 345] on span "Expenses" at bounding box center [158, 341] width 280 height 23
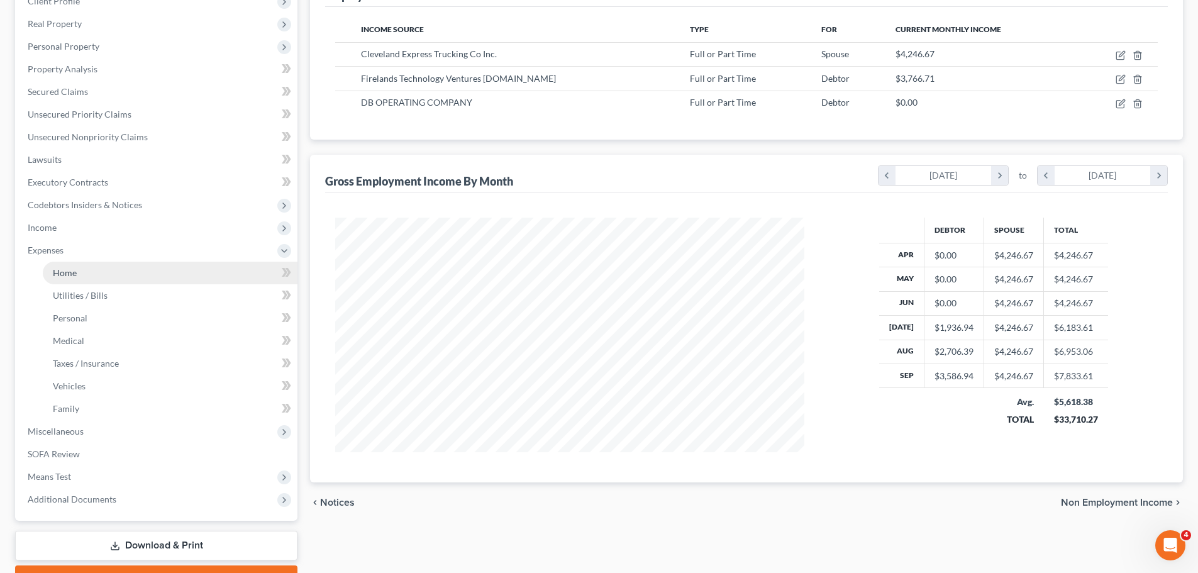
click at [87, 269] on link "Home" at bounding box center [170, 273] width 255 height 23
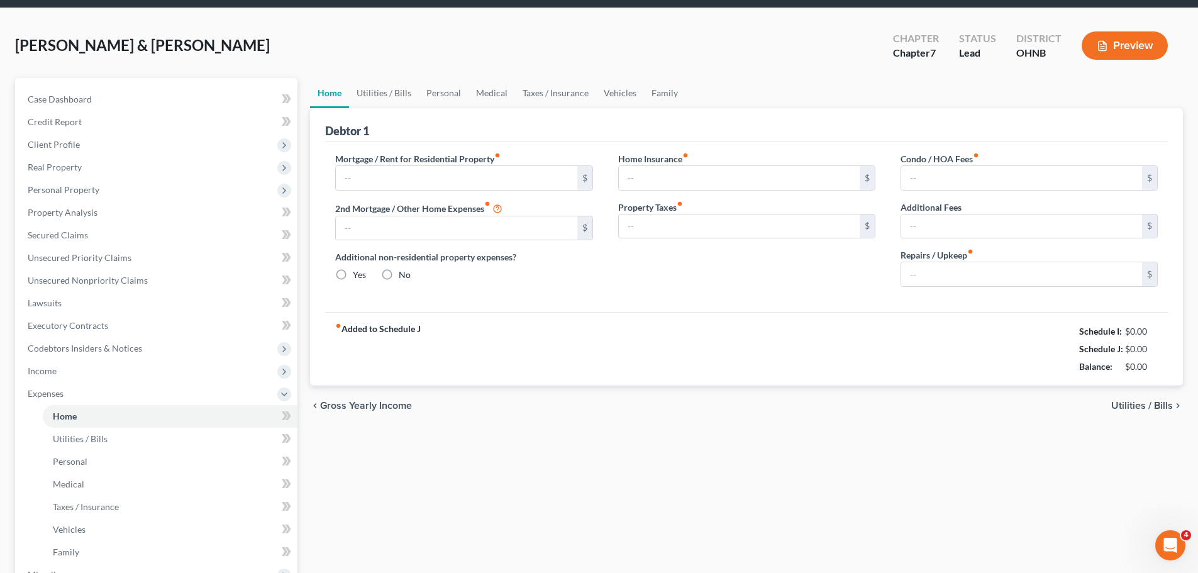
type input "1,789.00"
type input "0.00"
radio input "true"
type input "0.00"
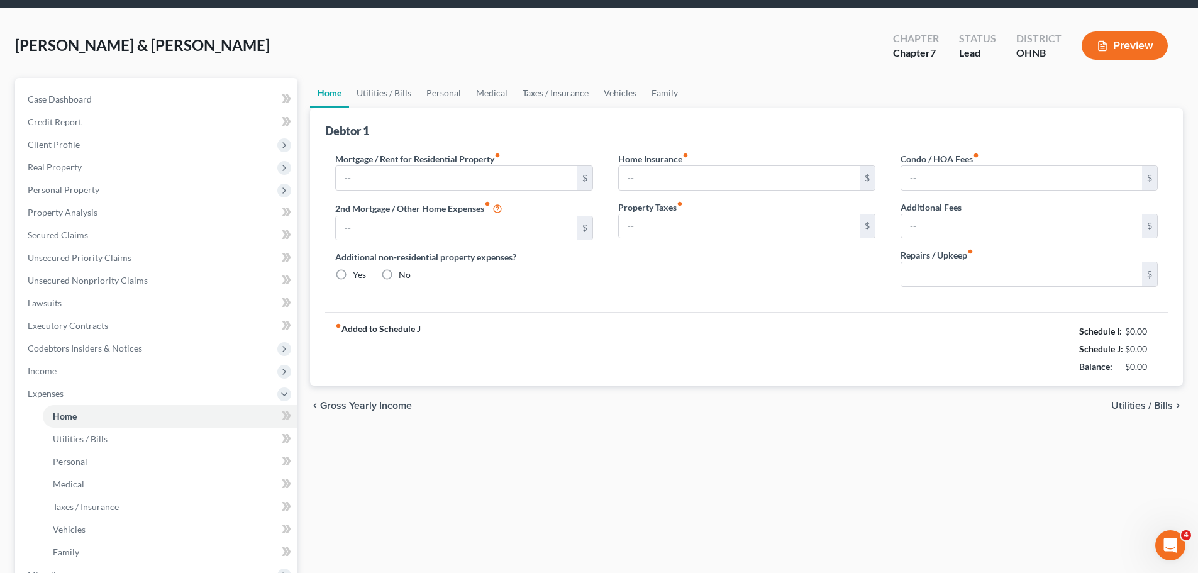
type input "0.00"
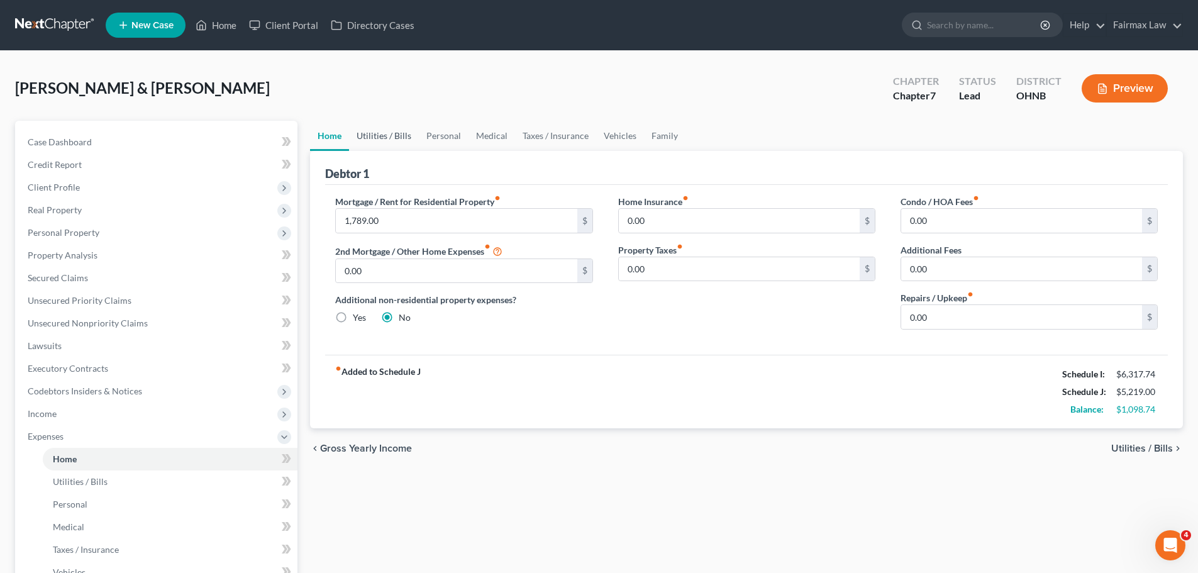
click at [416, 140] on link "Utilities / Bills" at bounding box center [384, 136] width 70 height 30
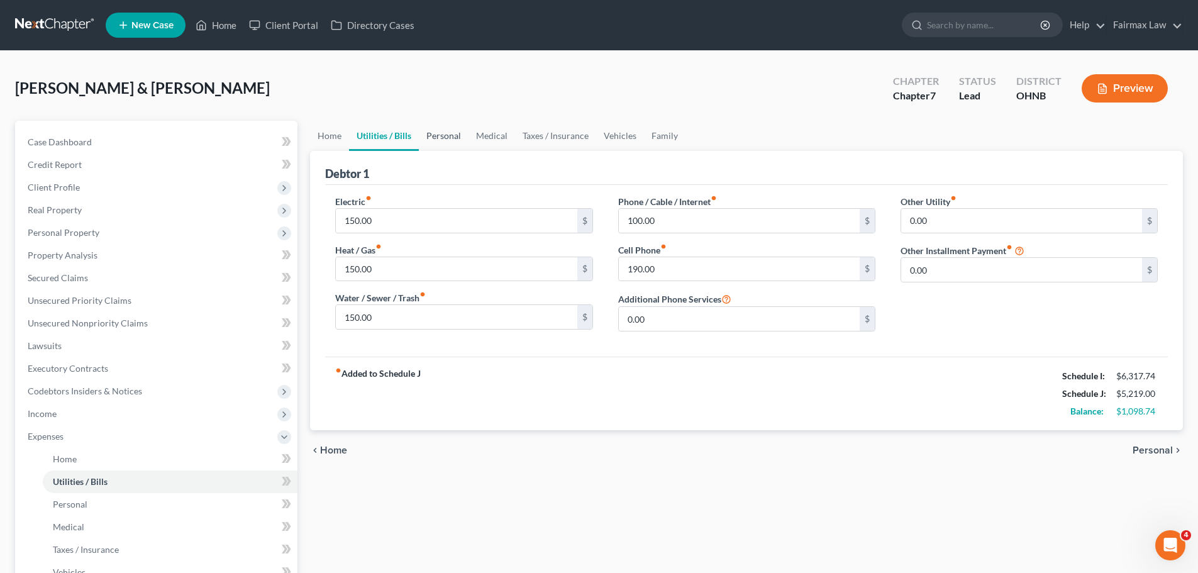
click at [458, 138] on link "Personal" at bounding box center [444, 136] width 50 height 30
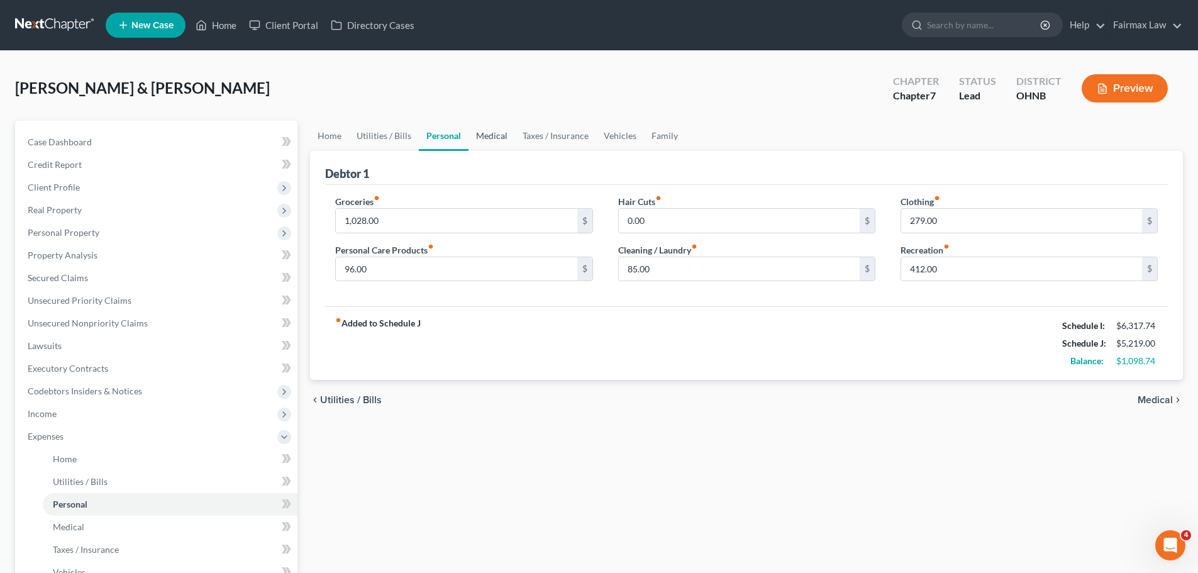
click at [484, 132] on link "Medical" at bounding box center [492, 136] width 47 height 30
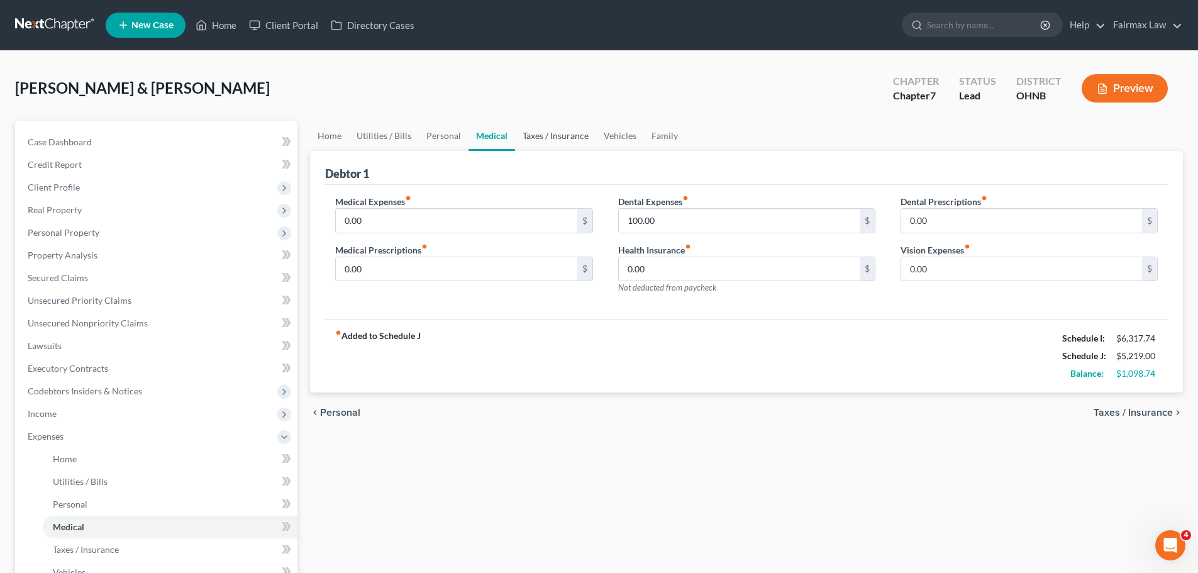
click at [574, 133] on link "Taxes / Insurance" at bounding box center [555, 136] width 81 height 30
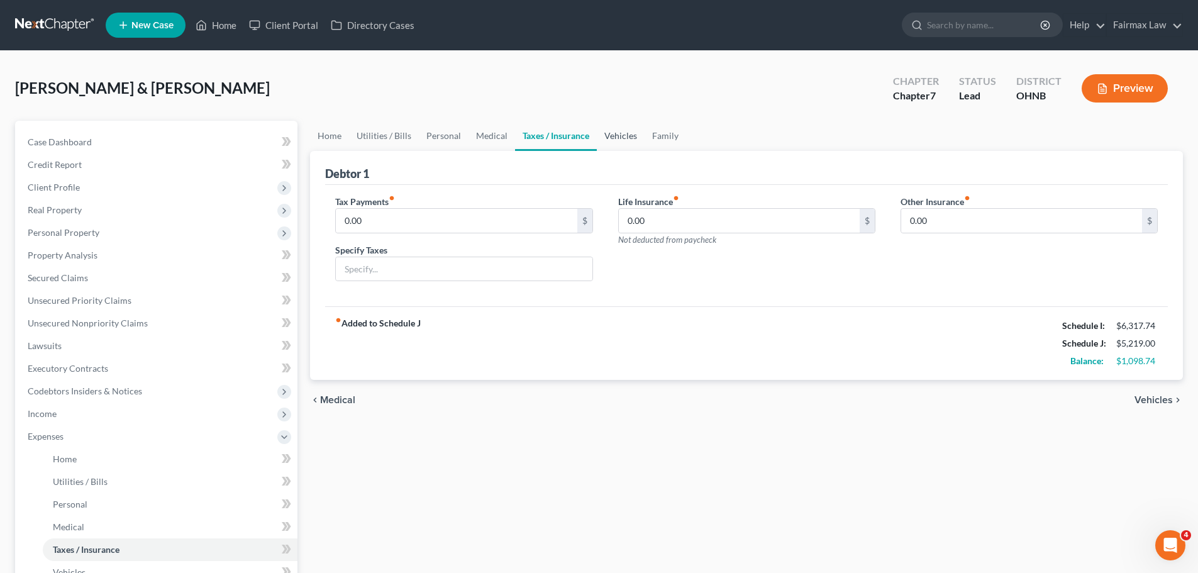
click at [624, 139] on link "Vehicles" at bounding box center [621, 136] width 48 height 30
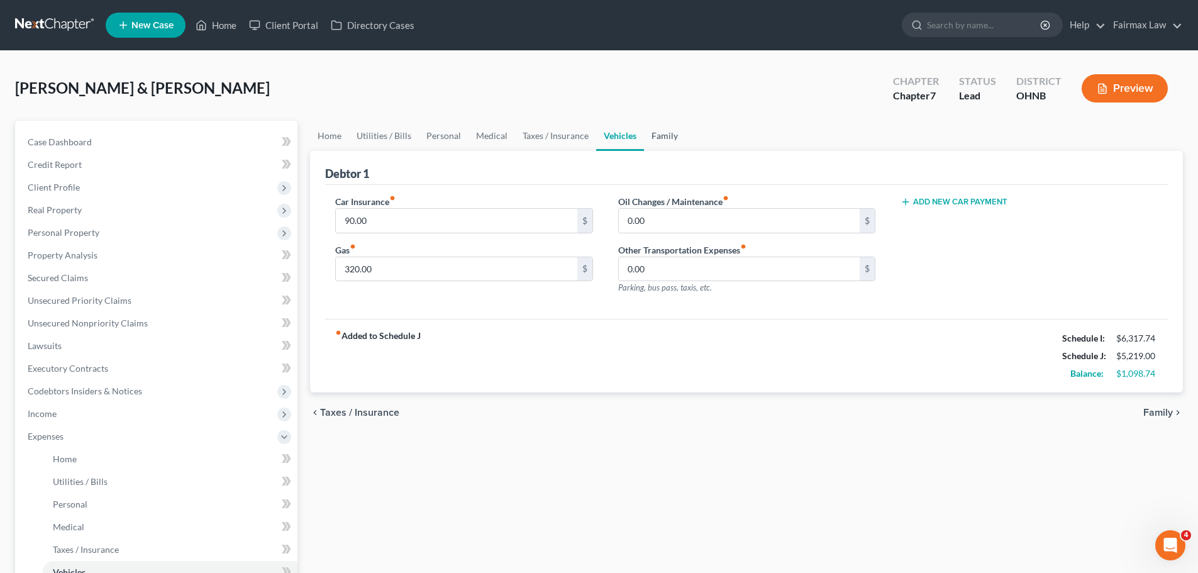
click at [650, 136] on link "Family" at bounding box center [665, 136] width 42 height 30
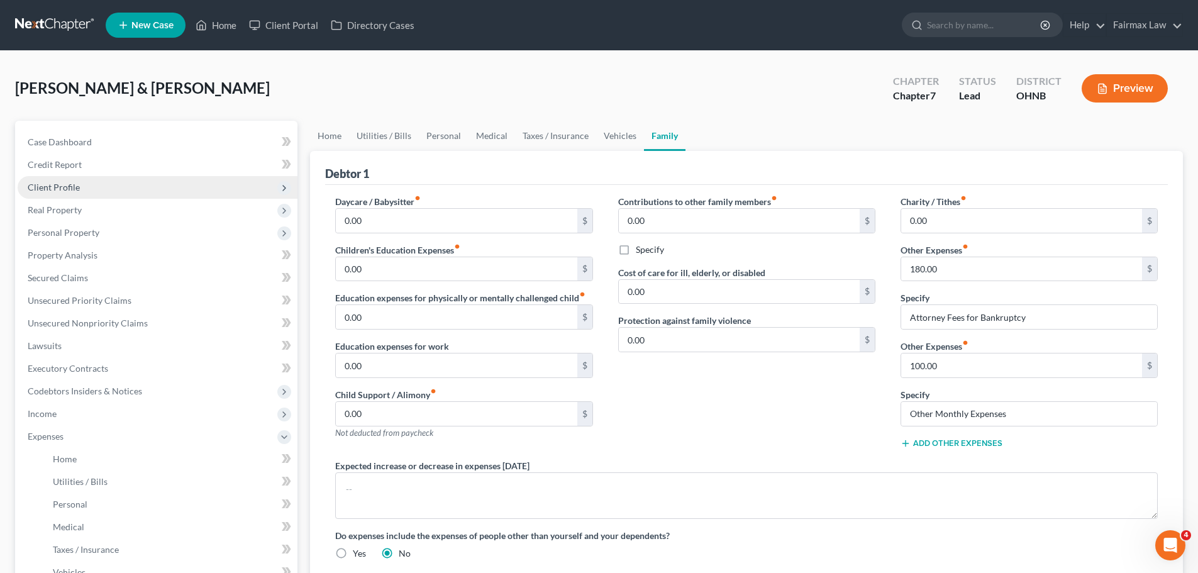
click at [79, 187] on span "Client Profile" at bounding box center [158, 187] width 280 height 23
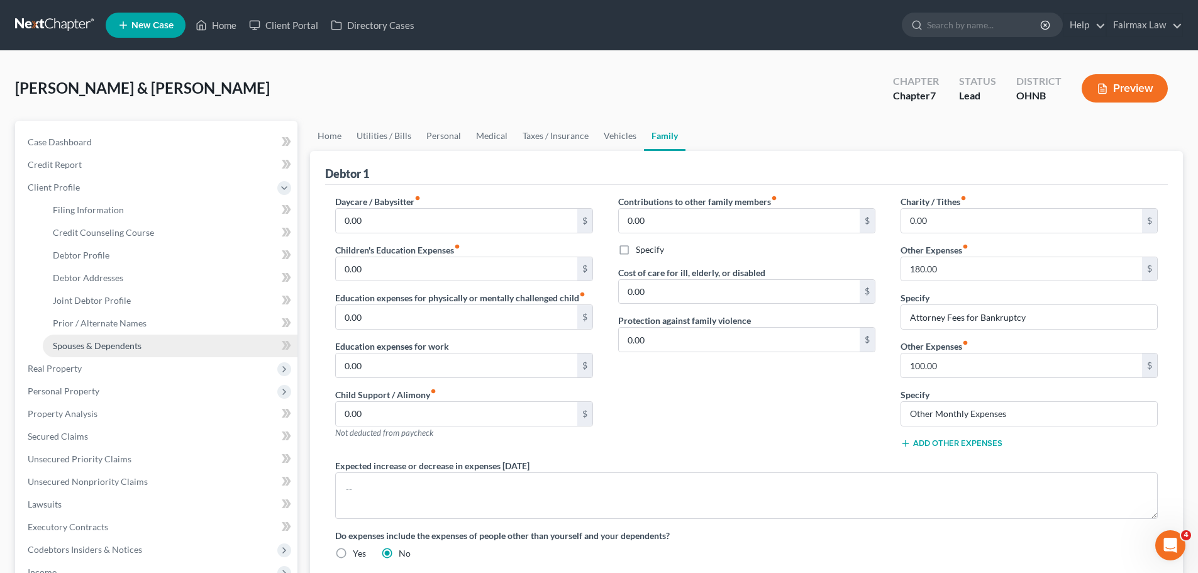
click at [86, 347] on span "Spouses & Dependents" at bounding box center [97, 345] width 89 height 11
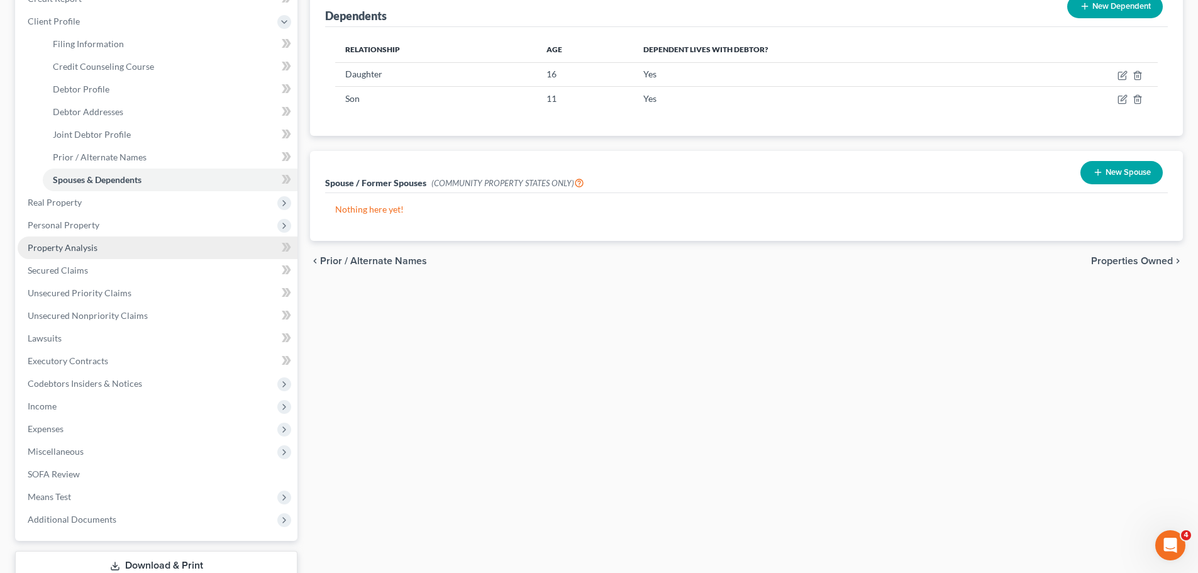
scroll to position [252, 0]
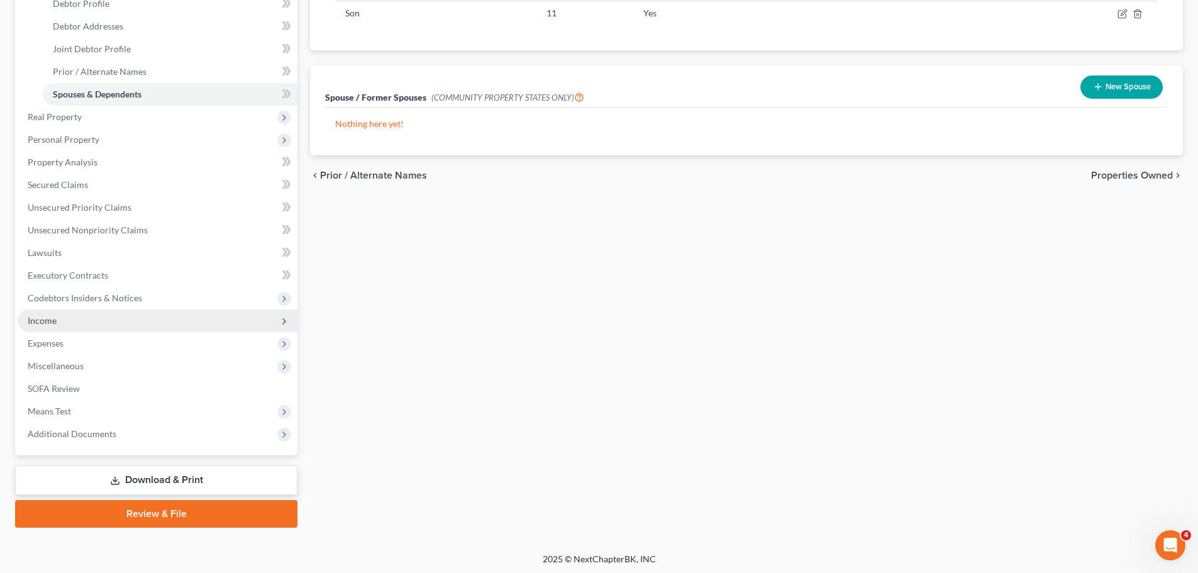
click at [59, 327] on span "Income" at bounding box center [158, 320] width 280 height 23
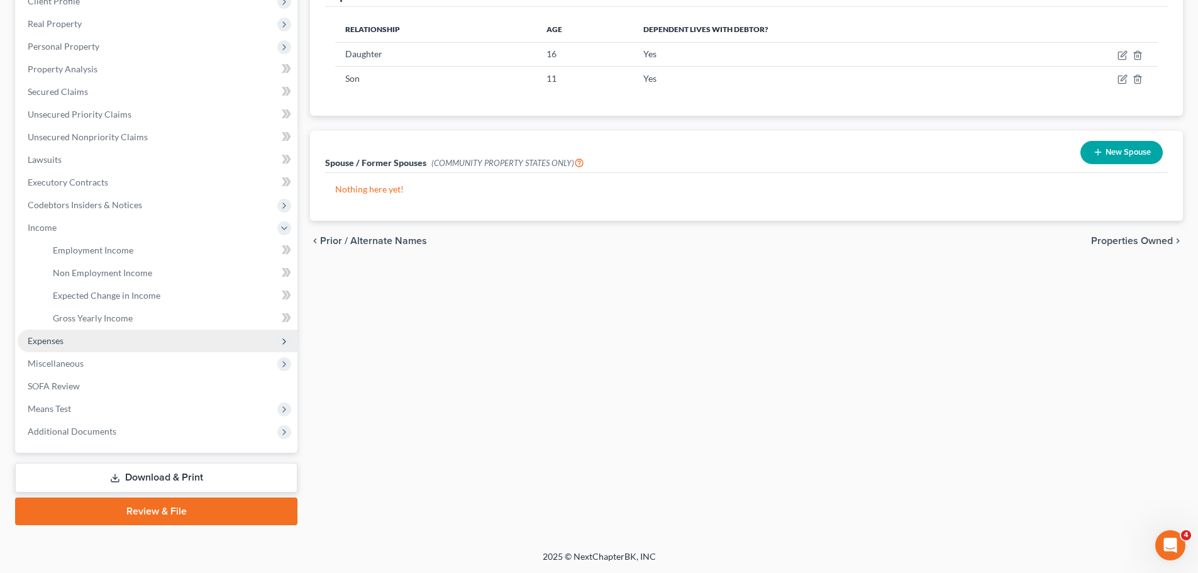
click at [65, 333] on span "Expenses" at bounding box center [158, 341] width 280 height 23
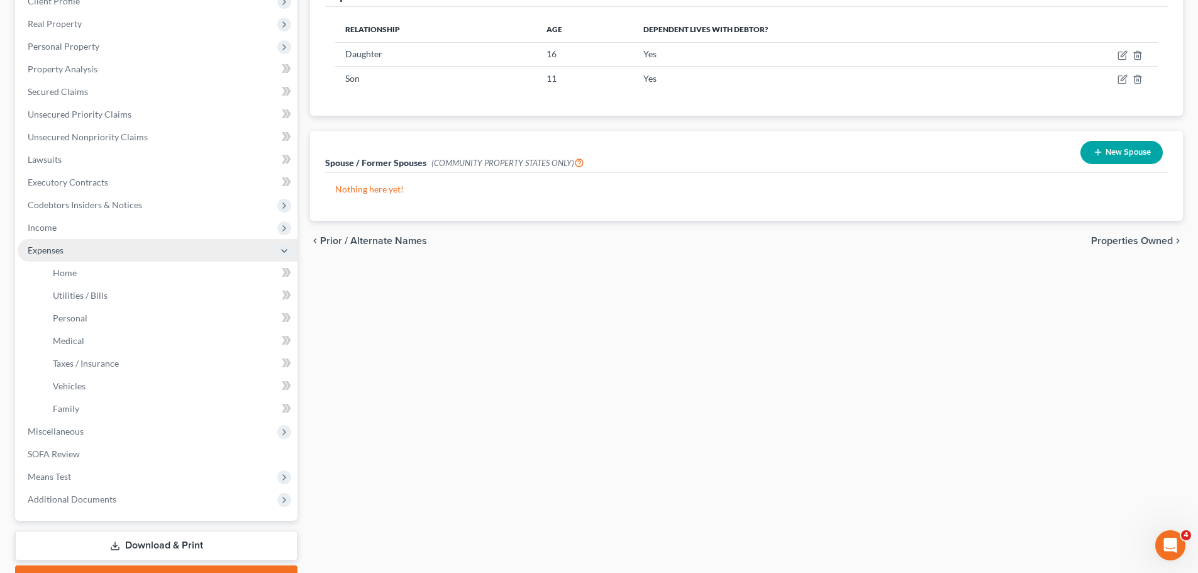
scroll to position [192, 0]
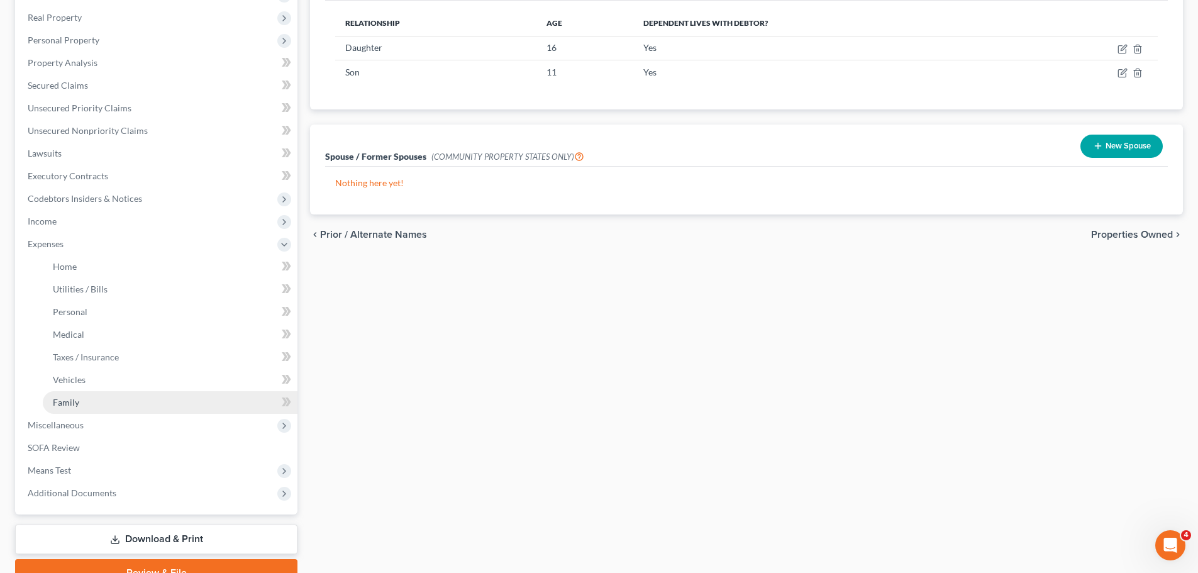
click at [53, 406] on span "Family" at bounding box center [66, 402] width 26 height 11
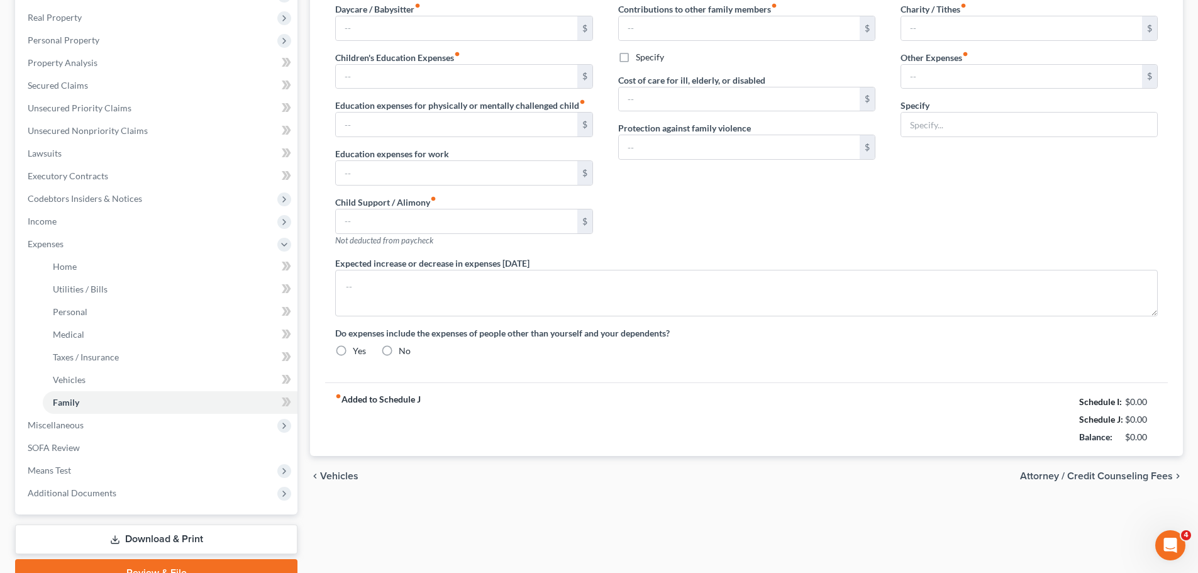
scroll to position [45, 0]
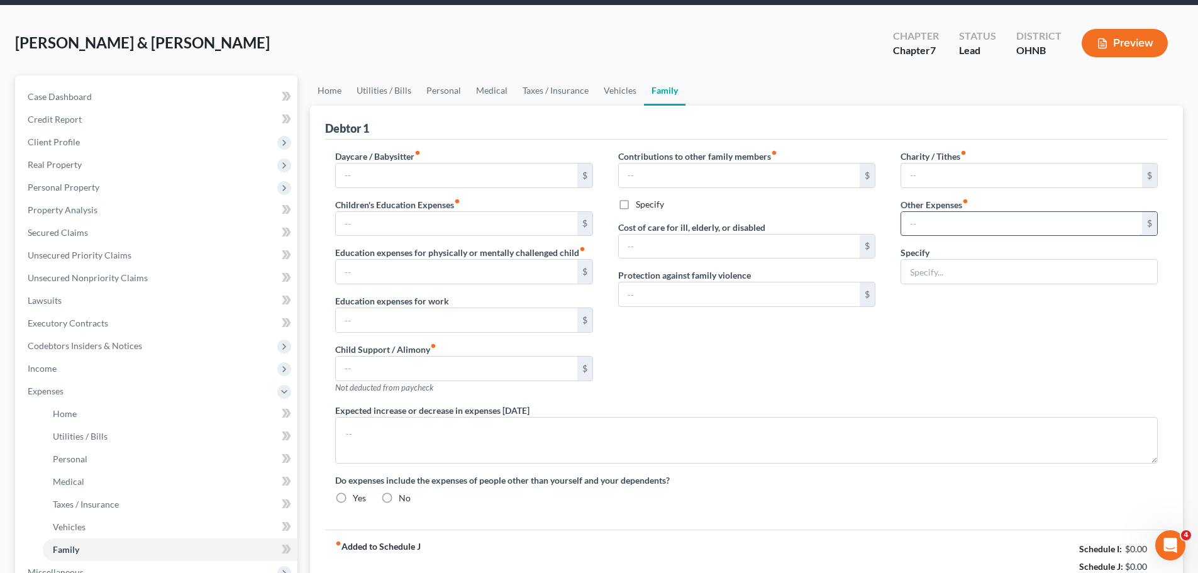
type input "0.00"
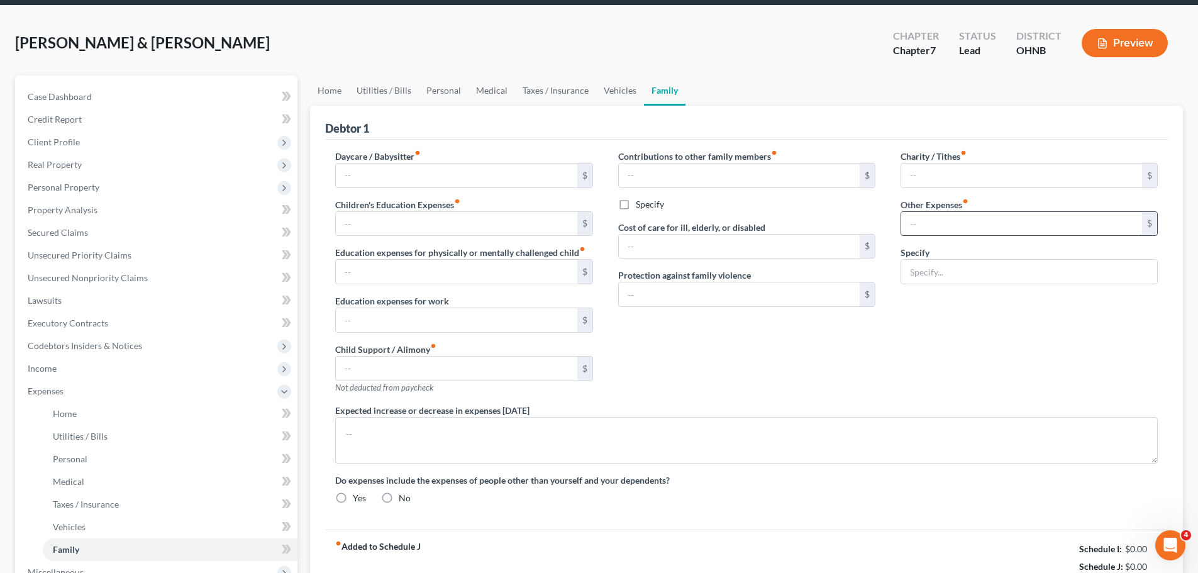
type input "0.00"
type input "180.00"
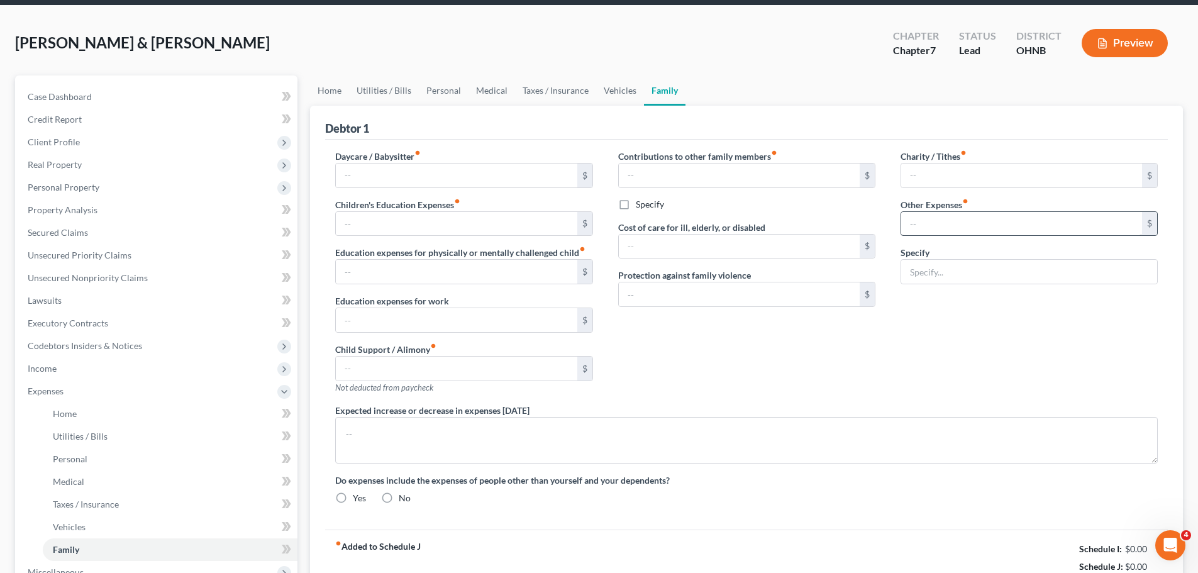
type input "Attorney Fees for Bankruptcy"
radio input "true"
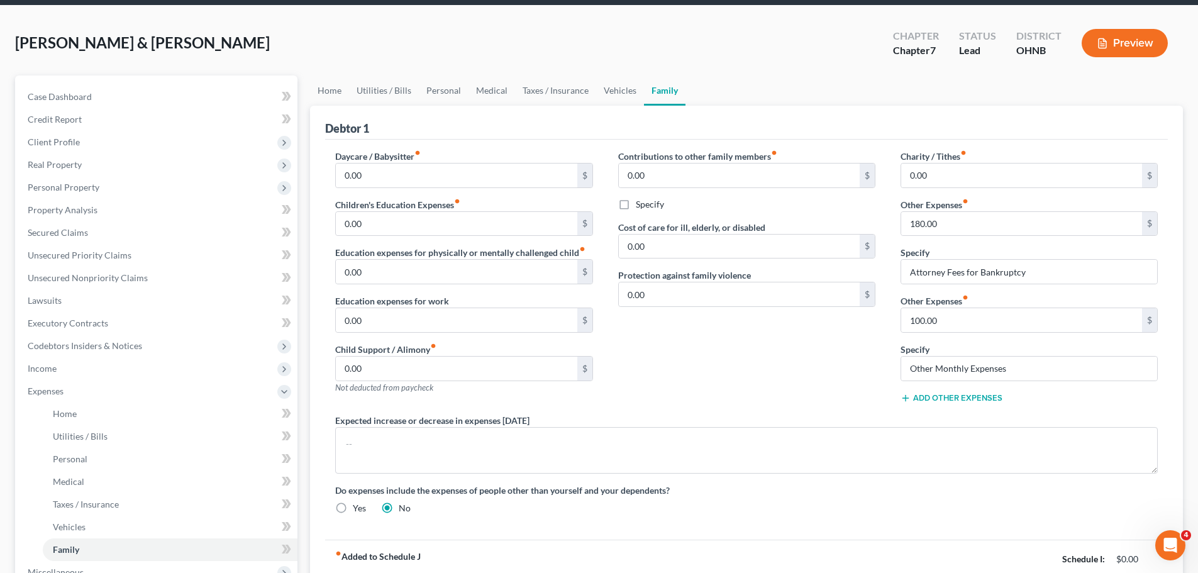
scroll to position [0, 0]
